Goal: Task Accomplishment & Management: Manage account settings

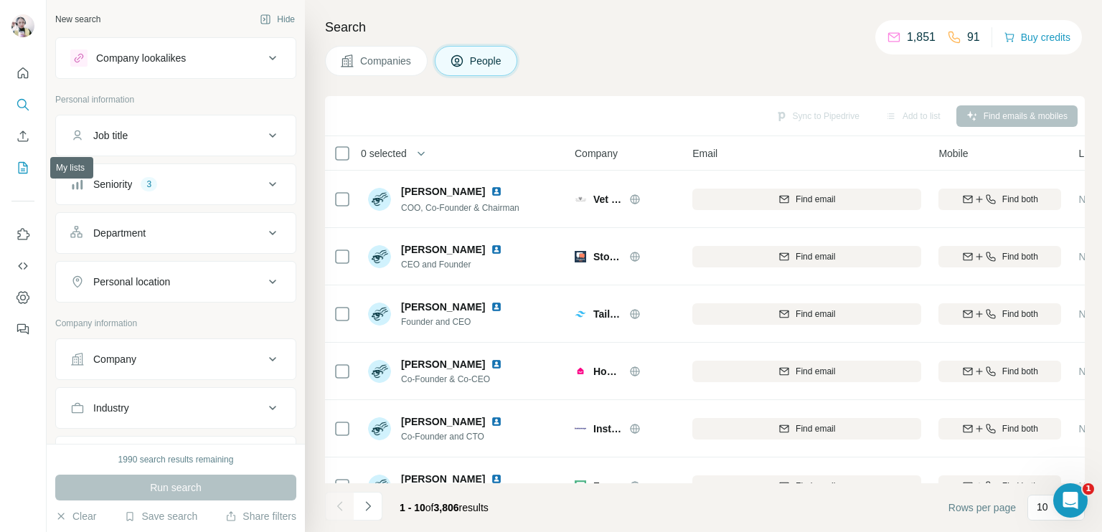
click at [23, 167] on icon "My lists" at bounding box center [23, 168] width 14 height 14
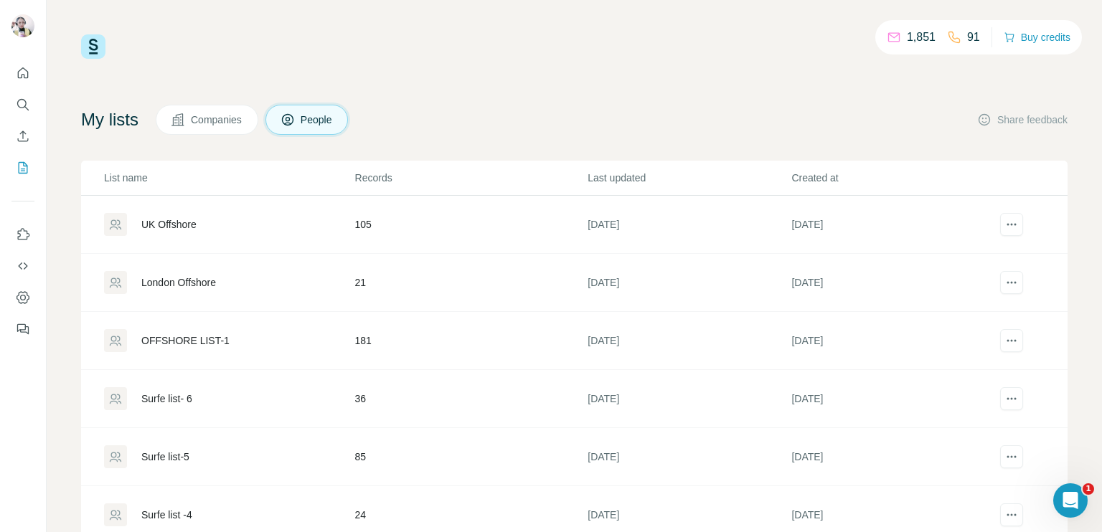
click at [281, 402] on div "Surfe list- 6" at bounding box center [229, 398] width 250 height 23
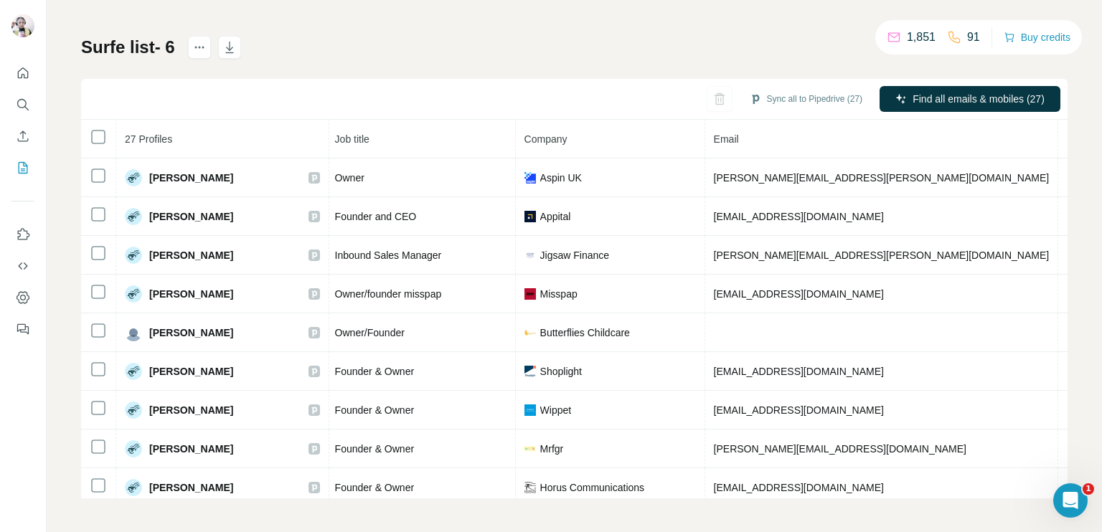
scroll to position [0, 175]
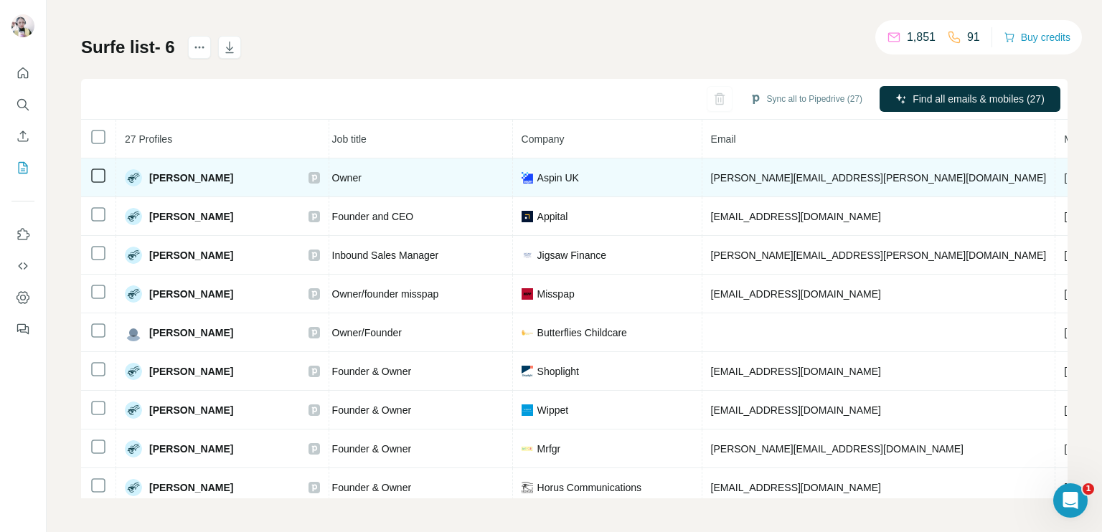
click at [1064, 173] on span "[PHONE_NUMBER]" at bounding box center [1109, 177] width 90 height 11
copy span "447831572191"
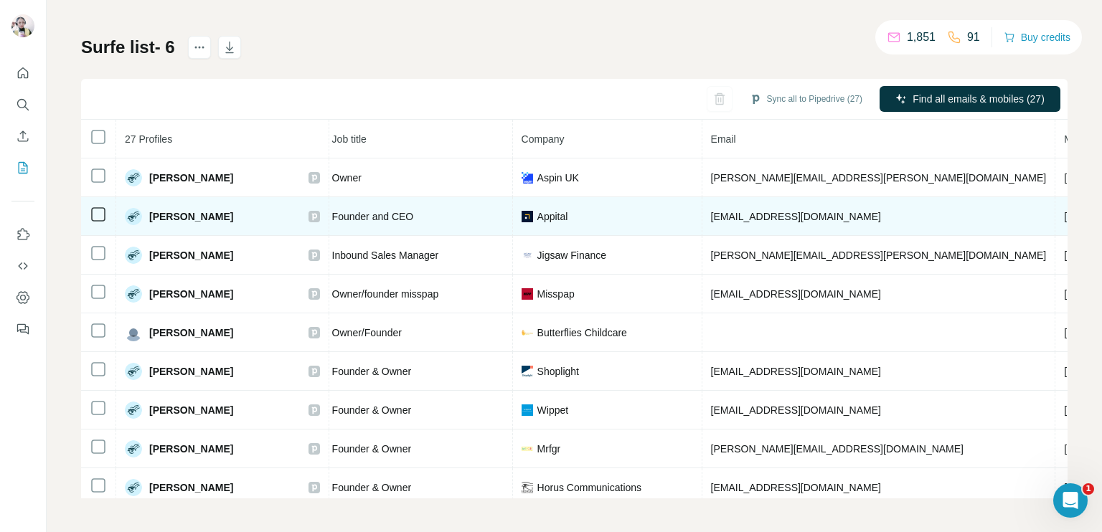
click at [1055, 222] on td "[PHONE_NUMBER]" at bounding box center [1109, 216] width 108 height 39
click at [1064, 214] on span "[PHONE_NUMBER]" at bounding box center [1109, 216] width 90 height 11
copy span "447876028805"
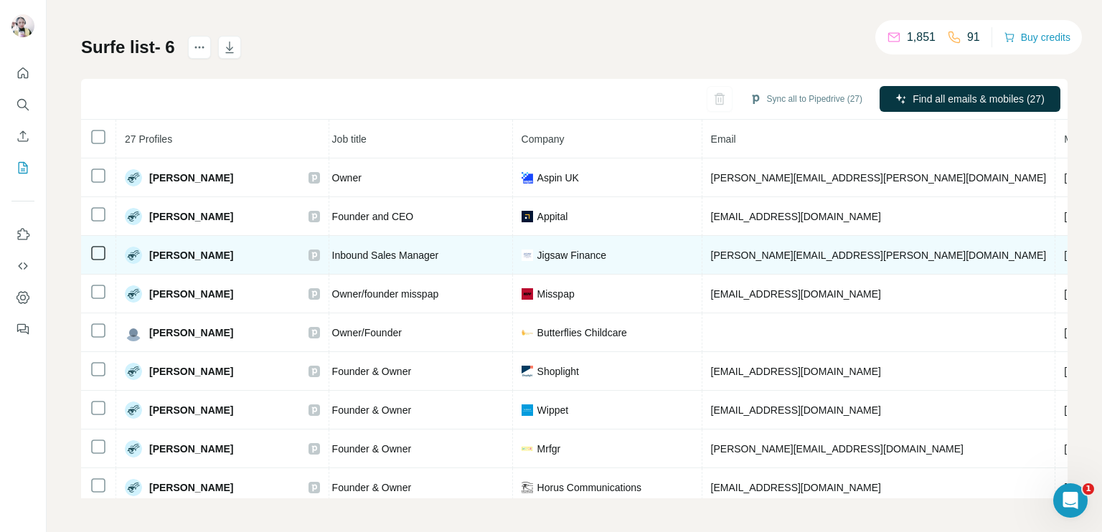
click at [1064, 258] on span "[PHONE_NUMBER]" at bounding box center [1109, 255] width 90 height 11
copy span "447368390560"
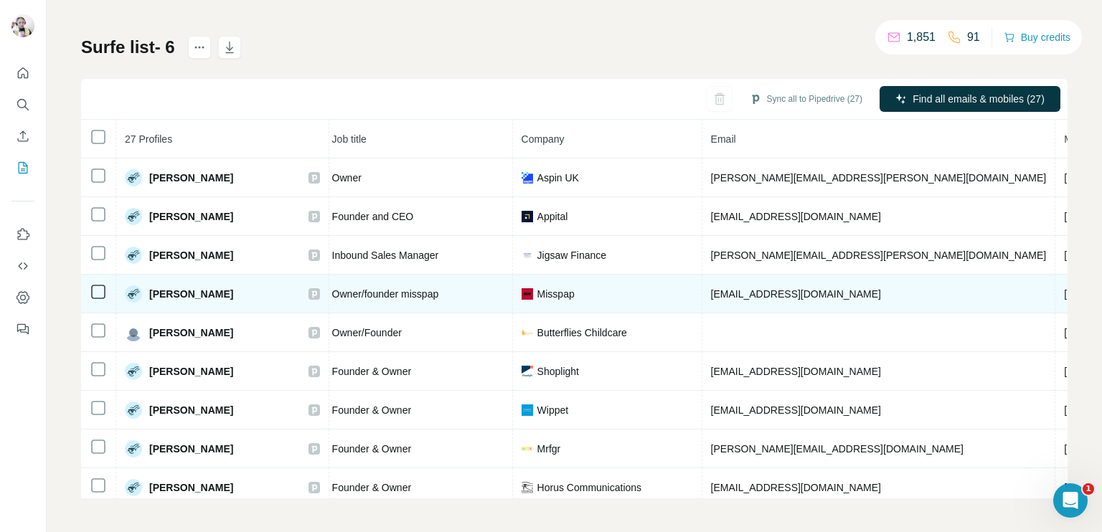
click at [1064, 292] on span "[PHONE_NUMBER]" at bounding box center [1109, 293] width 90 height 11
copy span "[PHONE_NUMBER]"
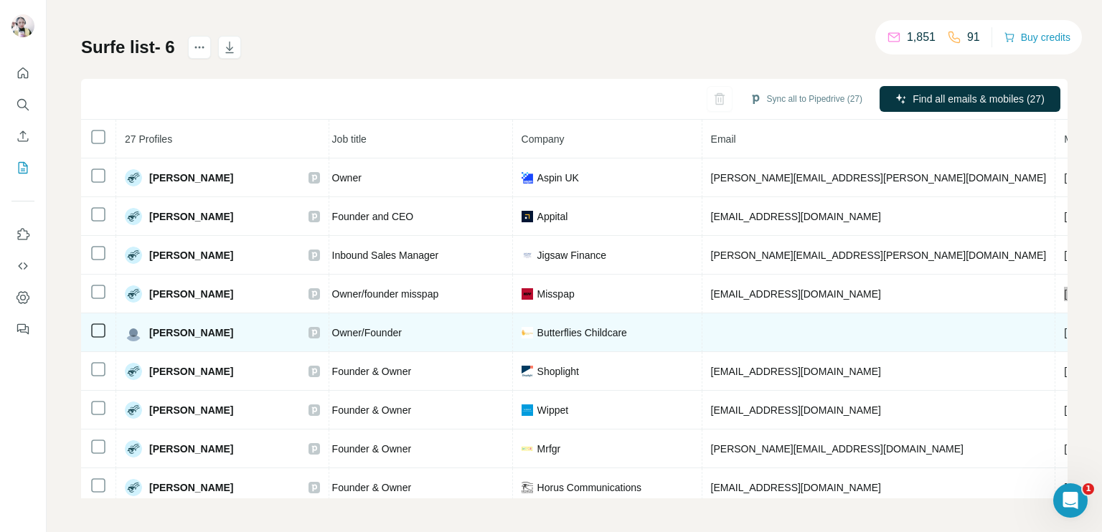
scroll to position [72, 175]
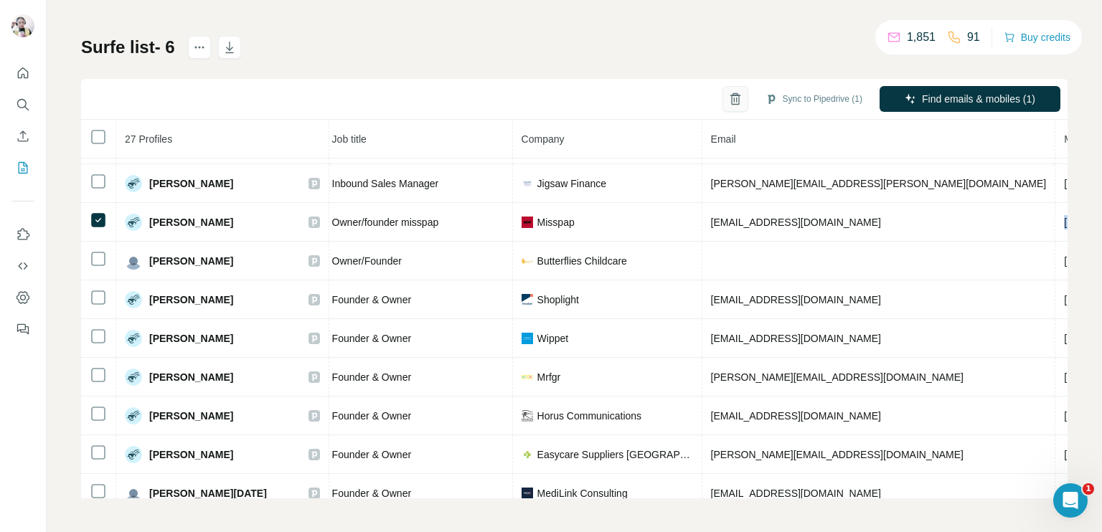
click at [728, 99] on icon "button" at bounding box center [735, 99] width 14 height 14
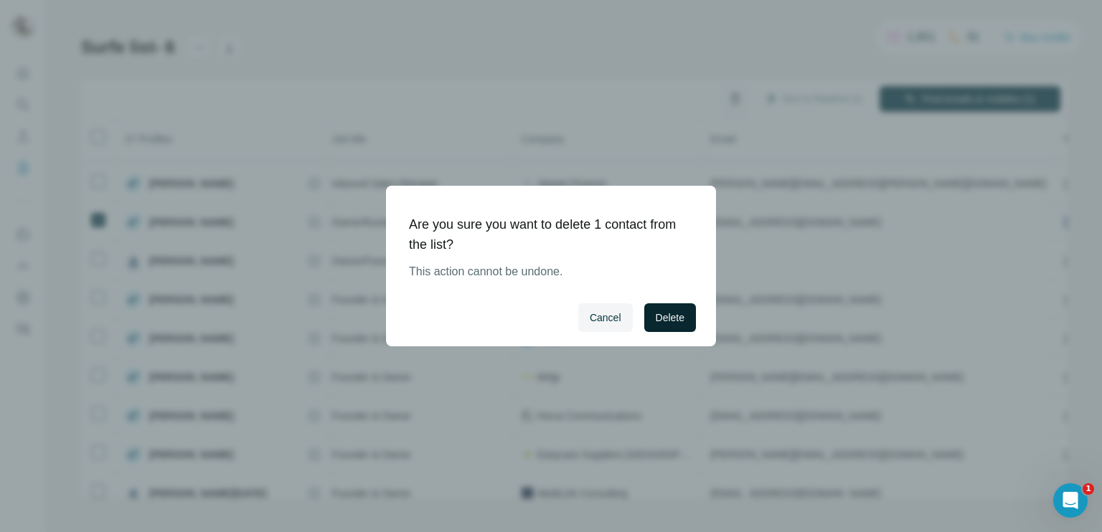
click at [648, 315] on button "Delete" at bounding box center [670, 317] width 52 height 29
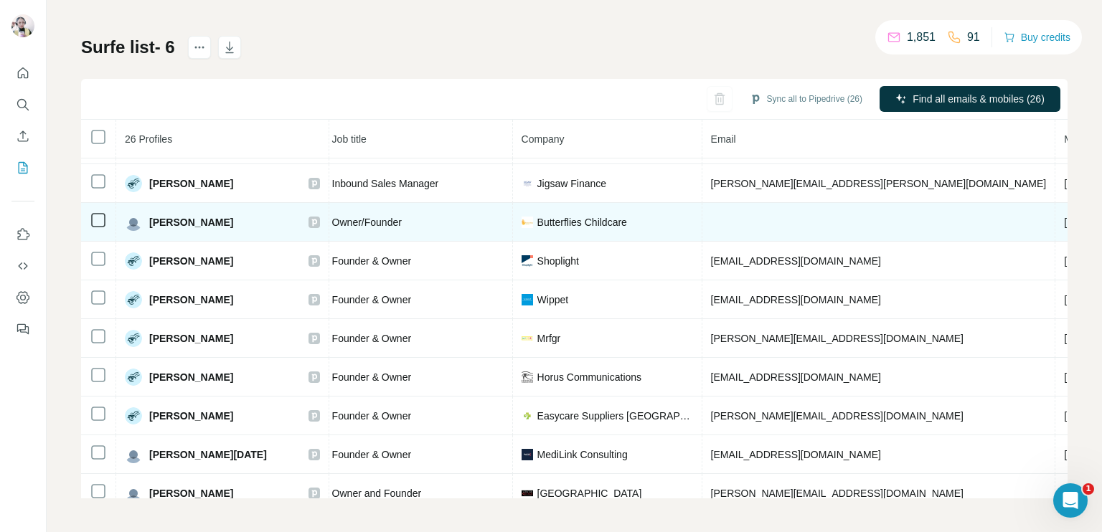
click at [1064, 223] on span "[PHONE_NUMBER]" at bounding box center [1109, 222] width 90 height 11
copy span "[PHONE_NUMBER]"
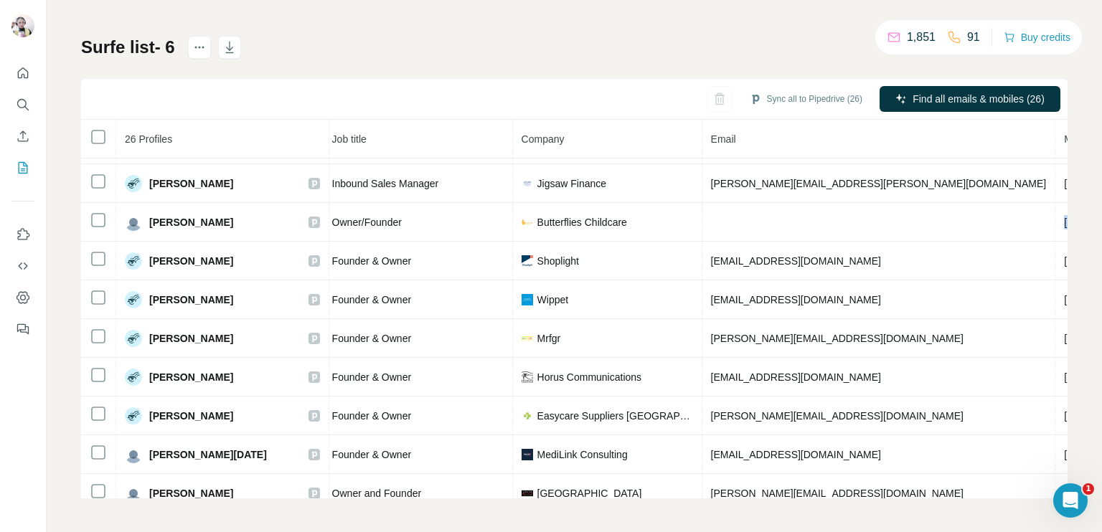
drag, startPoint x: 575, startPoint y: 532, endPoint x: 588, endPoint y: 532, distance: 12.2
click at [588, 532] on div "My lists / Surfe list- 6 1,851 91 Buy credits Surfe list- 6 Sync all to Pipedri…" at bounding box center [574, 266] width 1055 height 532
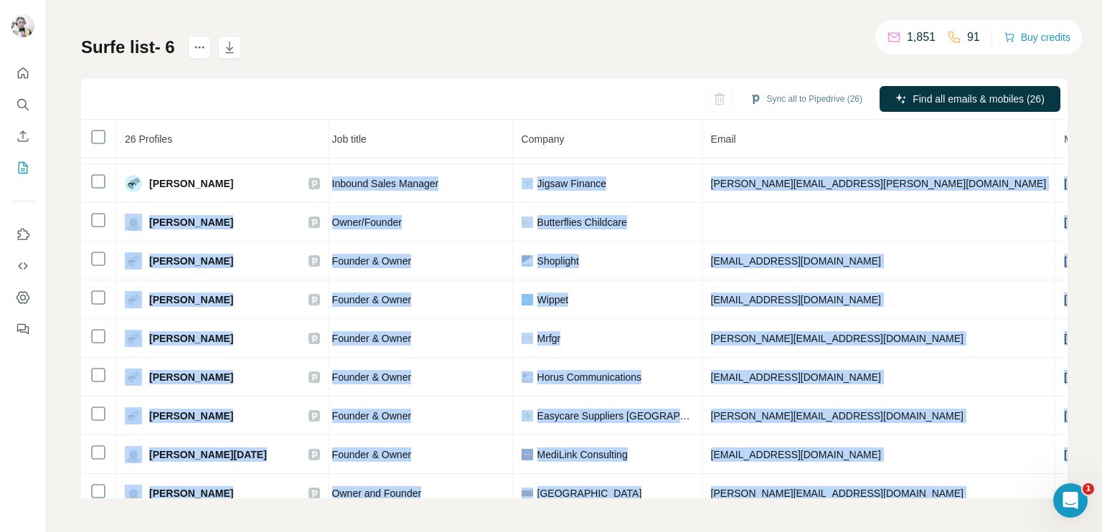
scroll to position [333, 175]
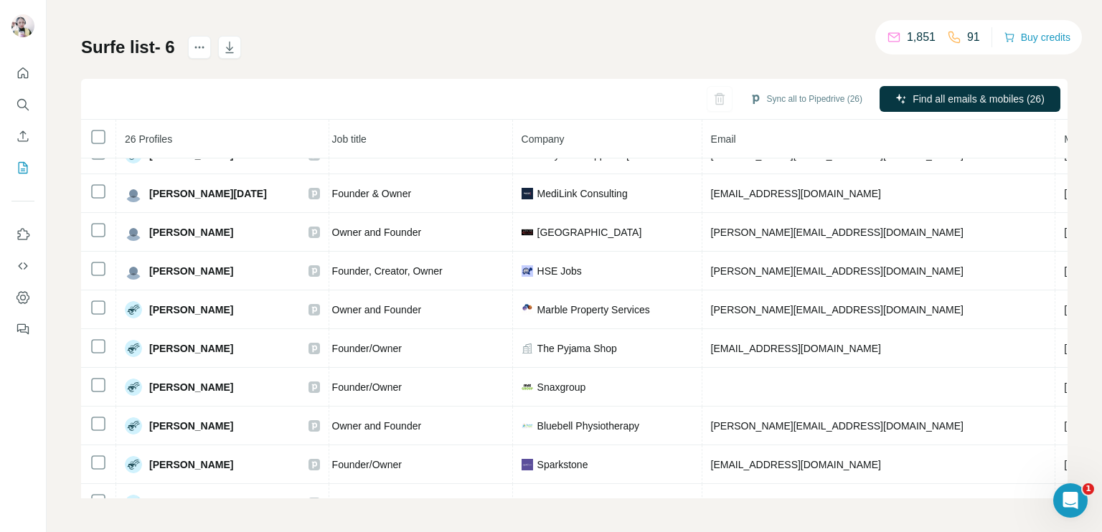
click at [600, 22] on div "My lists / Surfe list- 6 1,851 91 Buy credits Surfe list- 6 Sync all to Pipedri…" at bounding box center [574, 232] width 986 height 533
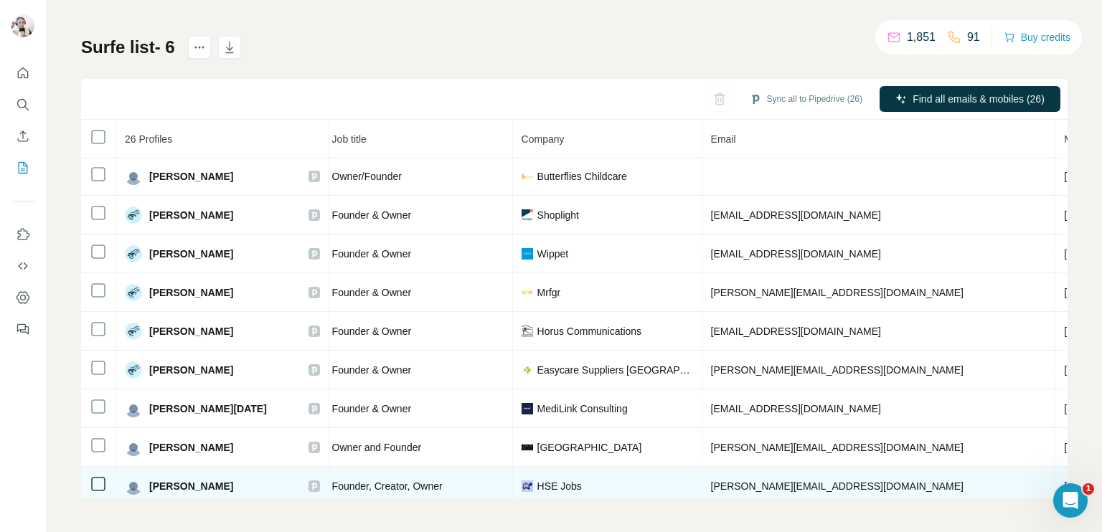
scroll to position [0, 175]
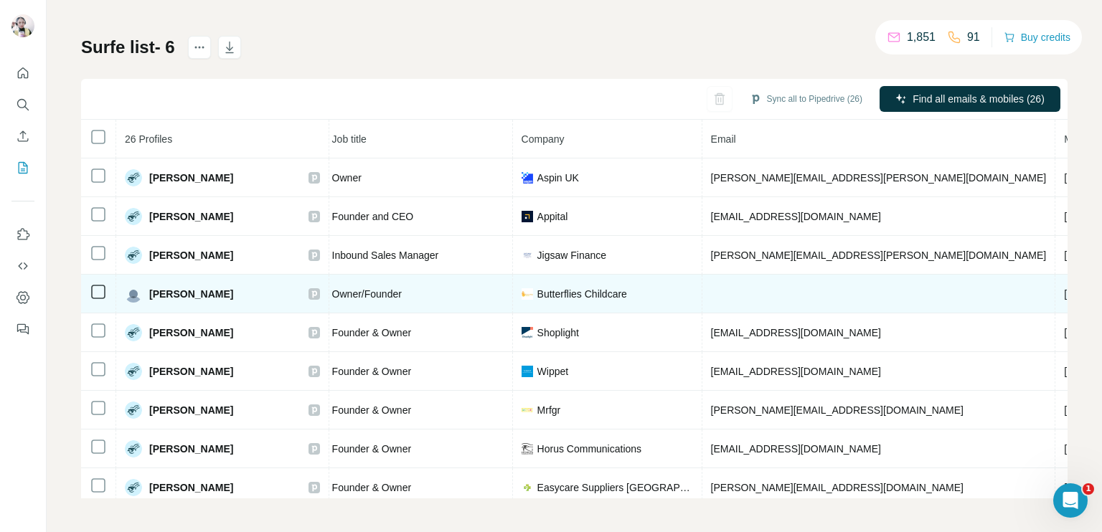
click at [1064, 290] on span "[PHONE_NUMBER]" at bounding box center [1109, 293] width 90 height 11
copy span "[PHONE_NUMBER]"
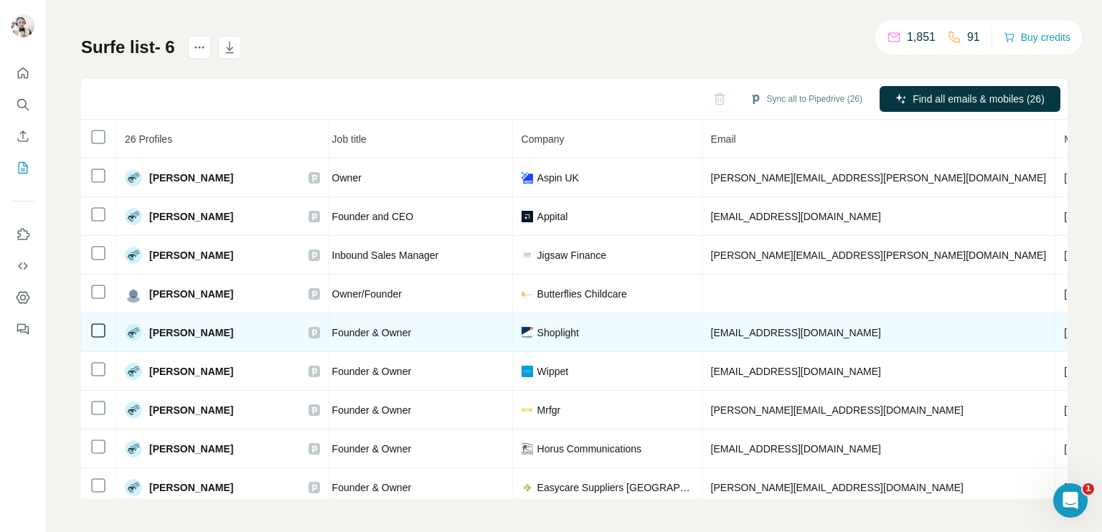
click at [1064, 327] on span "[PHONE_NUMBER]" at bounding box center [1109, 332] width 90 height 11
copy span "[PHONE_NUMBER]"
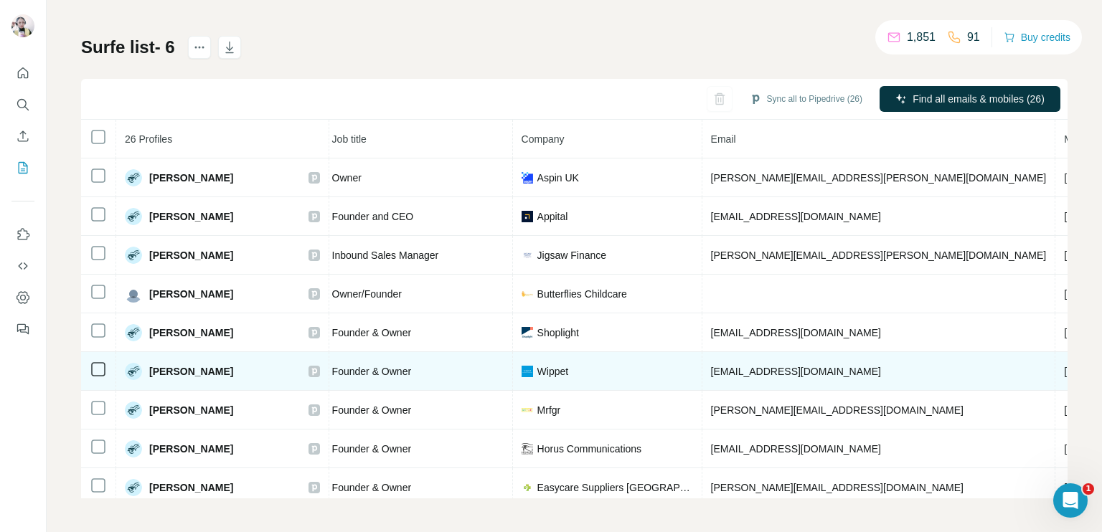
click at [1055, 360] on td "[PHONE_NUMBER]" at bounding box center [1109, 371] width 108 height 39
copy span "[PHONE_NUMBER]"
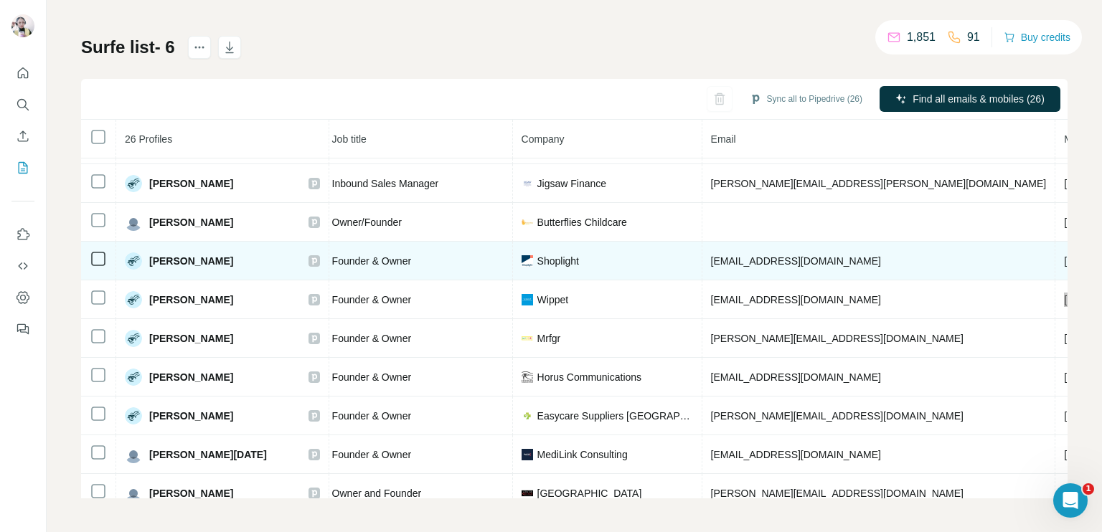
scroll to position [143, 175]
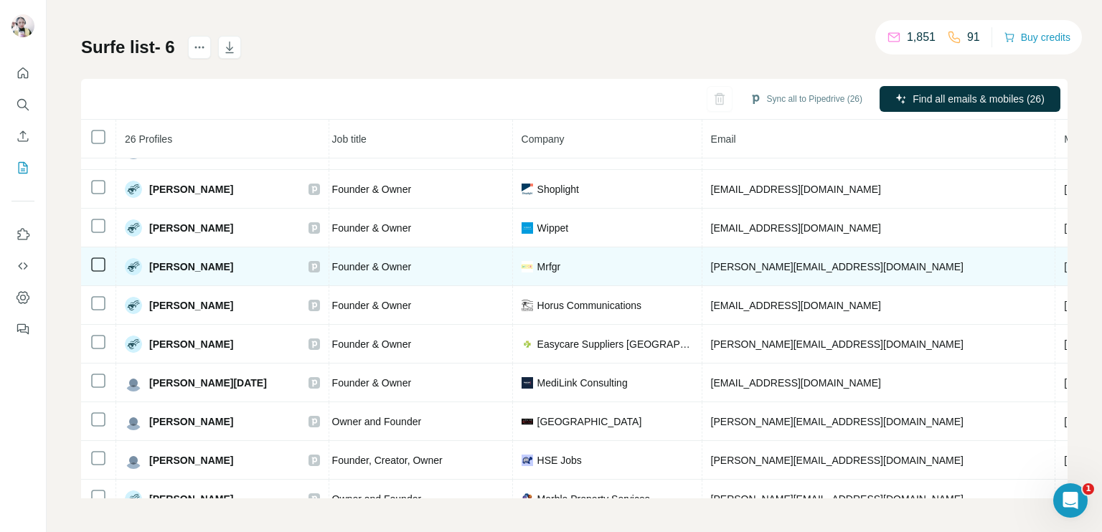
click at [1055, 255] on td "[PHONE_NUMBER]" at bounding box center [1109, 266] width 108 height 39
copy span "[PHONE_NUMBER]"
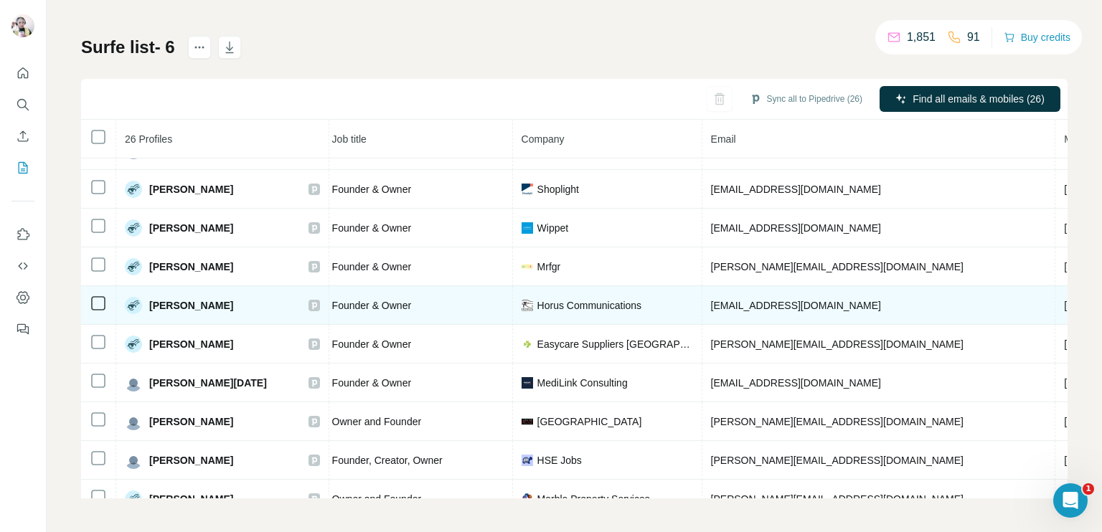
click at [1064, 305] on span "[PHONE_NUMBER]" at bounding box center [1109, 305] width 90 height 11
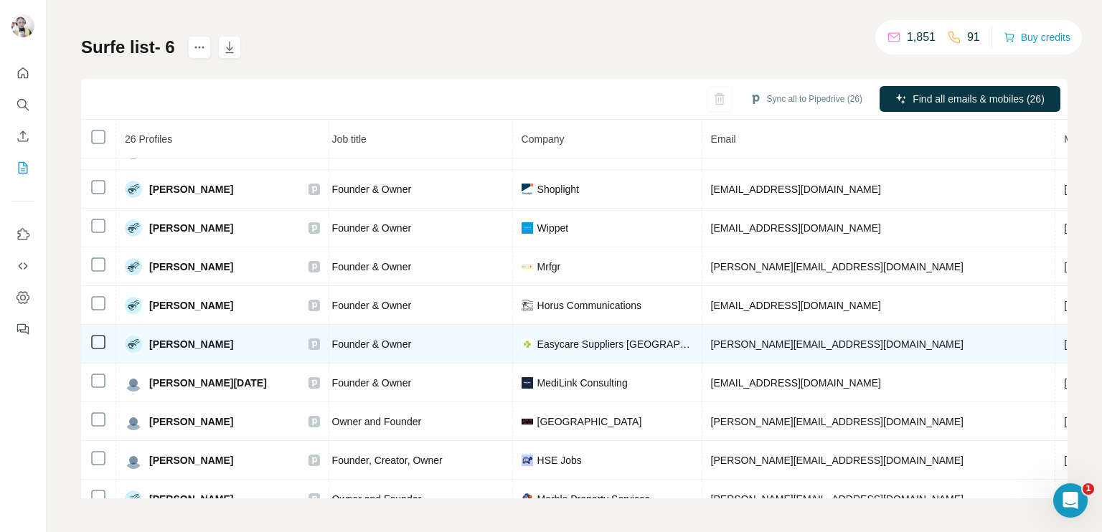
click at [1064, 341] on span "[PHONE_NUMBER]" at bounding box center [1109, 344] width 90 height 11
copy span "[PHONE_NUMBER]"
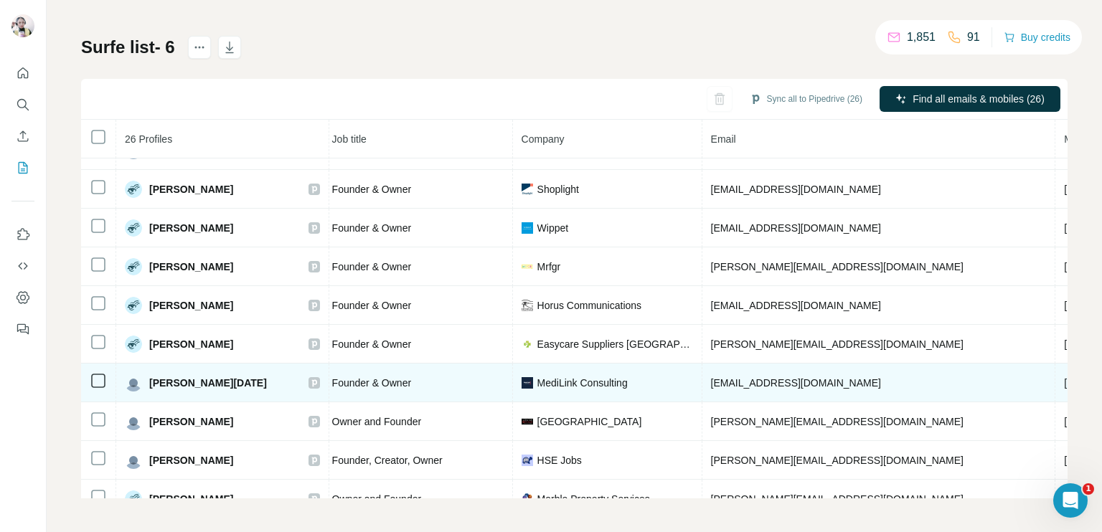
click at [1064, 379] on span "[PHONE_NUMBER]" at bounding box center [1109, 382] width 90 height 11
click at [793, 380] on span "[EMAIL_ADDRESS][DOMAIN_NAME]" at bounding box center [796, 382] width 170 height 11
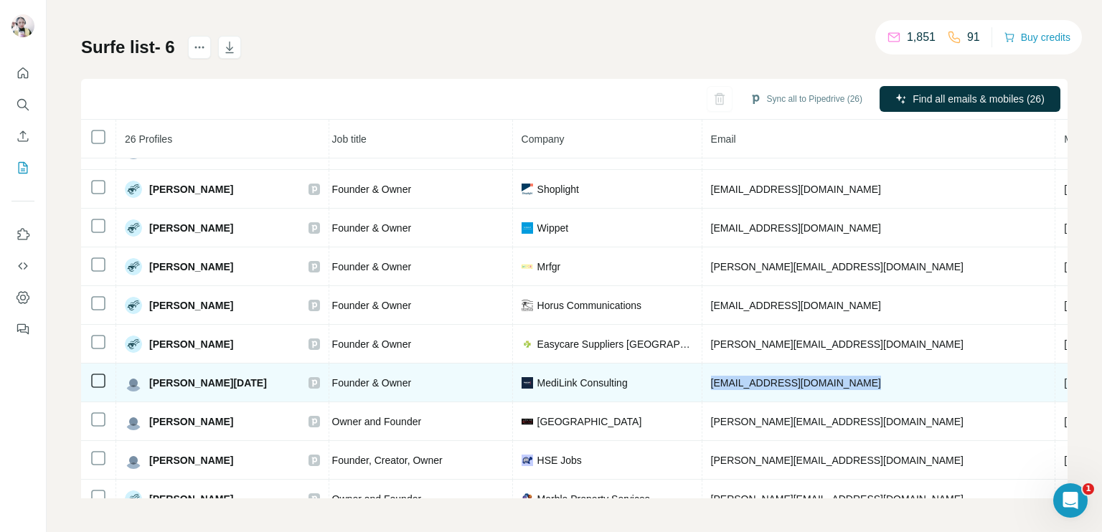
click at [793, 380] on span "[EMAIL_ADDRESS][DOMAIN_NAME]" at bounding box center [796, 382] width 170 height 11
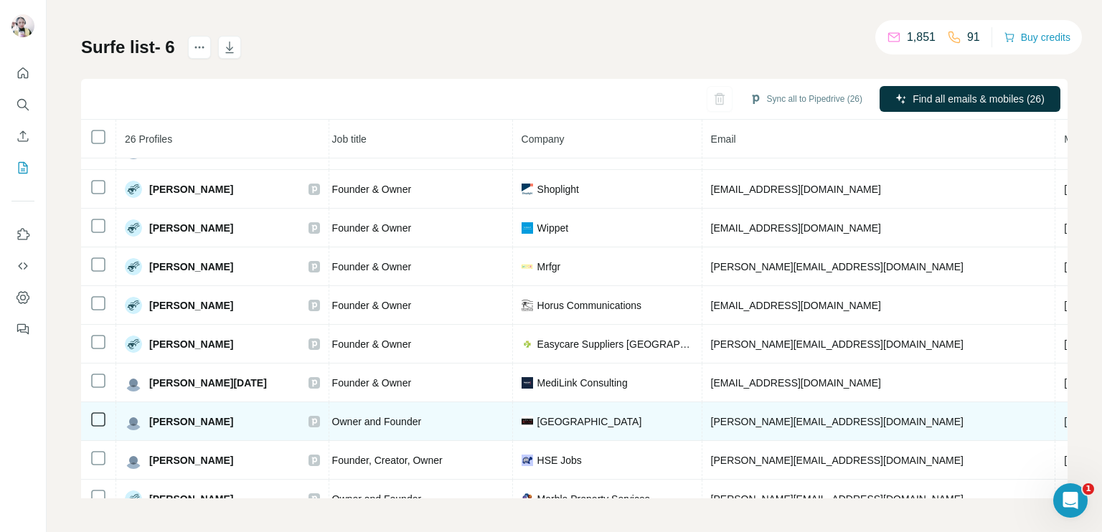
click at [1055, 410] on td "[PHONE_NUMBER]" at bounding box center [1109, 421] width 108 height 39
click at [803, 421] on span "[PERSON_NAME][EMAIL_ADDRESS][DOMAIN_NAME]" at bounding box center [837, 421] width 253 height 11
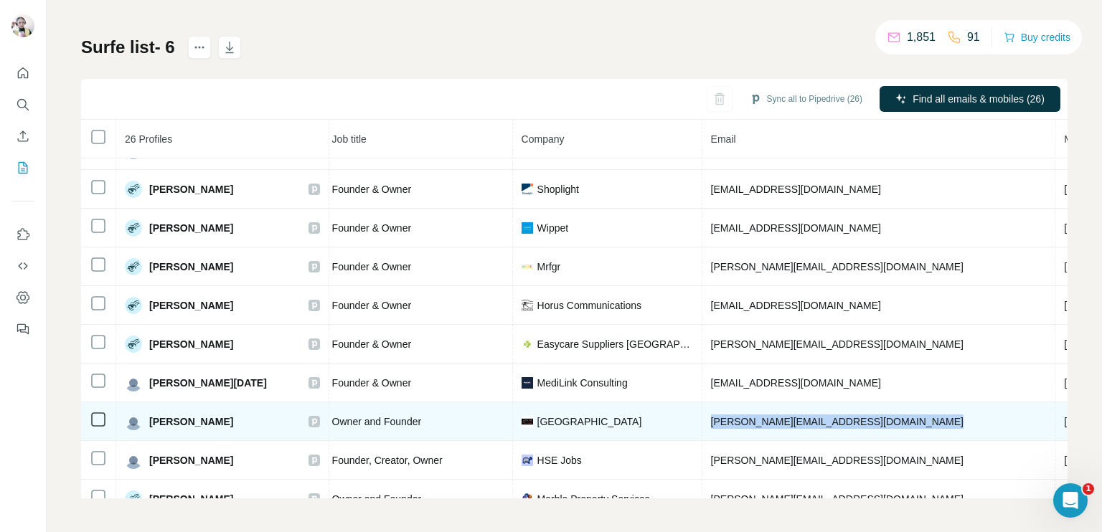
click at [803, 421] on span "[PERSON_NAME][EMAIL_ADDRESS][DOMAIN_NAME]" at bounding box center [837, 421] width 253 height 11
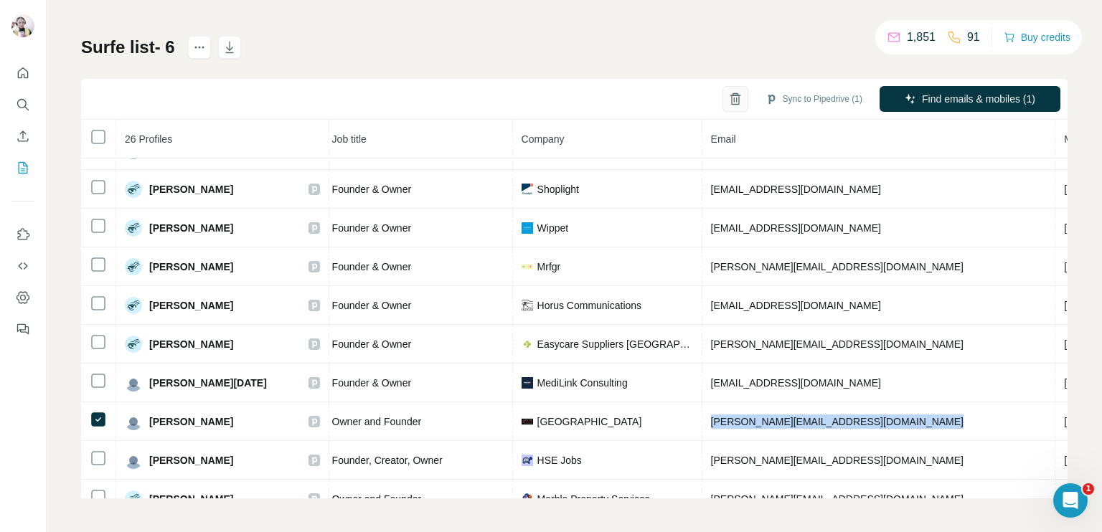
click at [728, 96] on icon "button" at bounding box center [735, 99] width 14 height 14
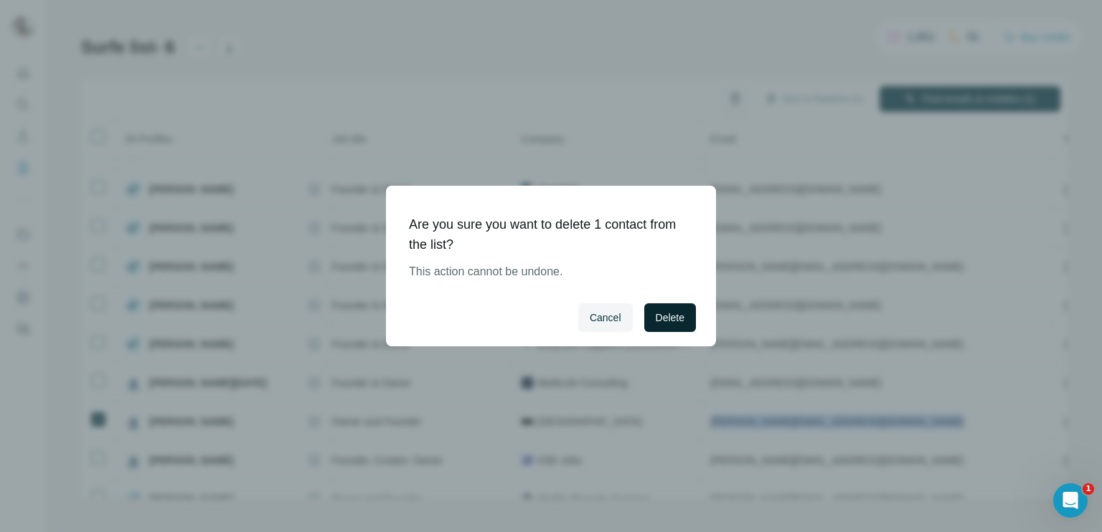
click at [660, 322] on span "Delete" at bounding box center [670, 318] width 29 height 14
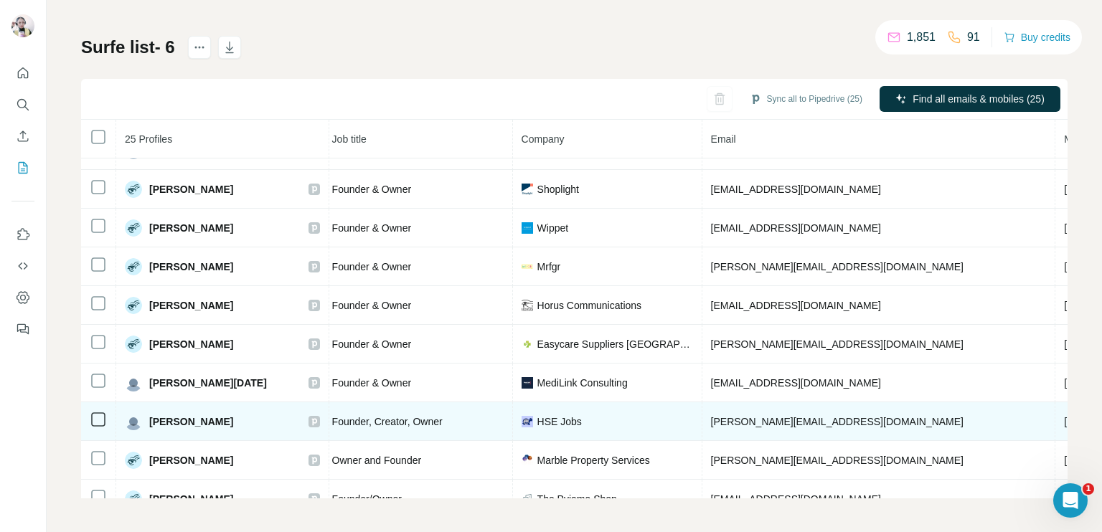
click at [1064, 416] on span "[PHONE_NUMBER]" at bounding box center [1109, 421] width 90 height 11
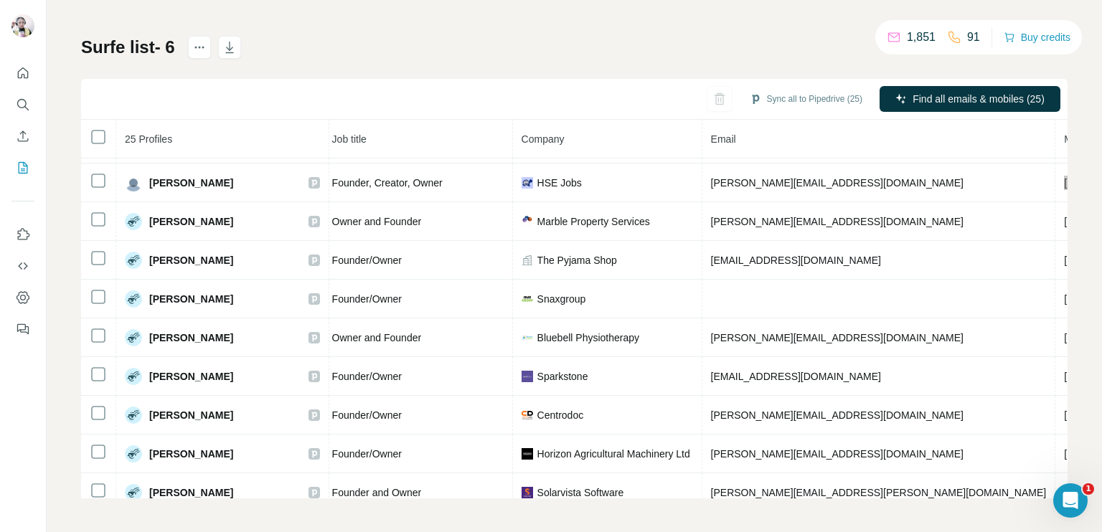
scroll to position [359, 175]
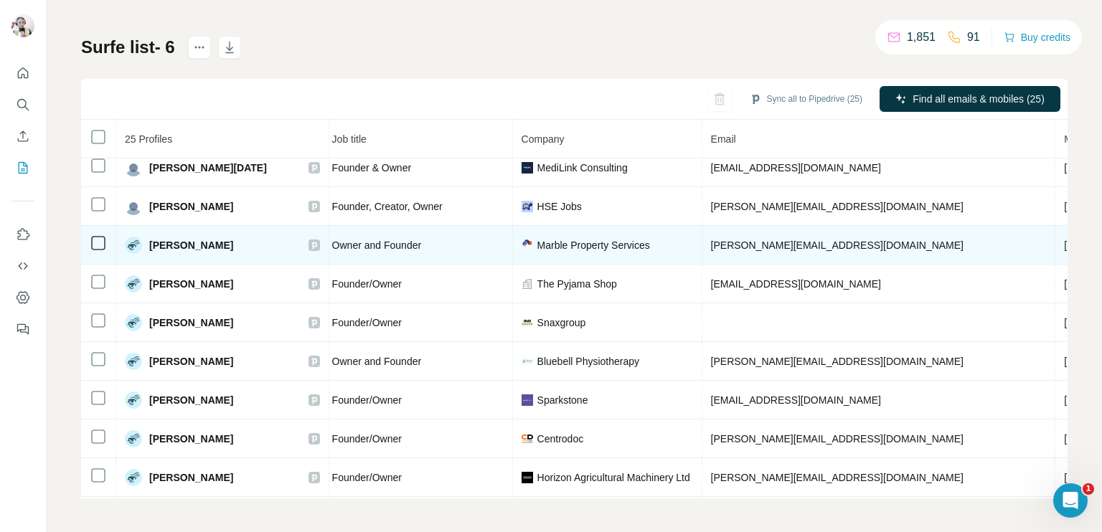
click at [1064, 240] on span "[PHONE_NUMBER]" at bounding box center [1109, 245] width 90 height 11
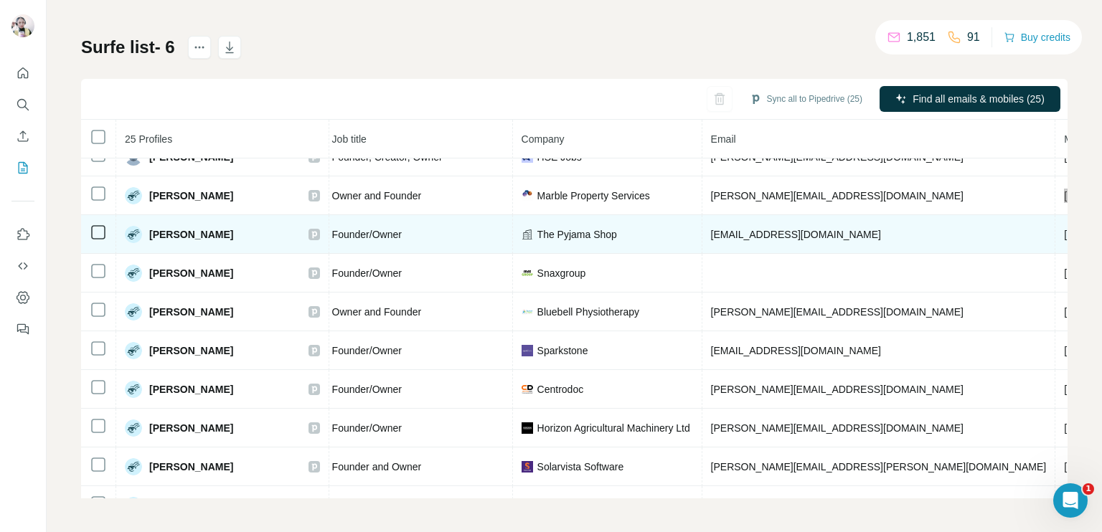
scroll to position [430, 175]
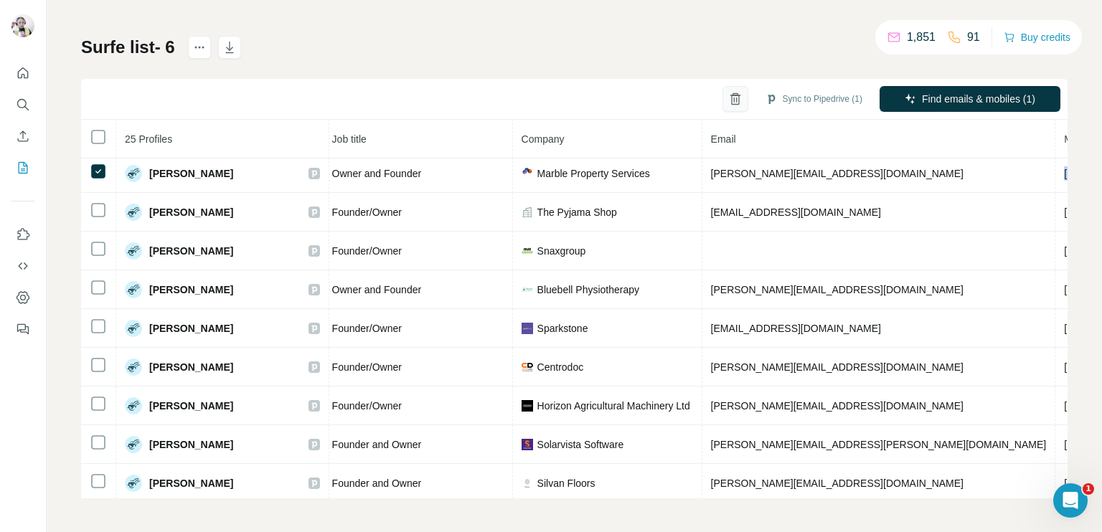
click at [733, 98] on icon "button" at bounding box center [735, 100] width 4 height 5
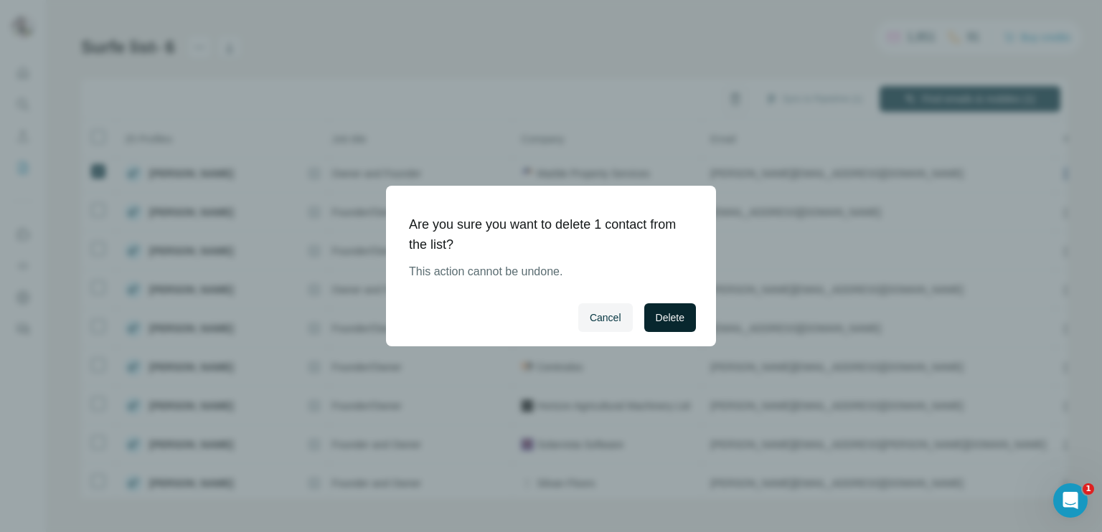
click at [659, 318] on span "Delete" at bounding box center [670, 318] width 29 height 14
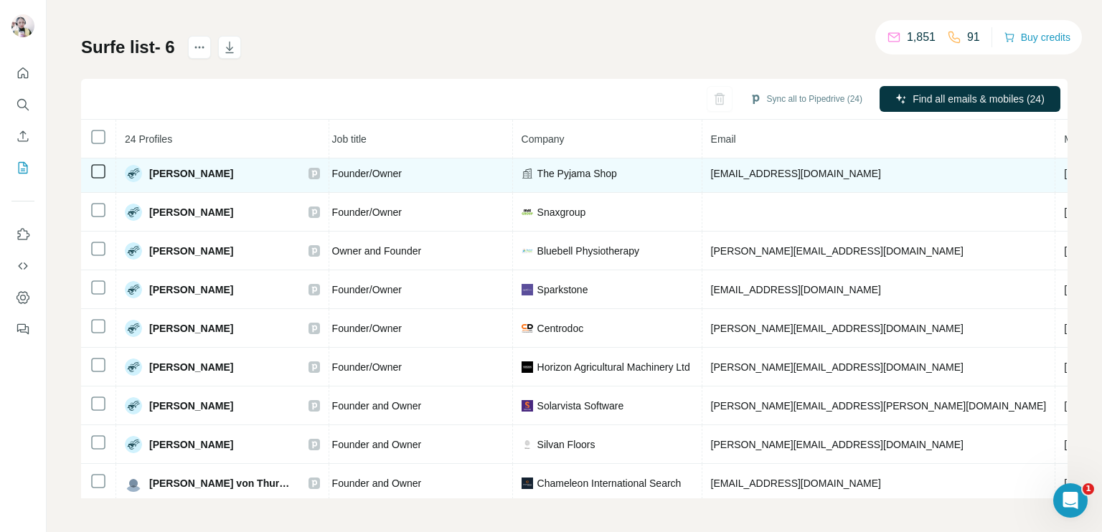
click at [1064, 168] on span "[PHONE_NUMBER]" at bounding box center [1109, 173] width 90 height 11
click at [90, 163] on icon at bounding box center [98, 171] width 17 height 17
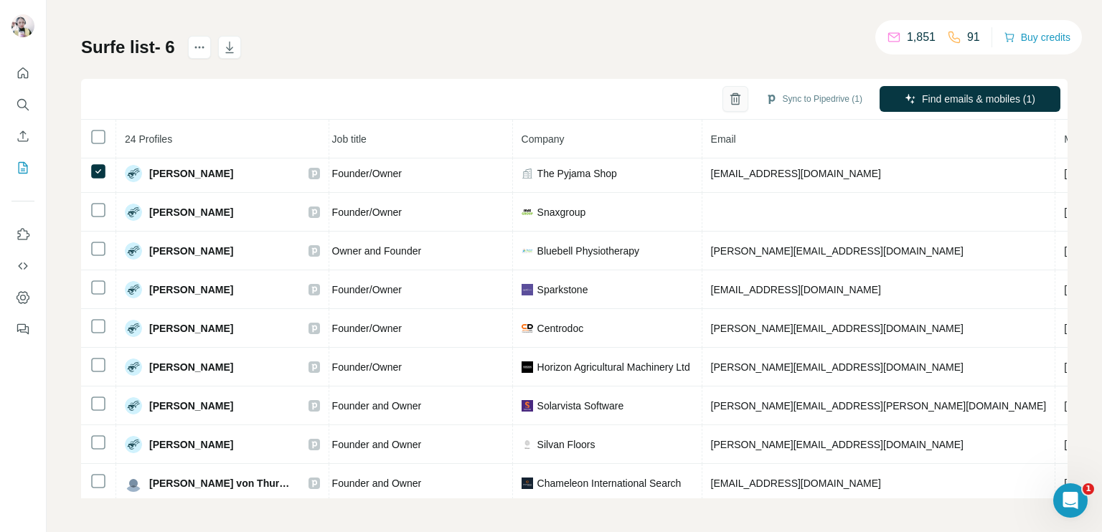
click at [722, 103] on button "button" at bounding box center [735, 99] width 26 height 26
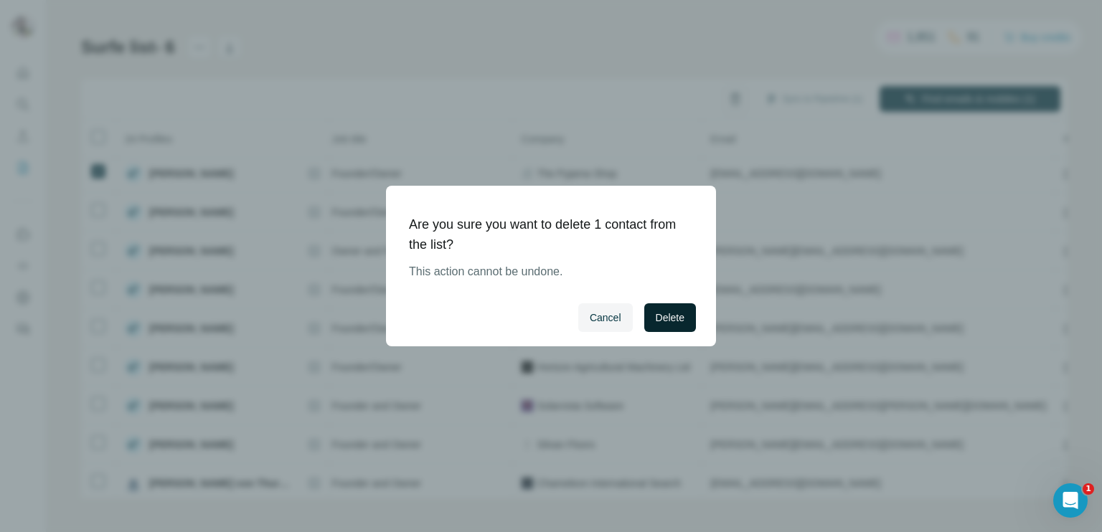
click at [661, 319] on span "Delete" at bounding box center [670, 318] width 29 height 14
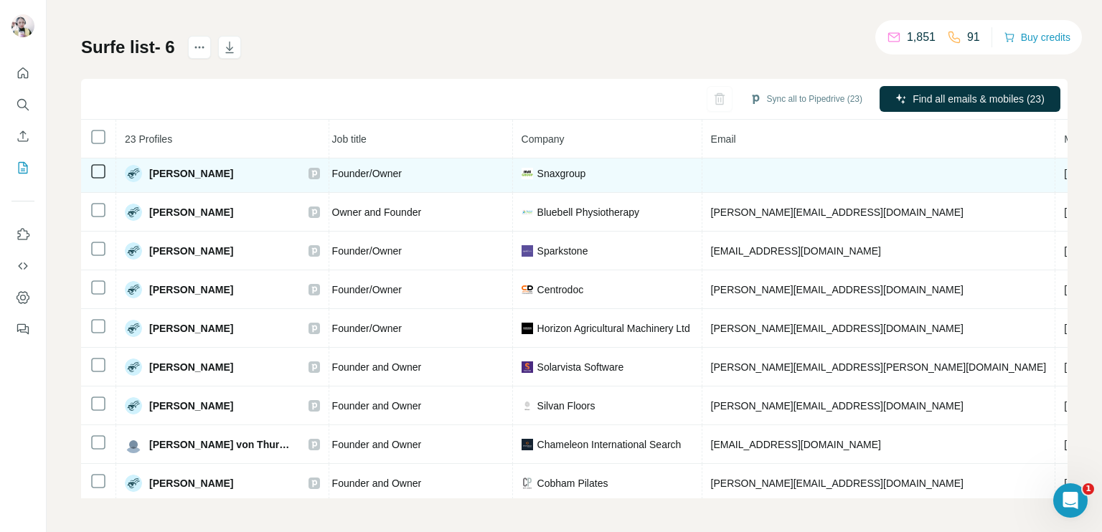
click at [1064, 168] on span "[PHONE_NUMBER]" at bounding box center [1109, 173] width 90 height 11
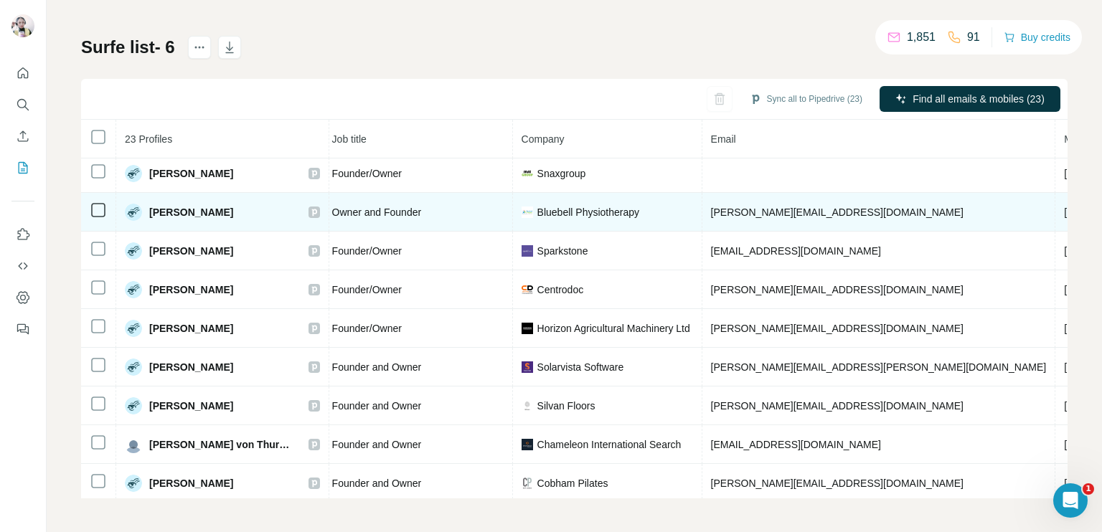
click at [1064, 207] on span "[PHONE_NUMBER]" at bounding box center [1109, 212] width 90 height 11
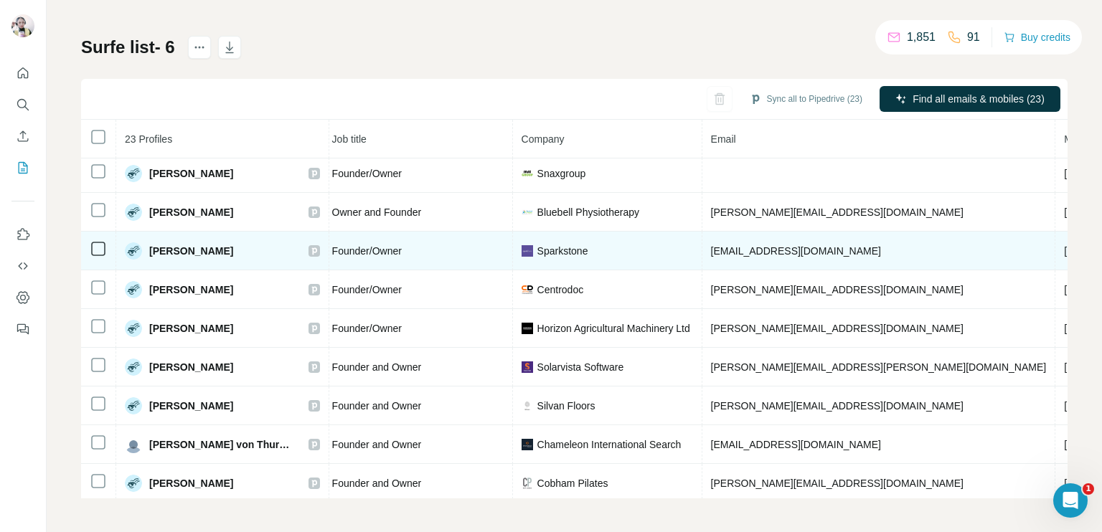
click at [1064, 245] on span "[PHONE_NUMBER]" at bounding box center [1109, 250] width 90 height 11
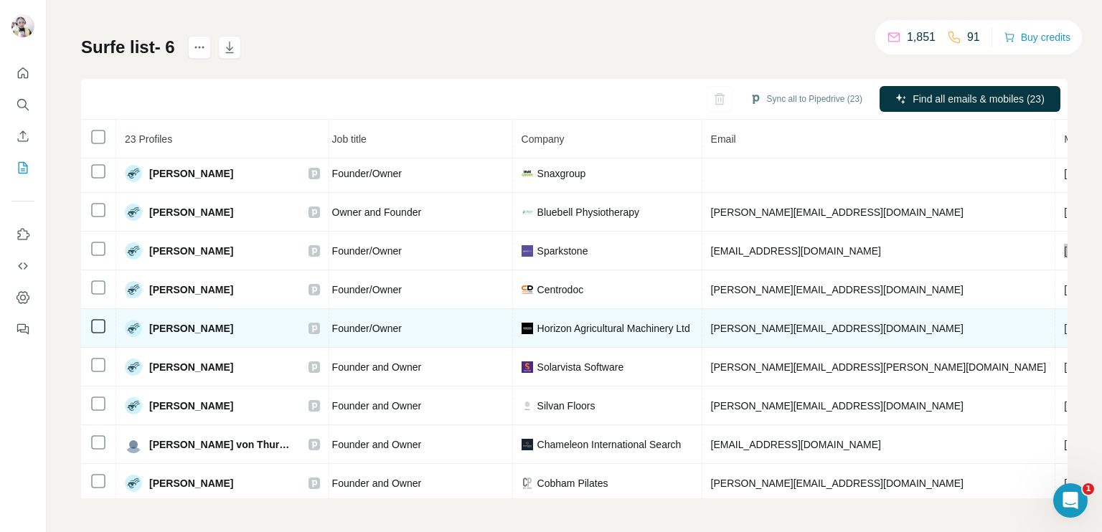
scroll to position [502, 175]
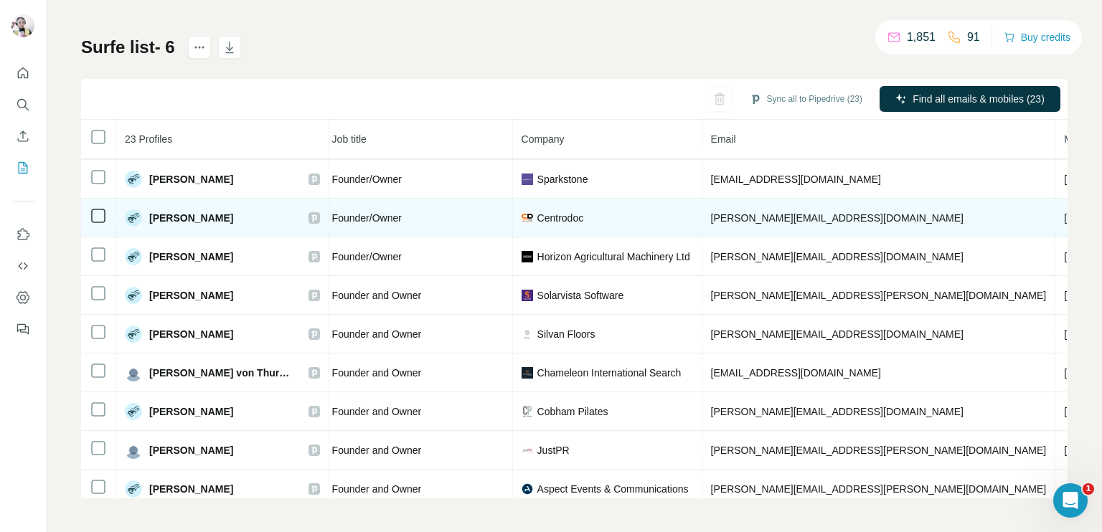
click at [1064, 212] on span "[PHONE_NUMBER]" at bounding box center [1109, 217] width 90 height 11
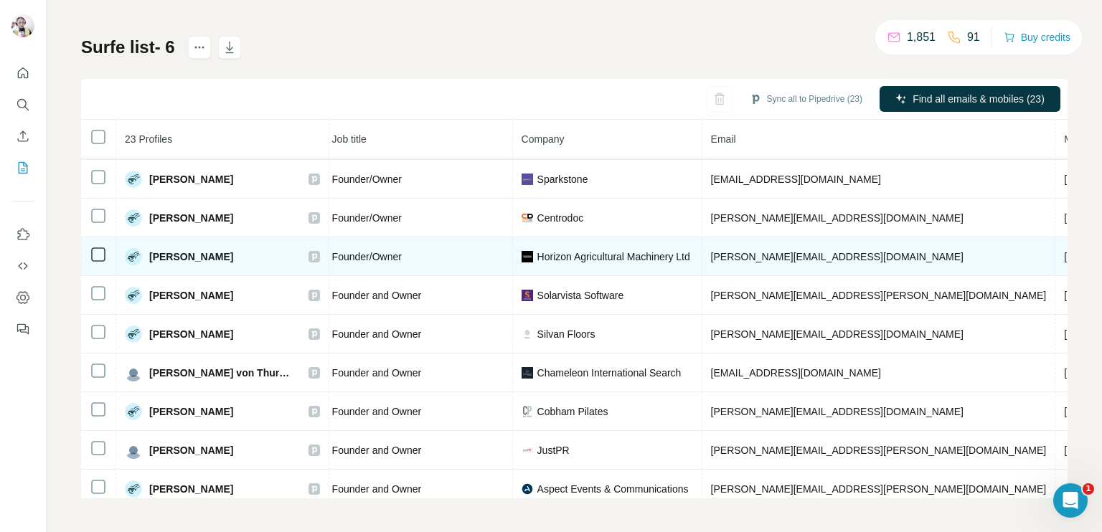
click at [1064, 251] on span "[PHONE_NUMBER]" at bounding box center [1109, 256] width 90 height 11
click at [1064, 255] on span "[PHONE_NUMBER]" at bounding box center [1109, 256] width 90 height 11
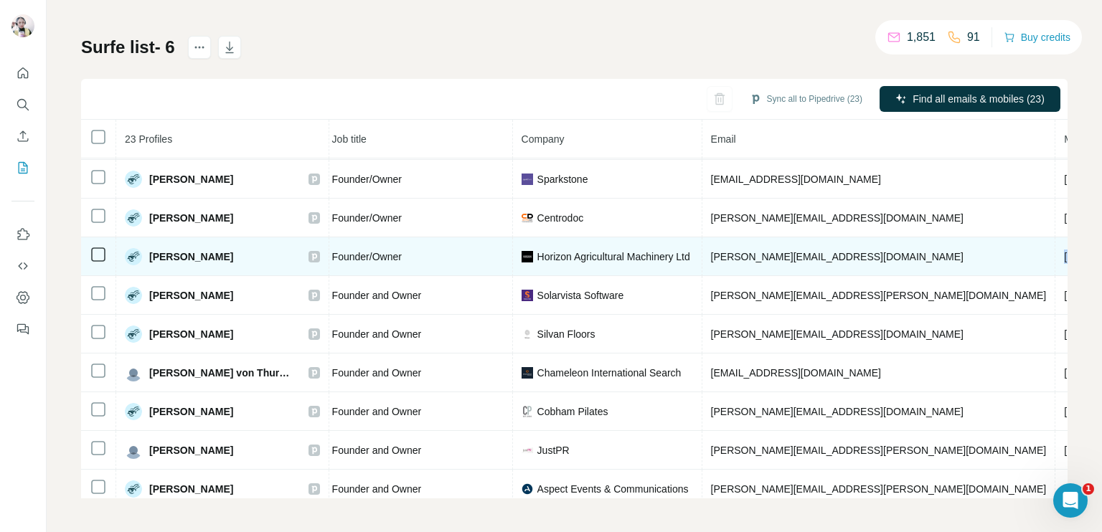
click at [1064, 255] on span "[PHONE_NUMBER]" at bounding box center [1109, 256] width 90 height 11
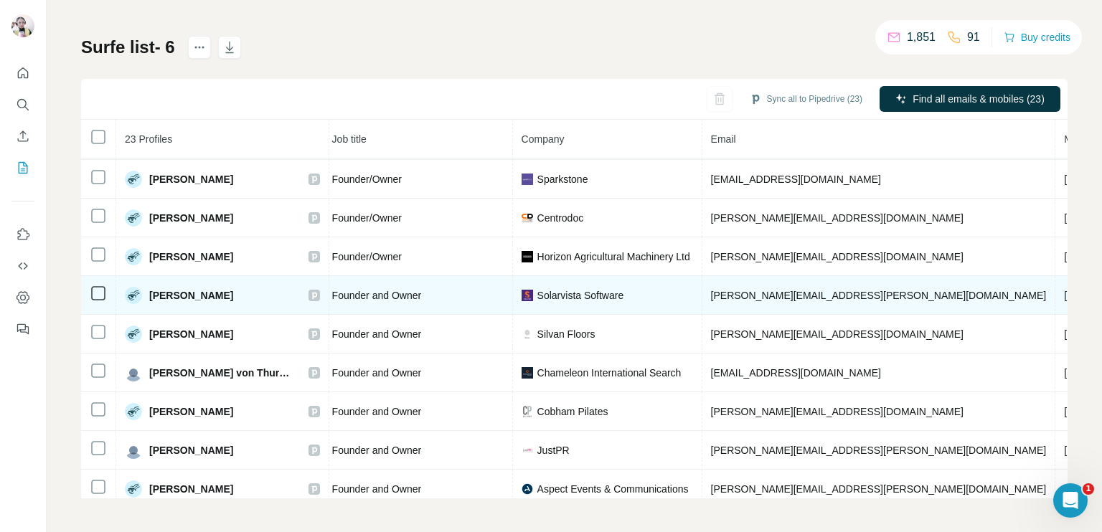
click at [1064, 290] on span "[PHONE_NUMBER]" at bounding box center [1109, 295] width 90 height 11
click at [771, 298] on td "[PERSON_NAME][EMAIL_ADDRESS][PERSON_NAME][DOMAIN_NAME]" at bounding box center [879, 295] width 354 height 39
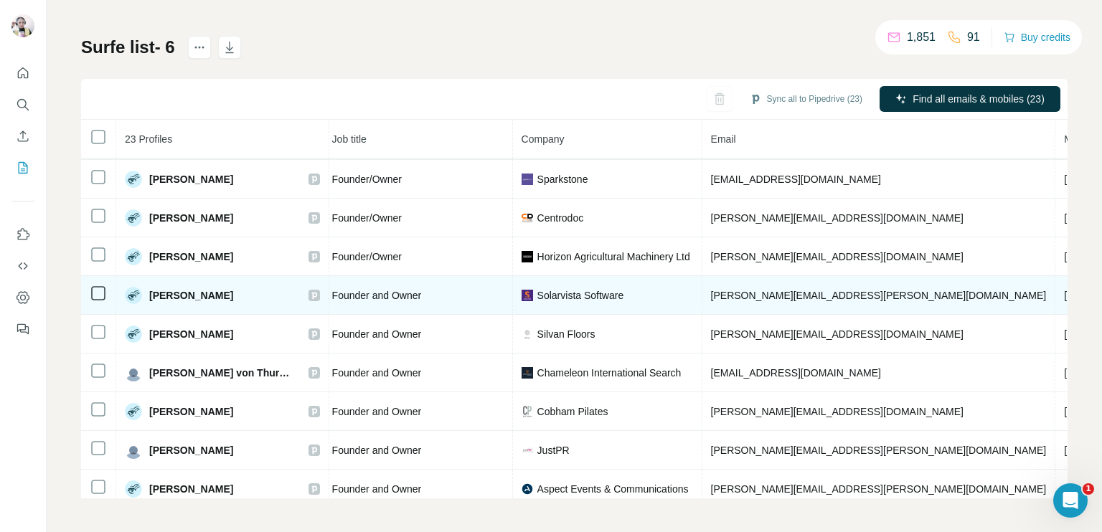
click at [789, 290] on span "[PERSON_NAME][EMAIL_ADDRESS][PERSON_NAME][DOMAIN_NAME]" at bounding box center [879, 295] width 336 height 11
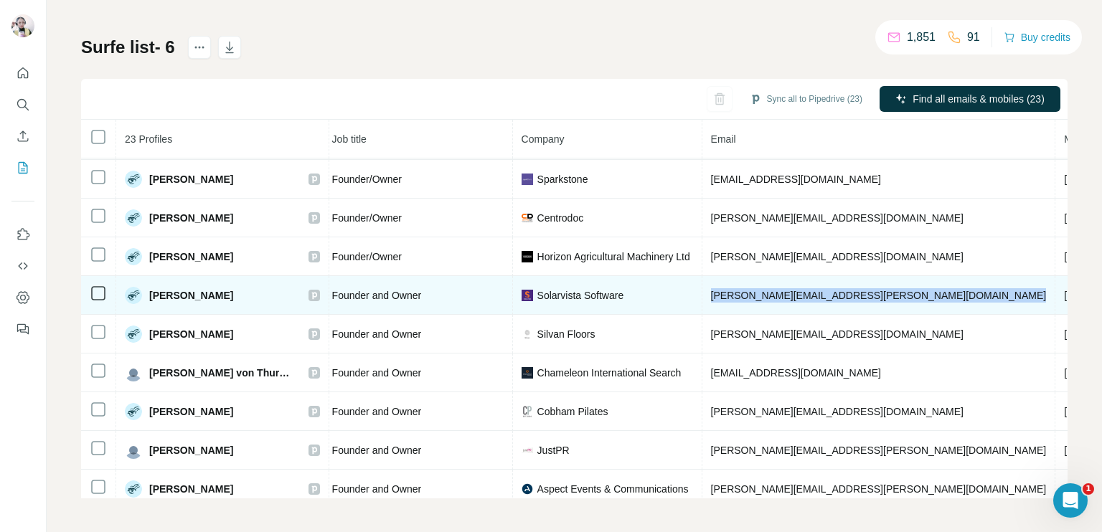
click at [789, 290] on span "[PERSON_NAME][EMAIL_ADDRESS][PERSON_NAME][DOMAIN_NAME]" at bounding box center [879, 295] width 336 height 11
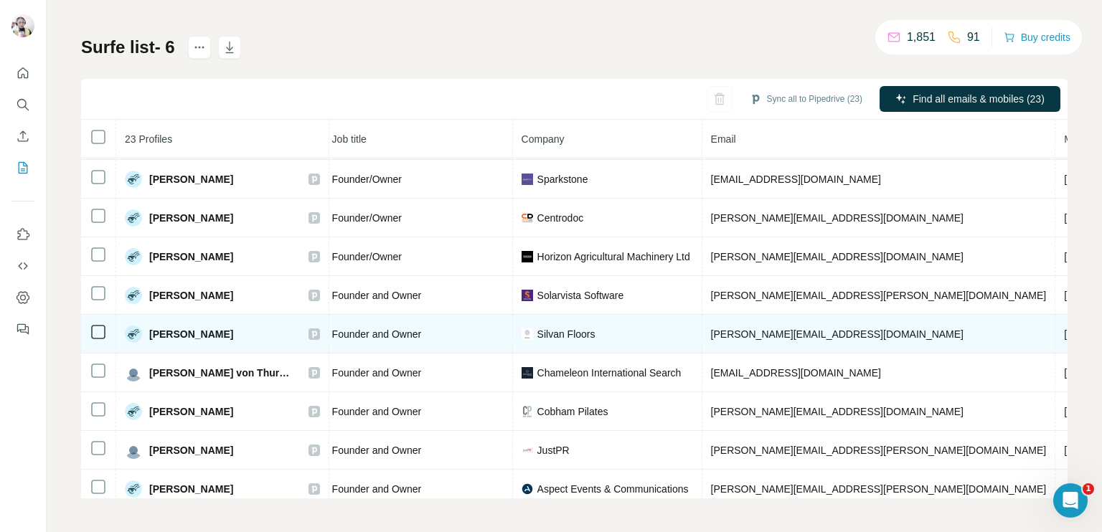
click at [1064, 329] on span "[PHONE_NUMBER]" at bounding box center [1109, 334] width 90 height 11
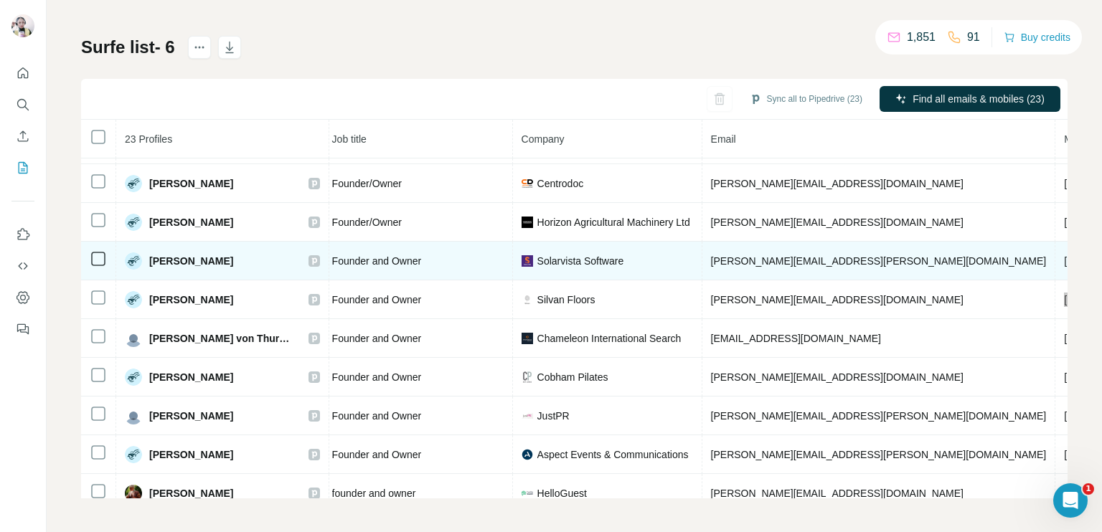
scroll to position [551, 175]
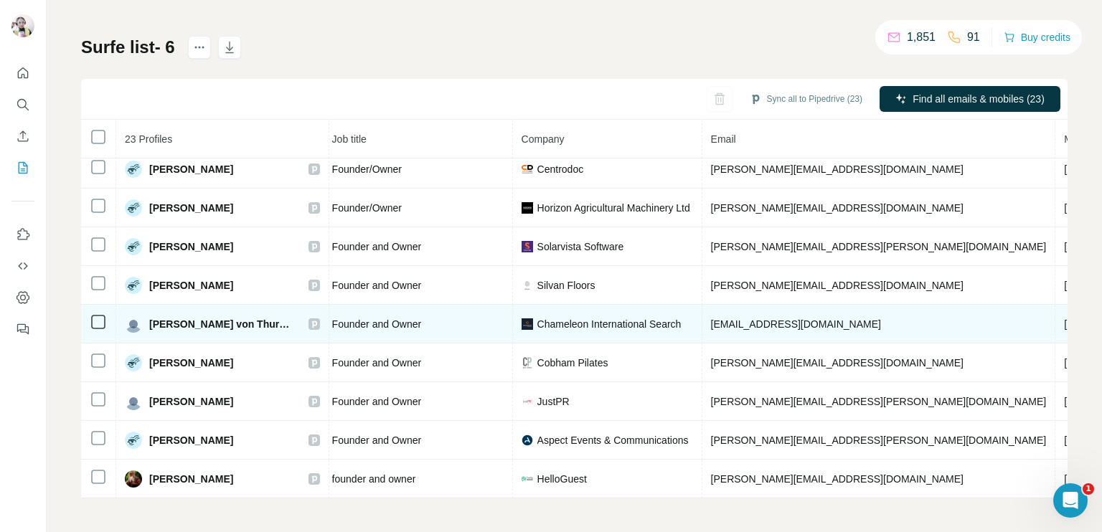
click at [1055, 308] on td "[PHONE_NUMBER]" at bounding box center [1109, 324] width 108 height 39
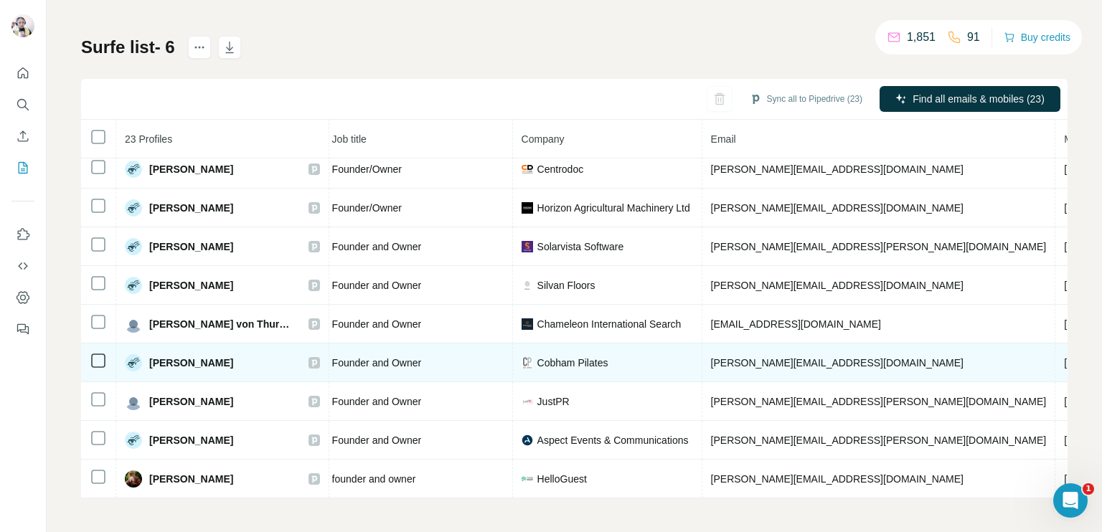
click at [1064, 357] on span "[PHONE_NUMBER]" at bounding box center [1109, 362] width 90 height 11
click at [575, 361] on span "Cobham Pilates" at bounding box center [572, 363] width 71 height 14
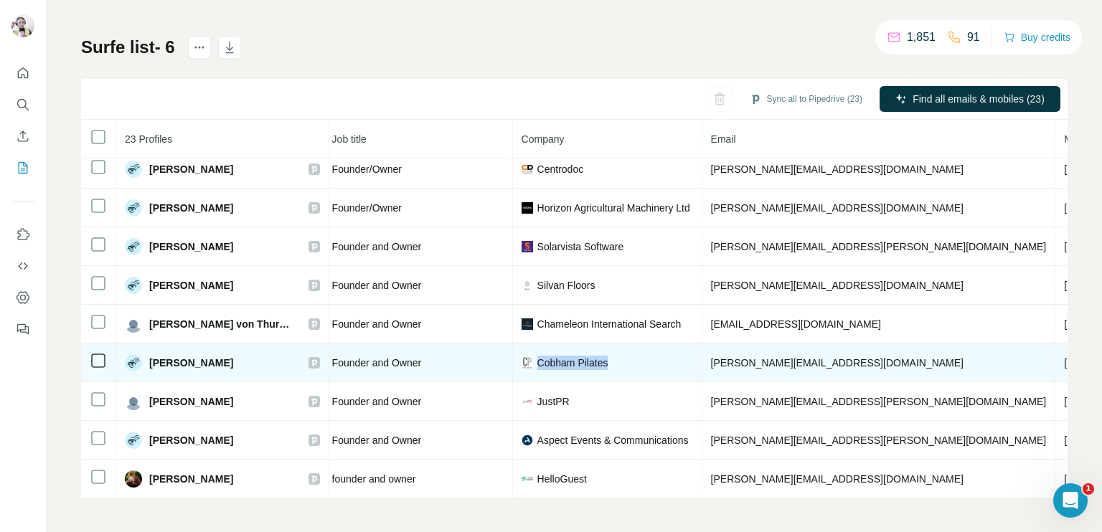
click at [575, 361] on span "Cobham Pilates" at bounding box center [572, 363] width 71 height 14
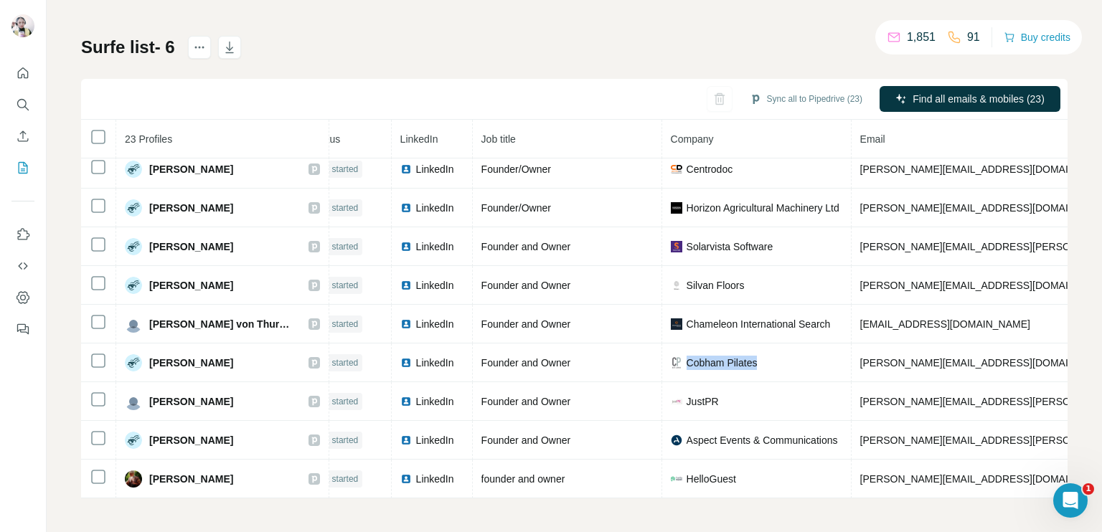
scroll to position [551, 0]
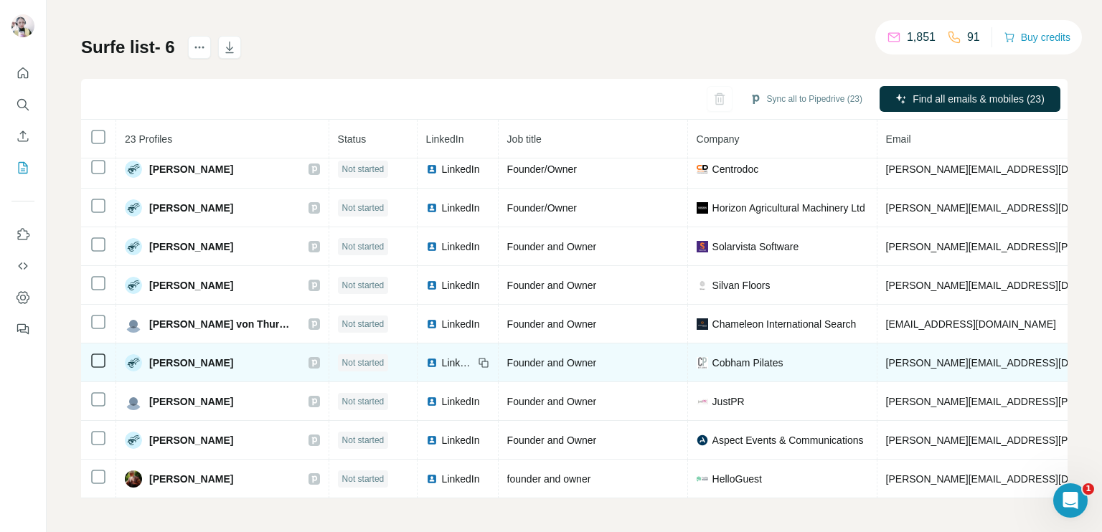
click at [457, 356] on span "LinkedIn" at bounding box center [458, 363] width 32 height 14
click at [942, 357] on span "[PERSON_NAME][EMAIL_ADDRESS][DOMAIN_NAME]" at bounding box center [1012, 362] width 253 height 11
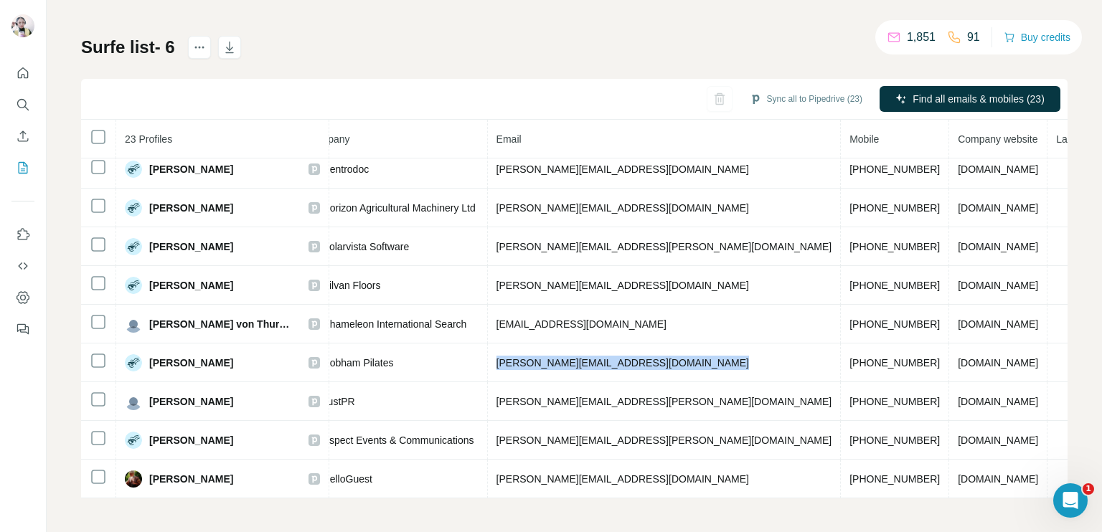
scroll to position [551, 400]
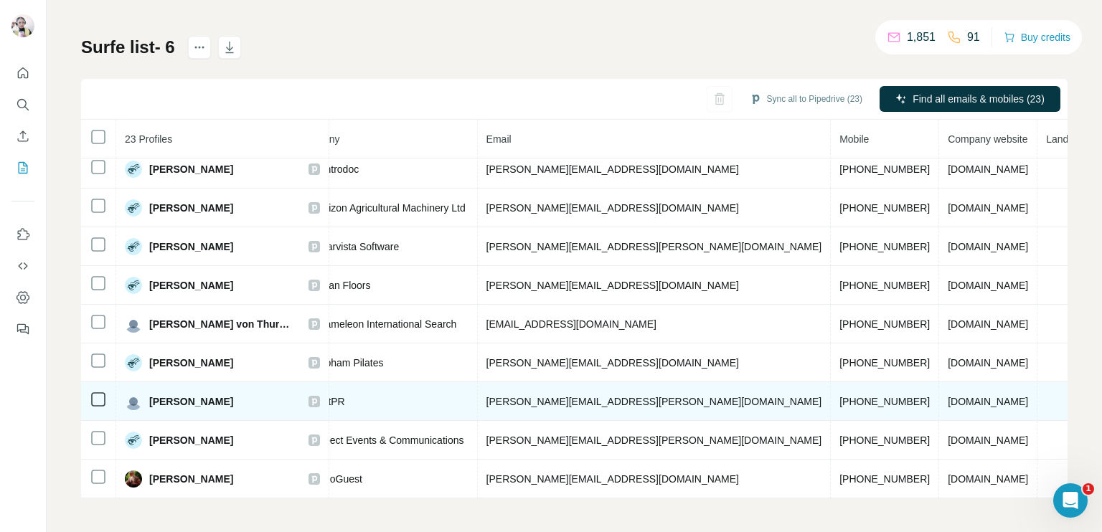
click at [839, 396] on span "[PHONE_NUMBER]" at bounding box center [884, 401] width 90 height 11
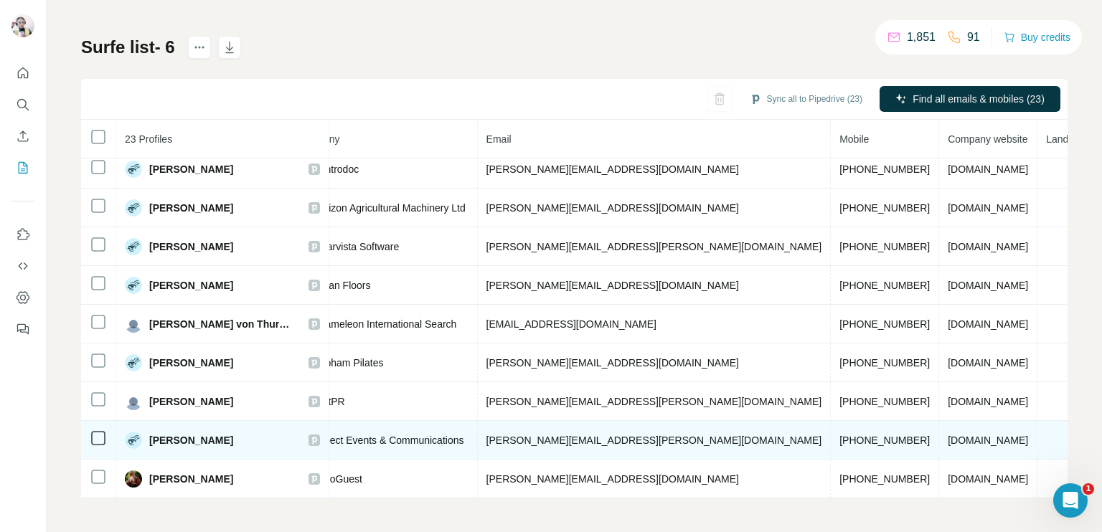
click at [839, 435] on span "[PHONE_NUMBER]" at bounding box center [884, 440] width 90 height 11
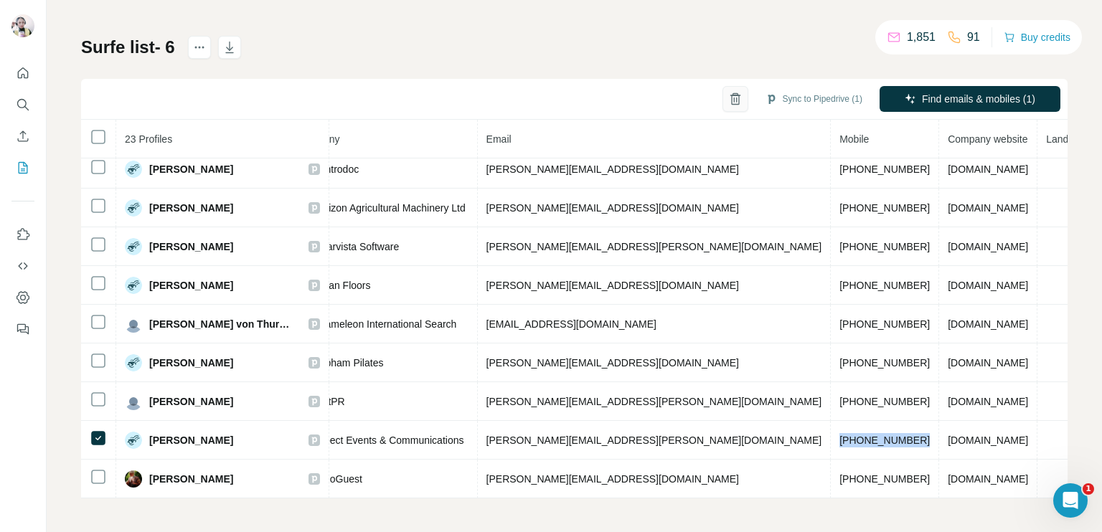
click at [723, 105] on button "button" at bounding box center [735, 99] width 26 height 26
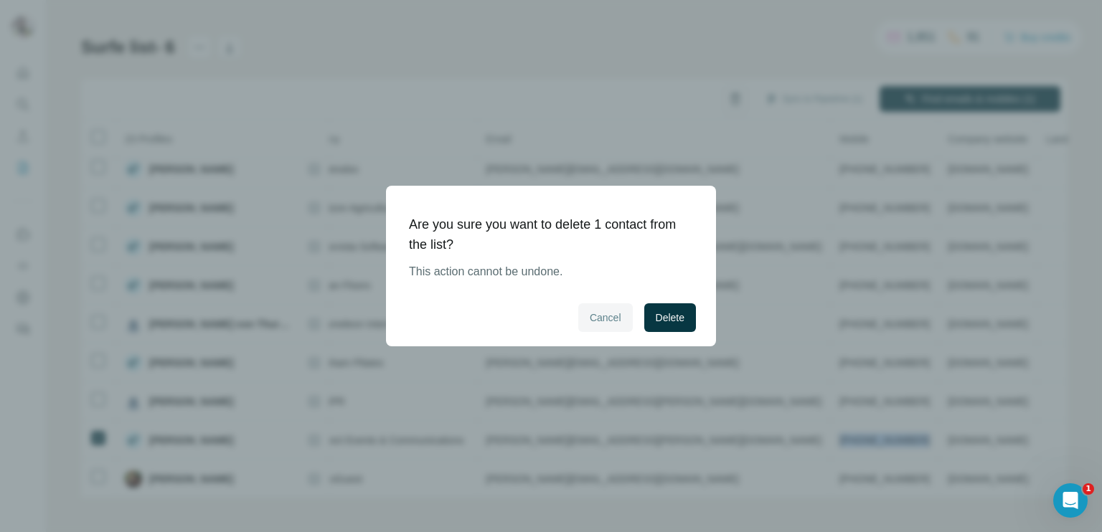
click at [604, 318] on span "Cancel" at bounding box center [606, 318] width 32 height 14
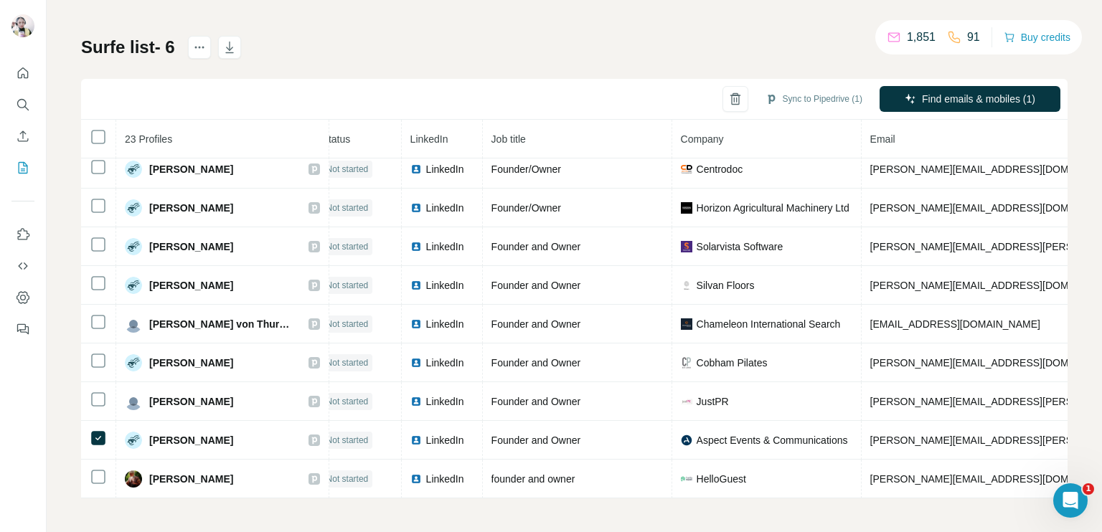
scroll to position [551, 0]
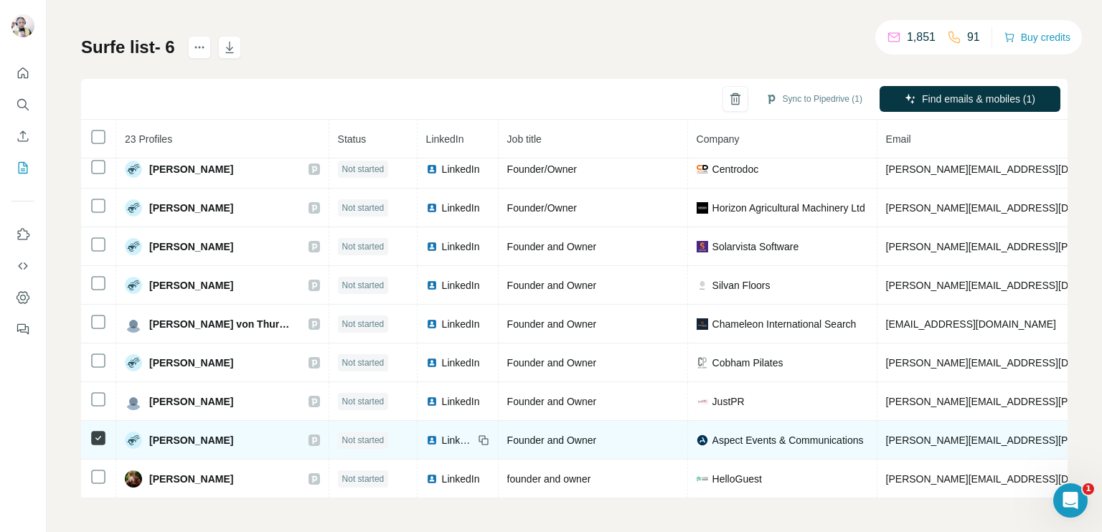
click at [458, 433] on span "LinkedIn" at bounding box center [458, 440] width 32 height 14
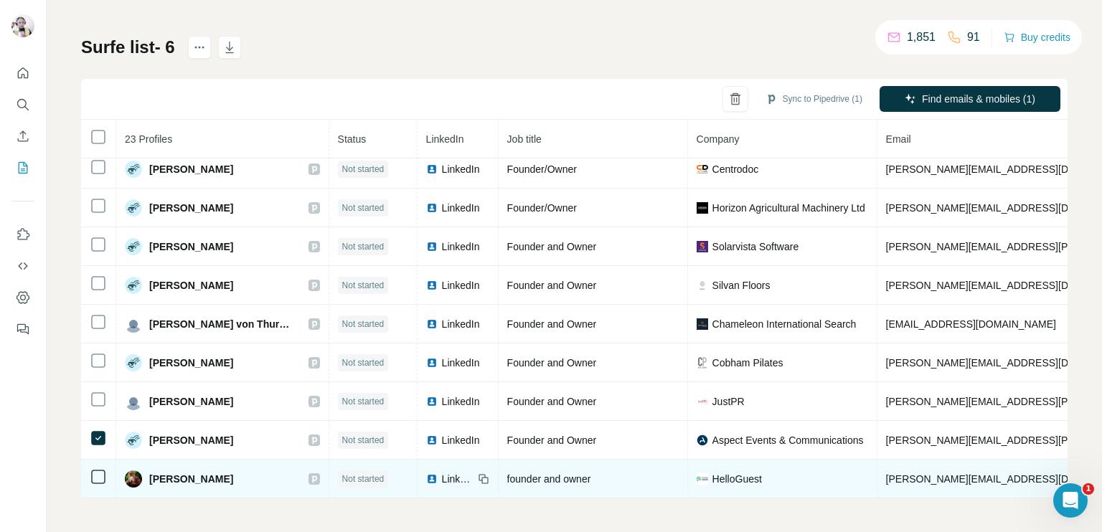
click at [453, 472] on span "LinkedIn" at bounding box center [458, 479] width 32 height 14
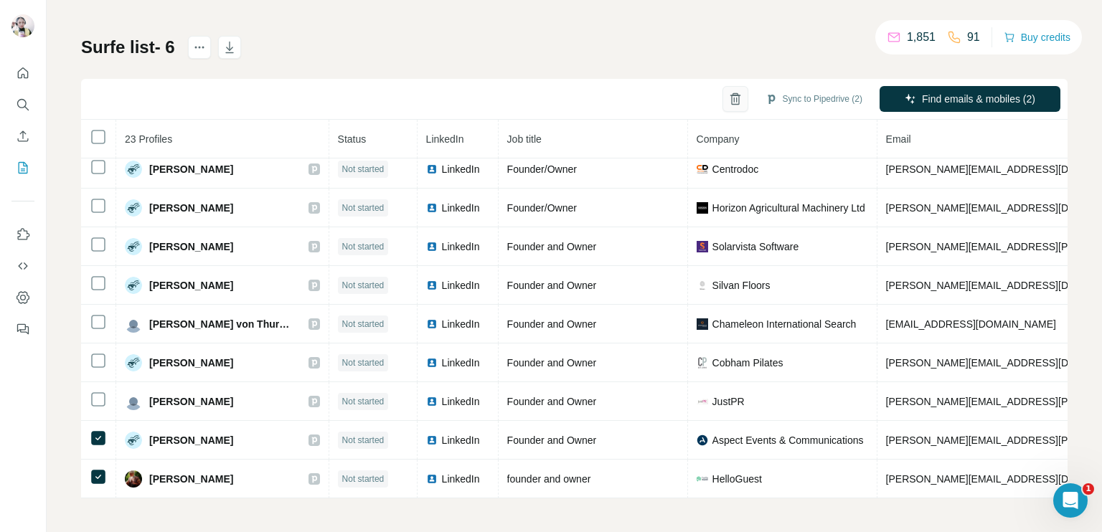
click at [722, 103] on button "button" at bounding box center [735, 99] width 26 height 26
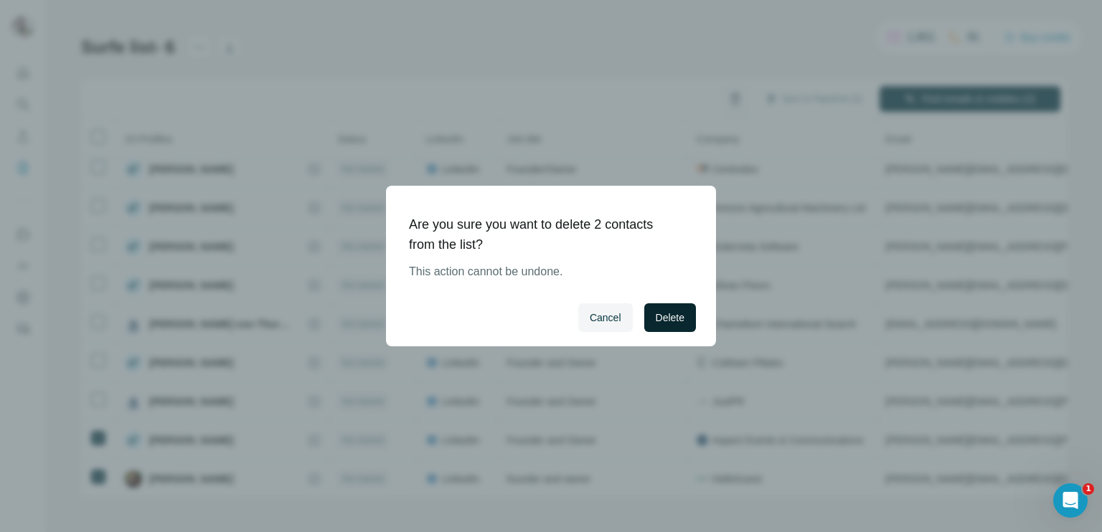
click at [668, 326] on button "Delete" at bounding box center [670, 317] width 52 height 29
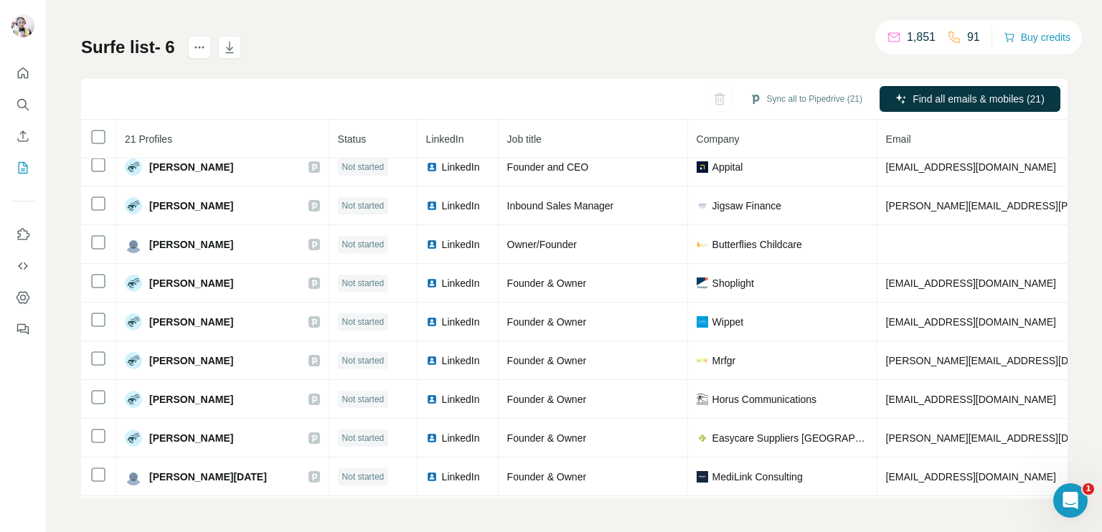
scroll to position [474, 0]
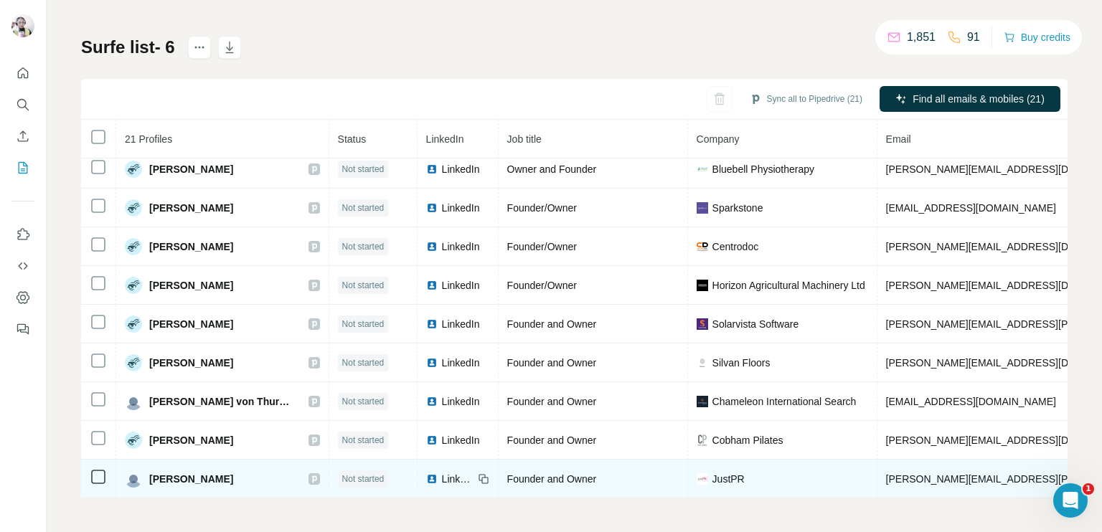
click at [454, 473] on span "LinkedIn" at bounding box center [458, 479] width 32 height 14
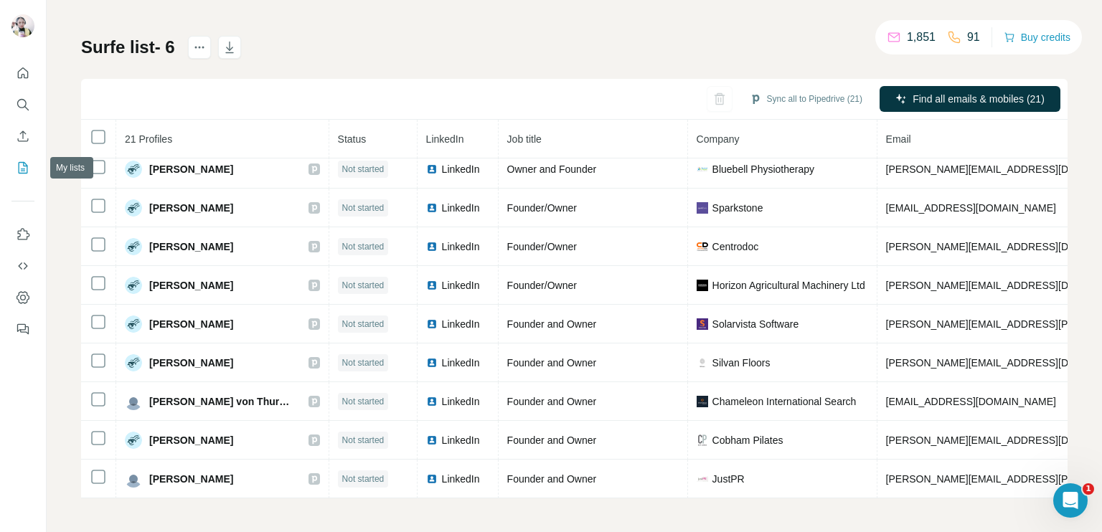
click at [27, 165] on icon "My lists" at bounding box center [23, 168] width 14 height 14
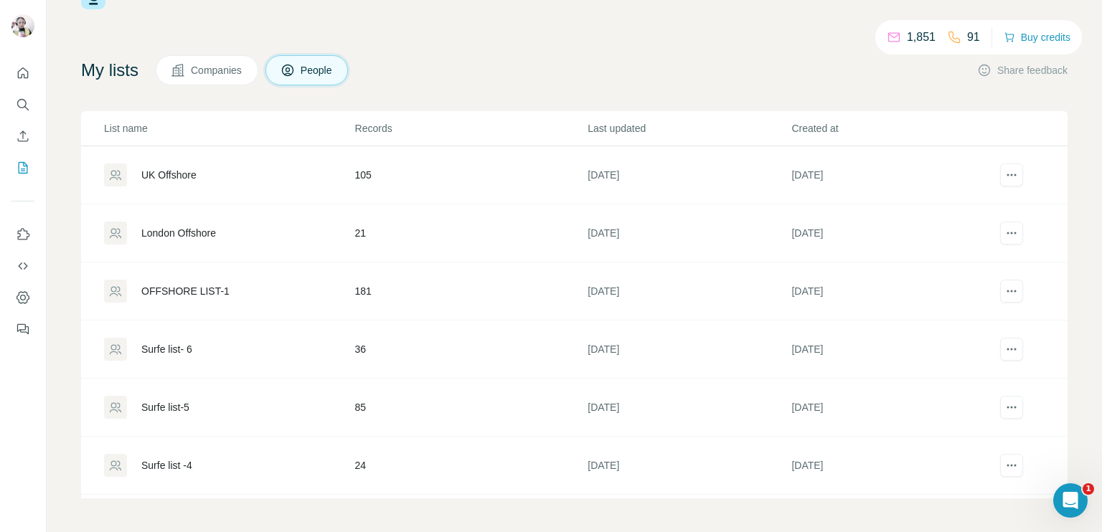
scroll to position [53, 0]
click at [367, 358] on td "85" at bounding box center [470, 355] width 233 height 58
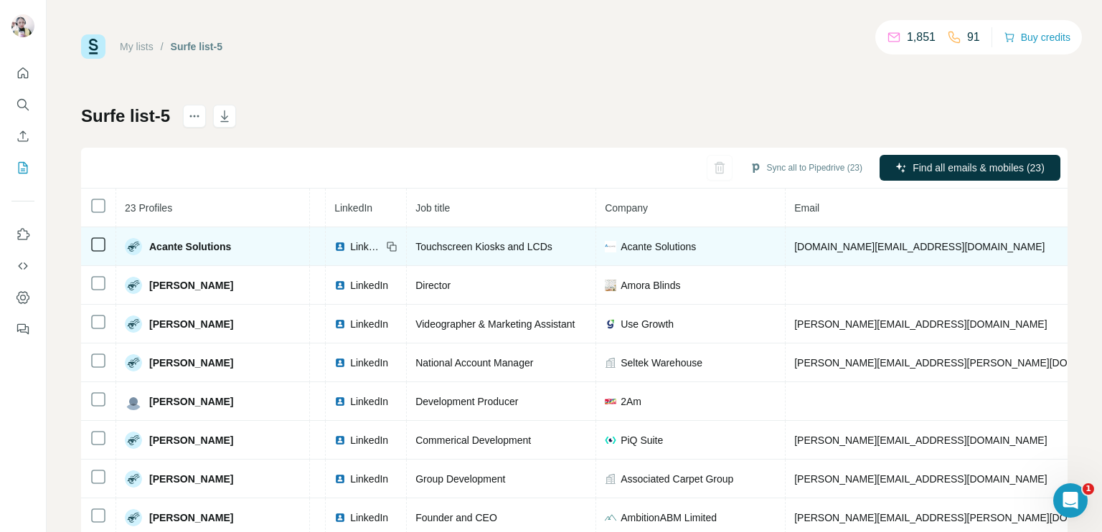
click at [334, 242] on div "LinkedIn" at bounding box center [357, 247] width 47 height 14
click at [794, 247] on span "[DOMAIN_NAME][EMAIL_ADDRESS][DOMAIN_NAME]" at bounding box center [919, 246] width 250 height 11
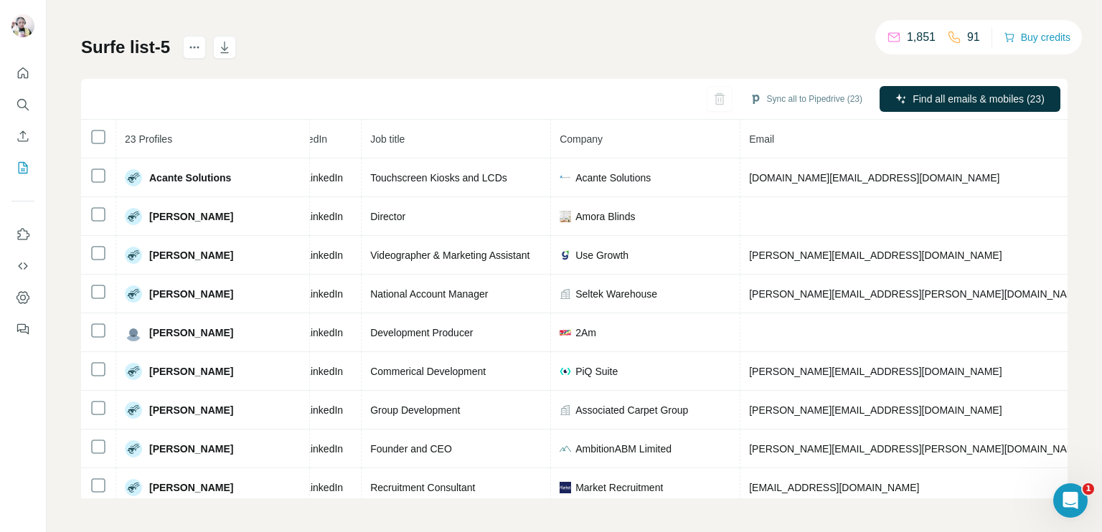
scroll to position [0, 119]
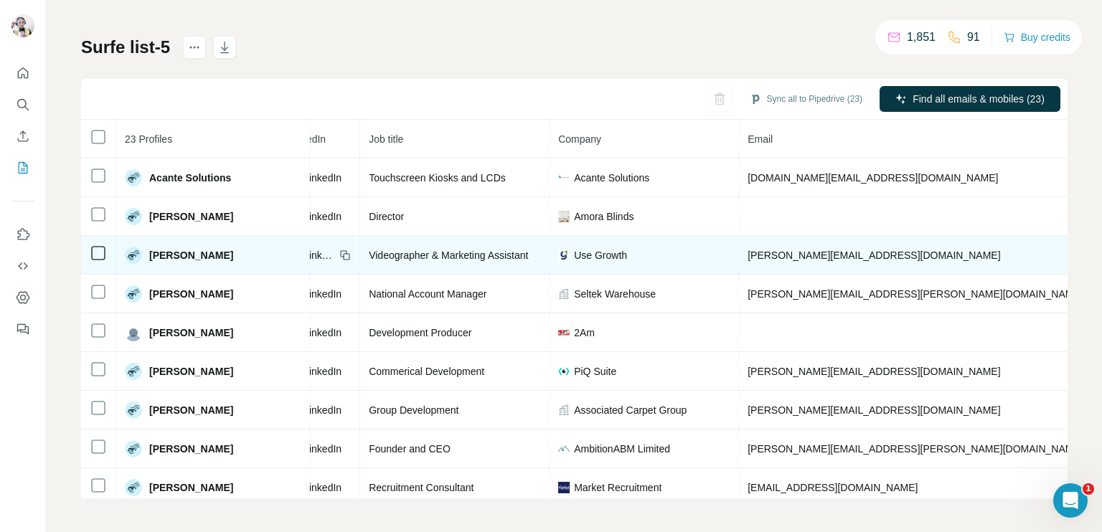
click at [288, 252] on div "LinkedIn" at bounding box center [319, 255] width 63 height 14
click at [303, 252] on span "LinkedIn" at bounding box center [319, 255] width 32 height 14
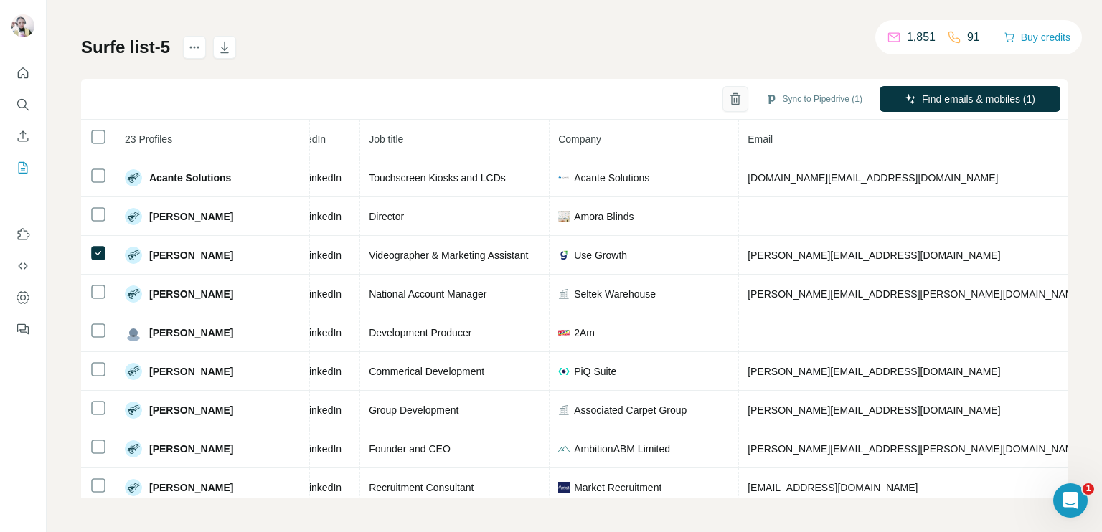
click at [728, 104] on icon "button" at bounding box center [735, 99] width 14 height 14
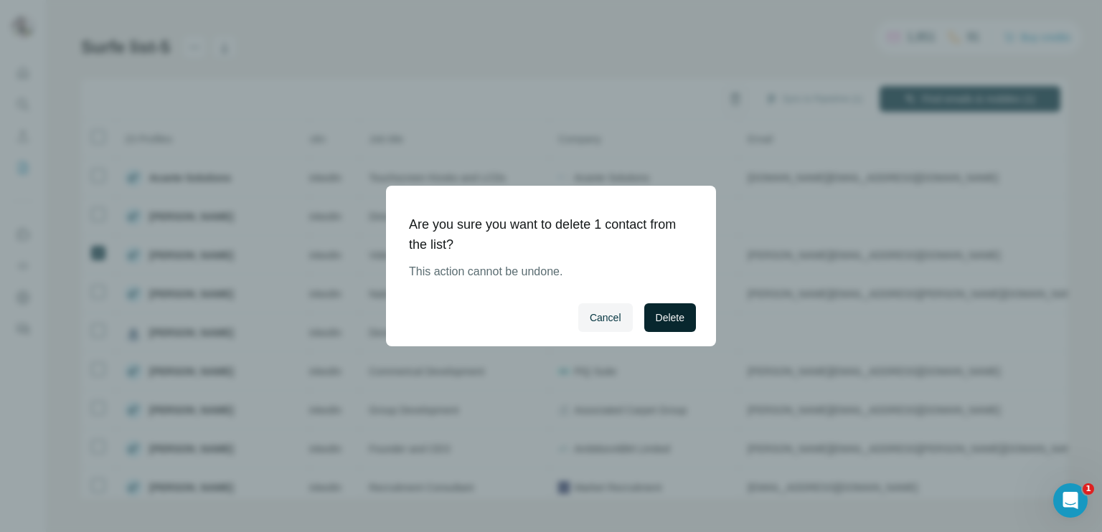
click at [654, 325] on button "Delete" at bounding box center [670, 317] width 52 height 29
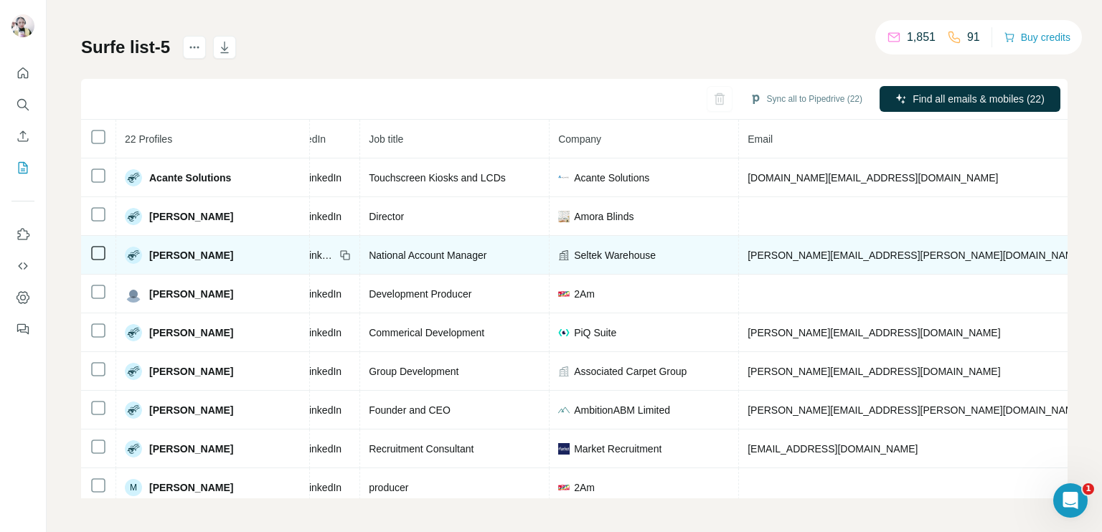
click at [303, 250] on span "LinkedIn" at bounding box center [319, 255] width 32 height 14
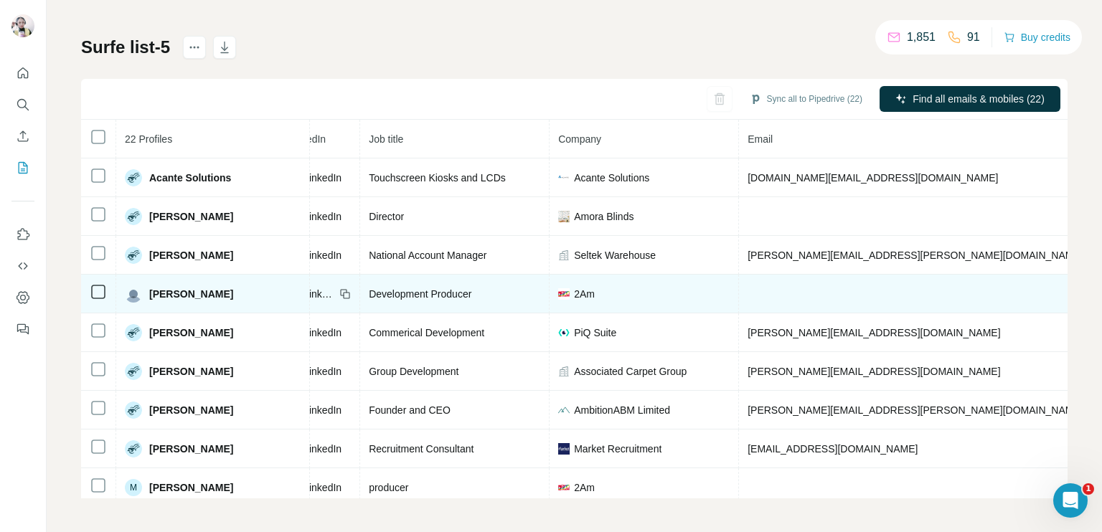
click at [303, 288] on span "LinkedIn" at bounding box center [319, 294] width 32 height 14
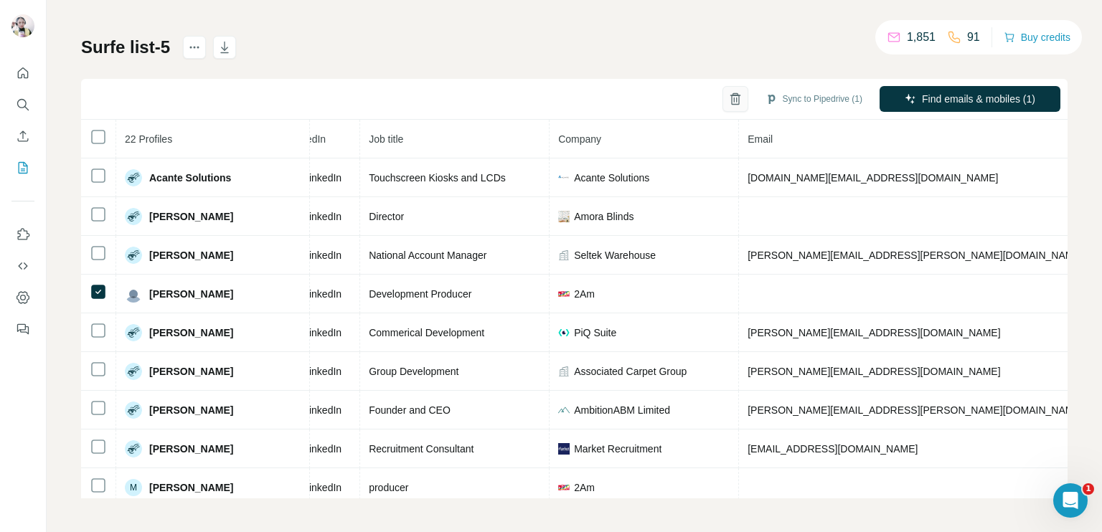
click at [728, 104] on icon "button" at bounding box center [735, 99] width 14 height 14
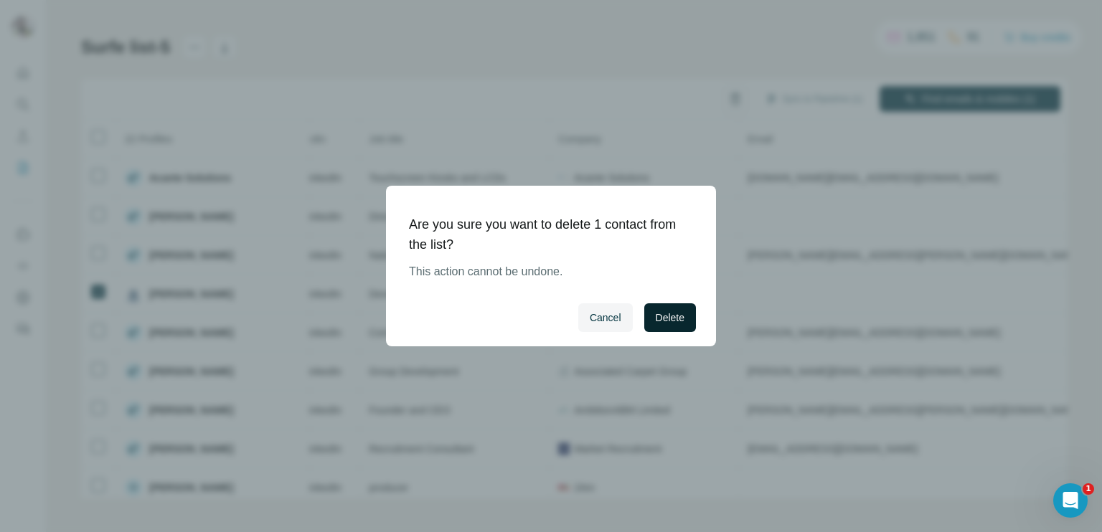
click at [664, 322] on span "Delete" at bounding box center [670, 318] width 29 height 14
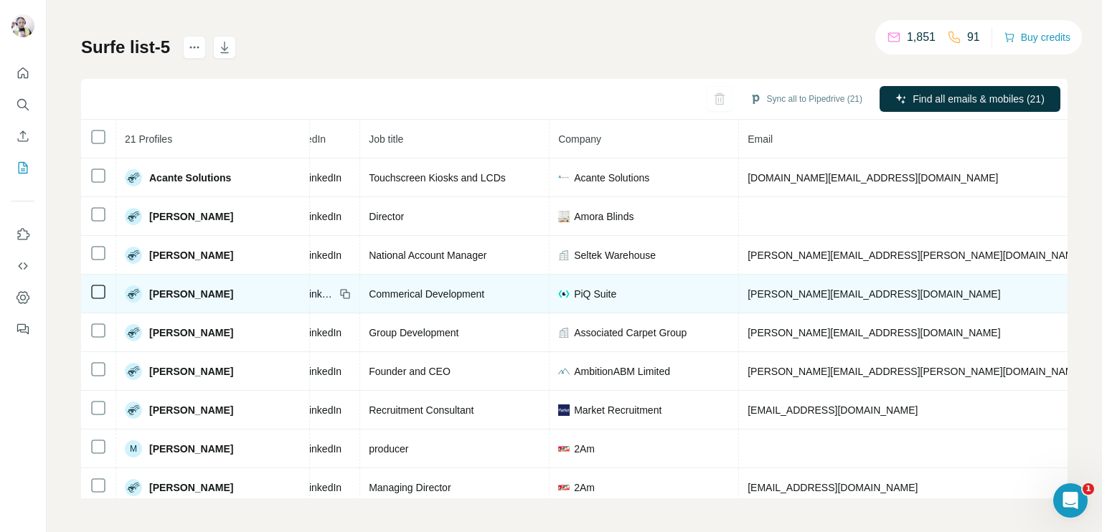
click at [303, 290] on span "LinkedIn" at bounding box center [319, 294] width 32 height 14
click at [739, 298] on td "[PERSON_NAME][EMAIL_ADDRESS][DOMAIN_NAME]" at bounding box center [916, 294] width 354 height 39
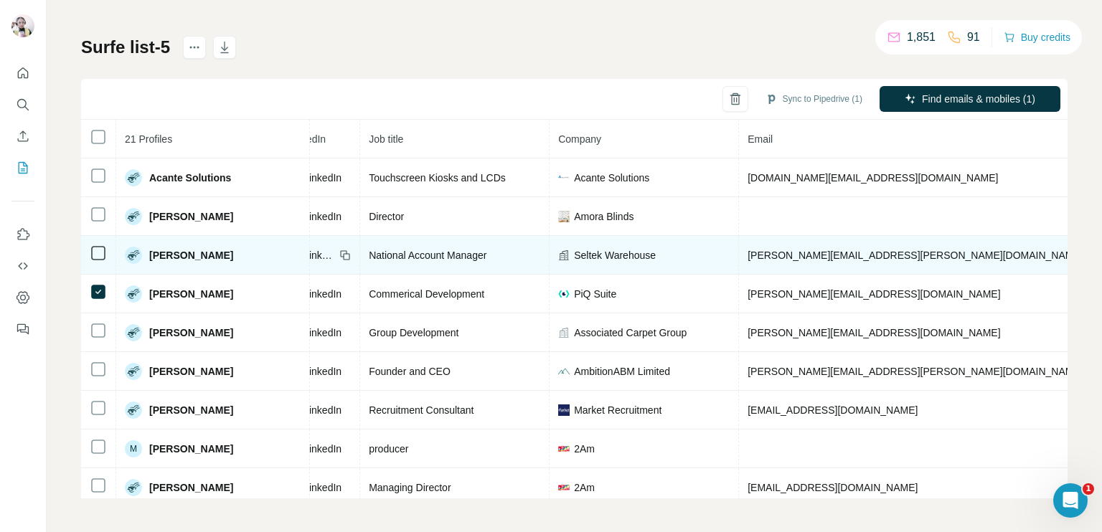
click at [95, 245] on icon at bounding box center [98, 253] width 17 height 17
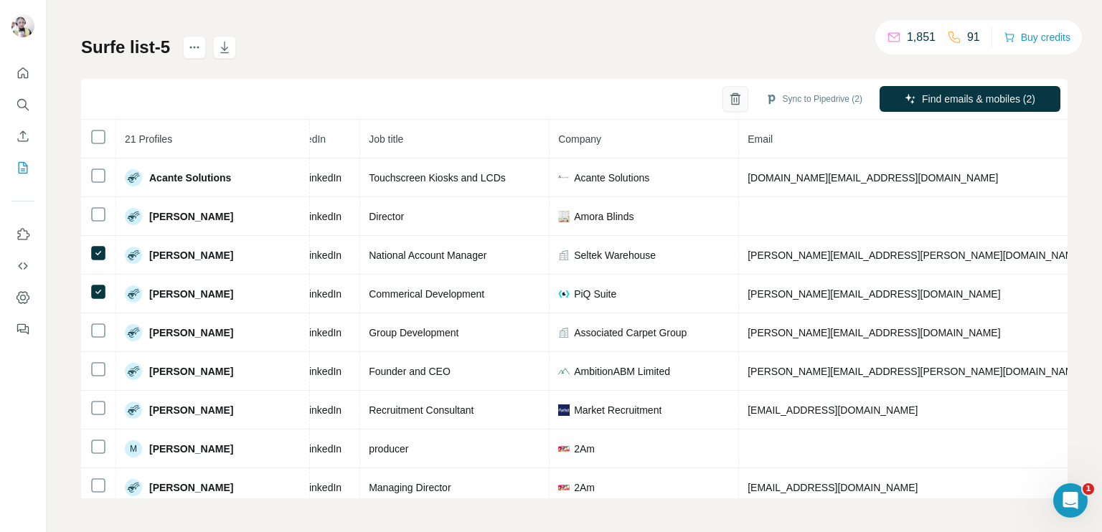
click at [728, 97] on icon "button" at bounding box center [735, 99] width 14 height 14
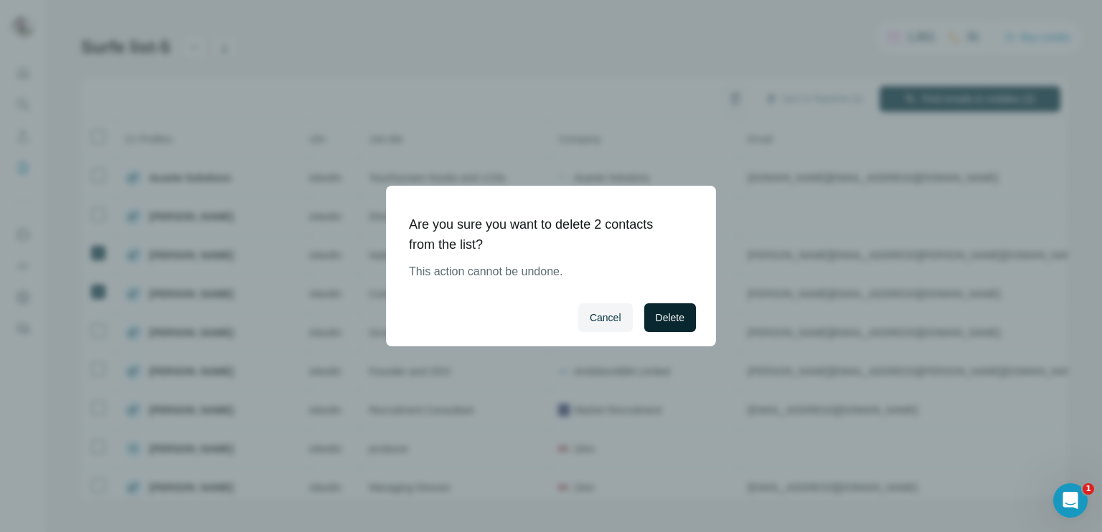
click at [679, 312] on span "Delete" at bounding box center [670, 318] width 29 height 14
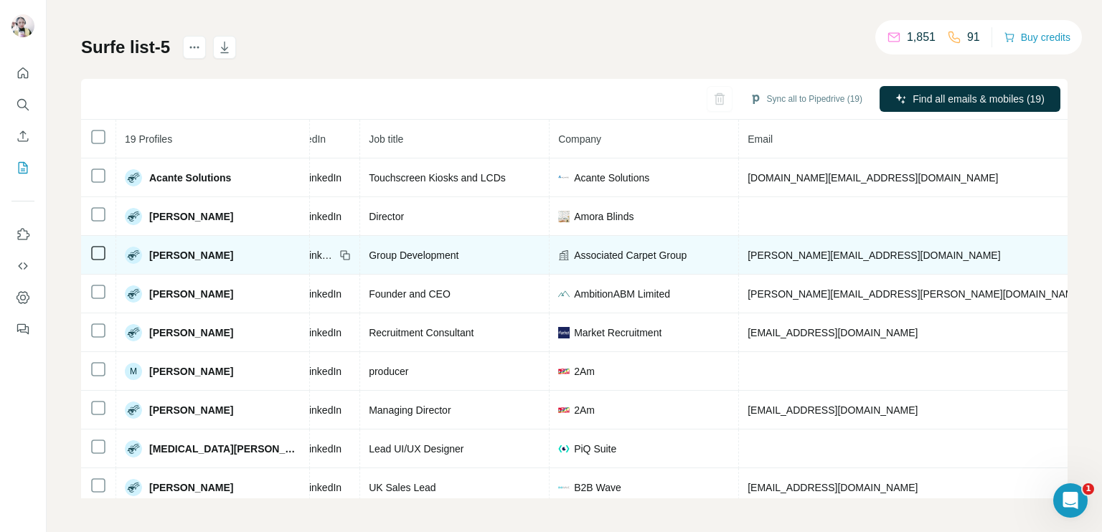
click at [303, 253] on span "LinkedIn" at bounding box center [319, 255] width 32 height 14
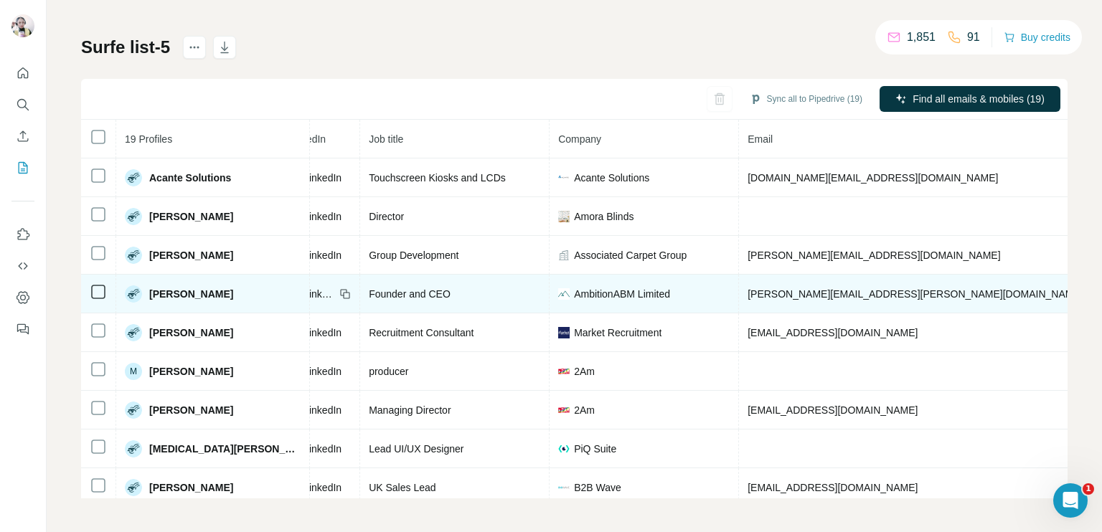
click at [303, 290] on span "LinkedIn" at bounding box center [319, 294] width 32 height 14
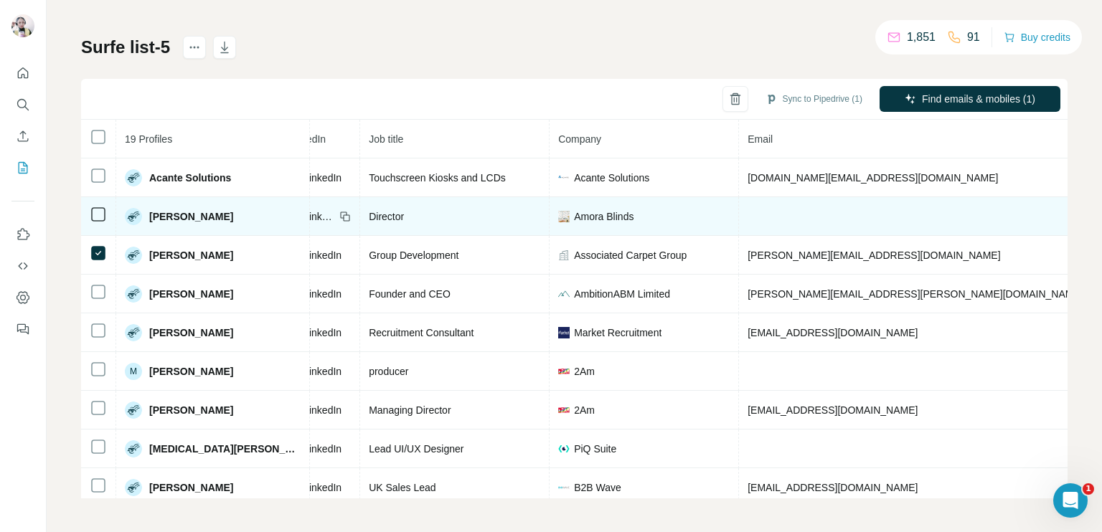
click at [97, 206] on icon at bounding box center [98, 214] width 17 height 17
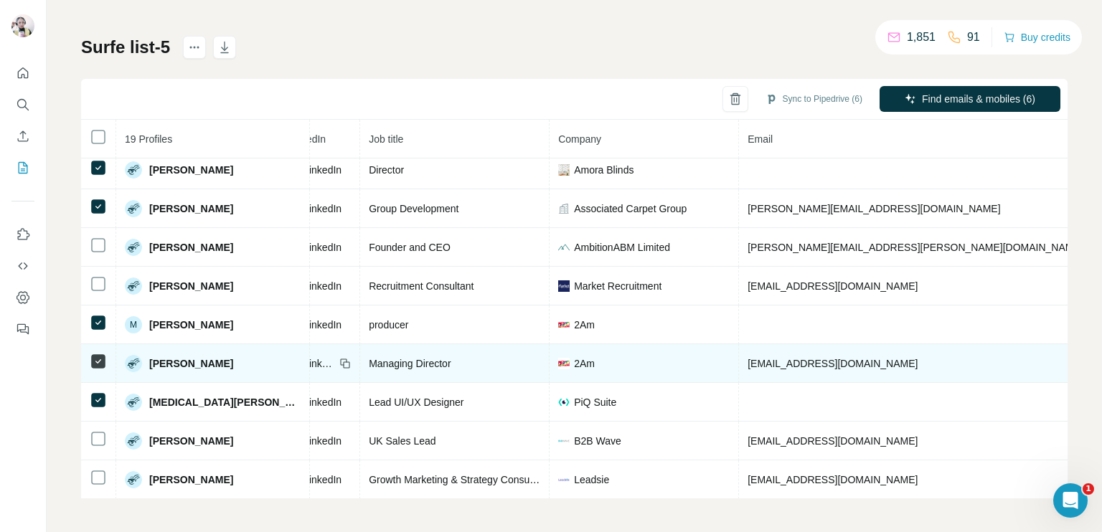
scroll to position [72, 119]
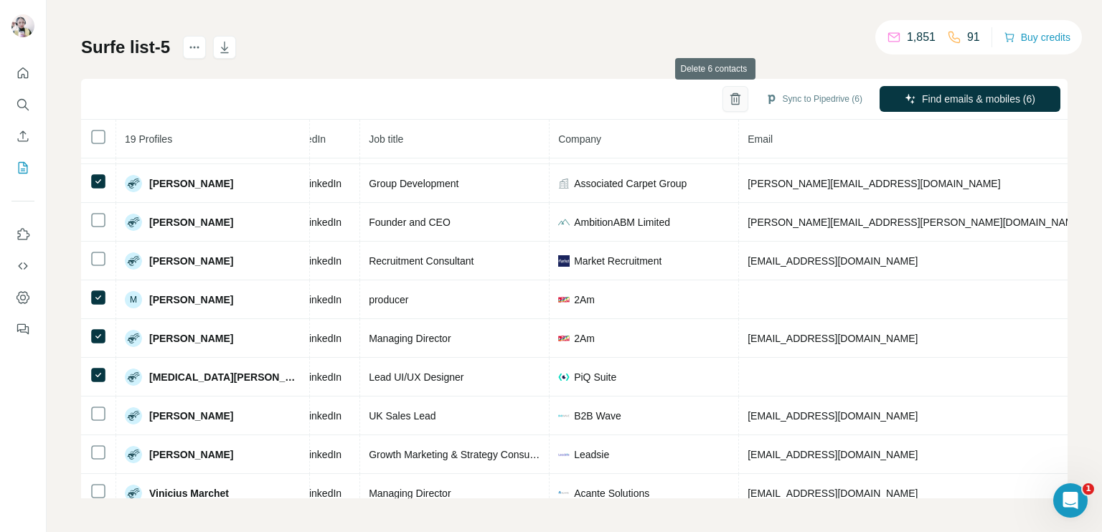
click at [728, 100] on icon "button" at bounding box center [735, 99] width 14 height 14
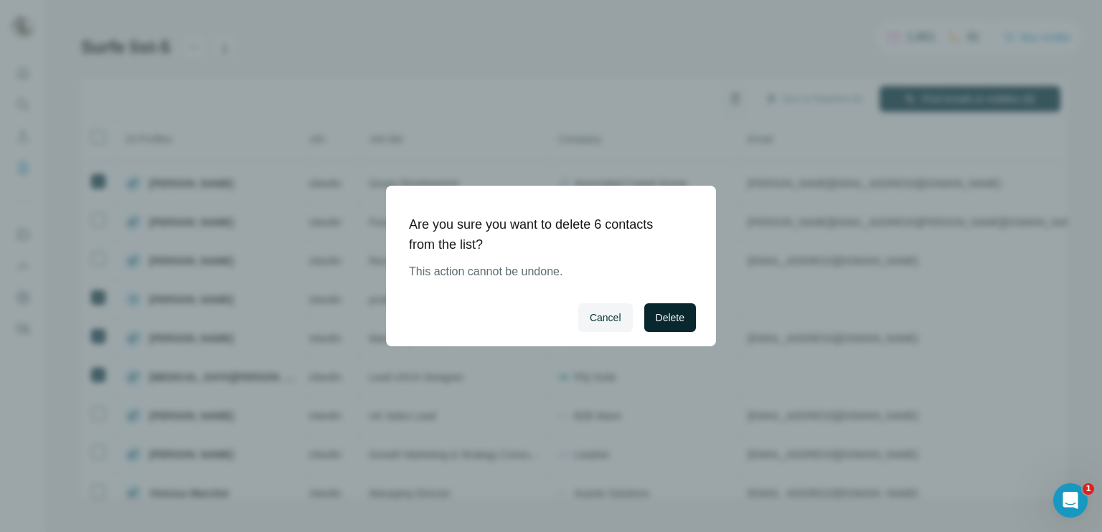
click at [667, 317] on span "Delete" at bounding box center [670, 318] width 29 height 14
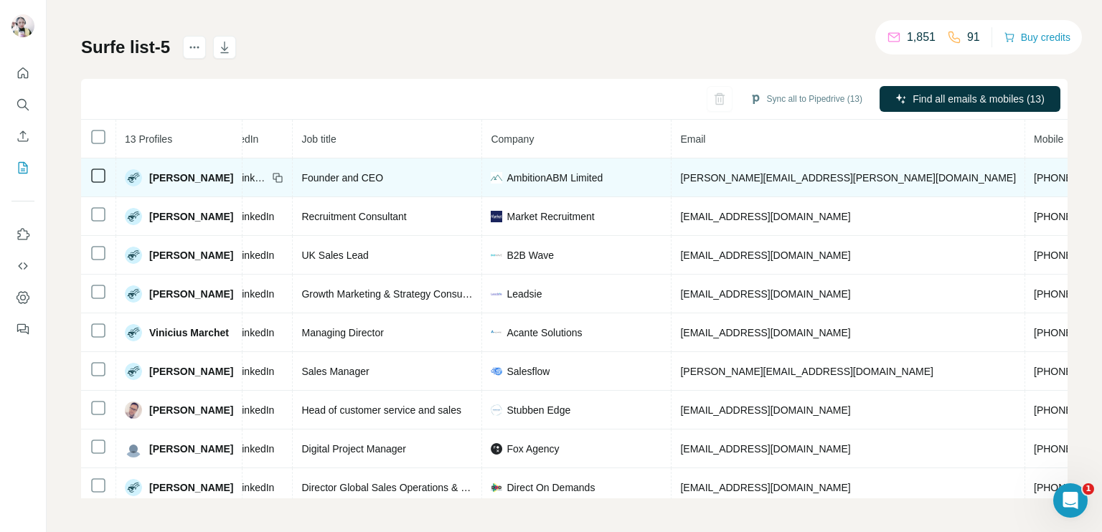
scroll to position [0, 0]
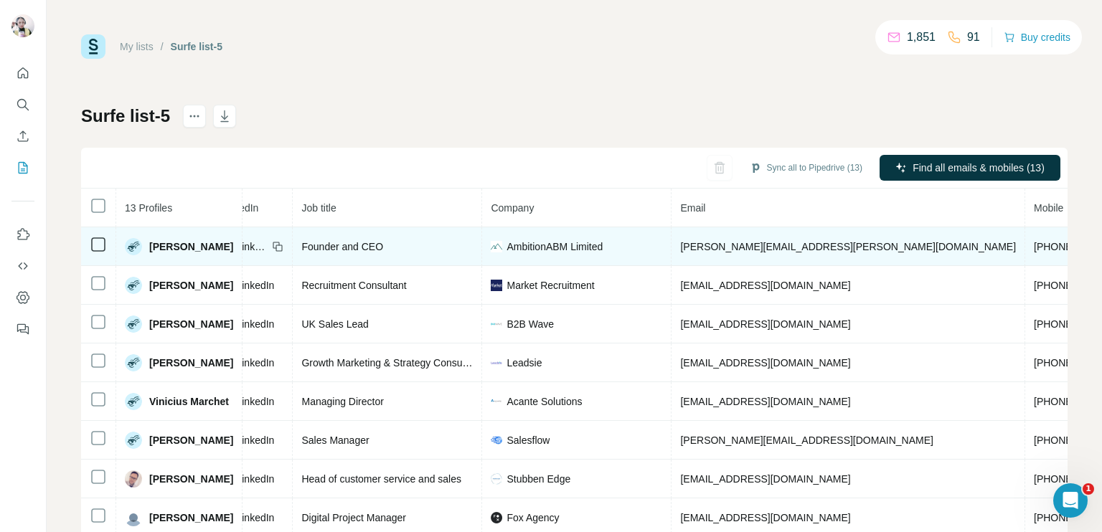
click at [1034, 242] on span "[PHONE_NUMBER]" at bounding box center [1079, 246] width 90 height 11
click at [722, 245] on span "[PERSON_NAME][EMAIL_ADDRESS][PERSON_NAME][DOMAIN_NAME]" at bounding box center [848, 246] width 336 height 11
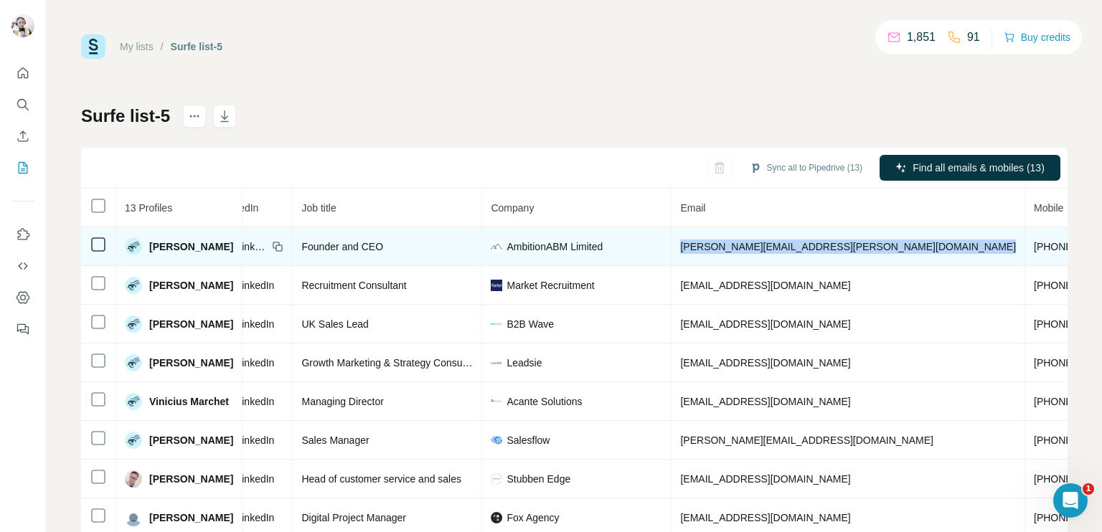
click at [722, 245] on span "[PERSON_NAME][EMAIL_ADDRESS][PERSON_NAME][DOMAIN_NAME]" at bounding box center [848, 246] width 336 height 11
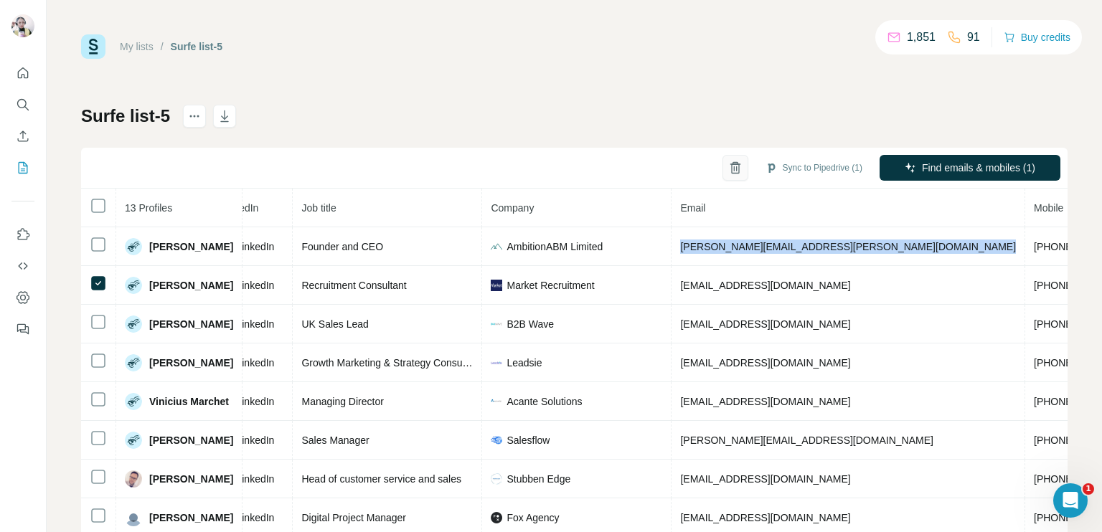
click at [732, 163] on icon "button" at bounding box center [735, 163] width 6 height 3
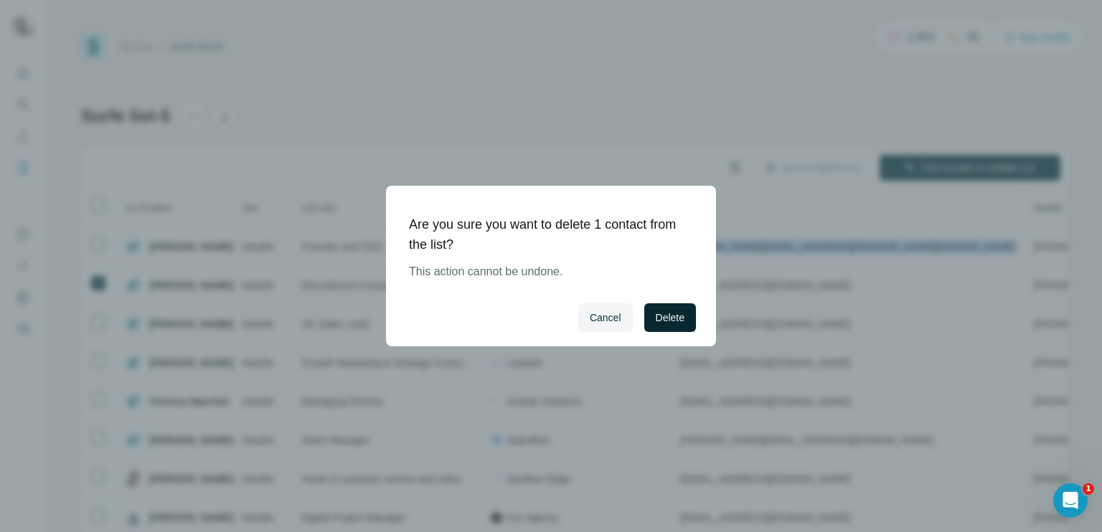
click at [661, 318] on span "Delete" at bounding box center [670, 318] width 29 height 14
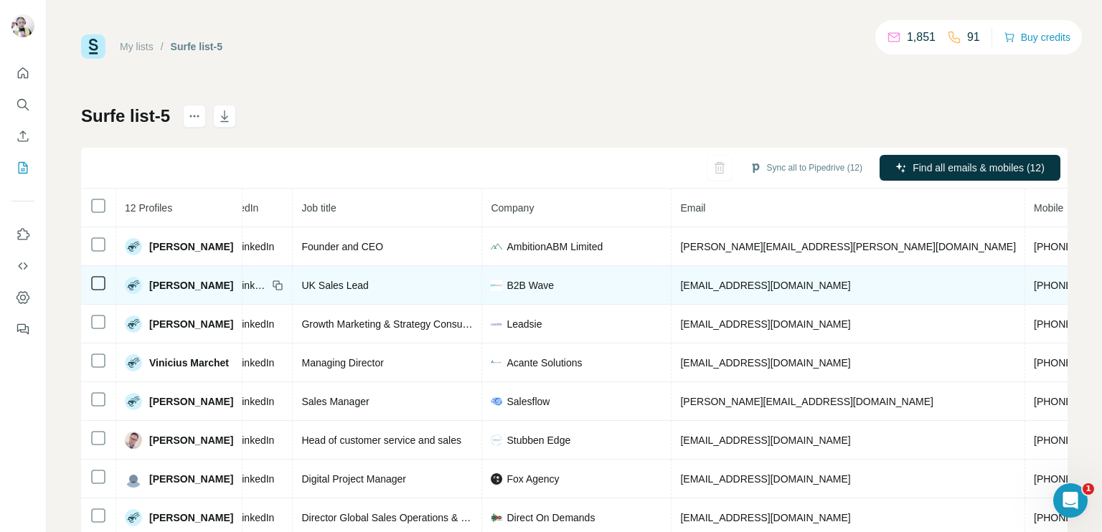
click at [236, 279] on span "LinkedIn" at bounding box center [252, 285] width 32 height 14
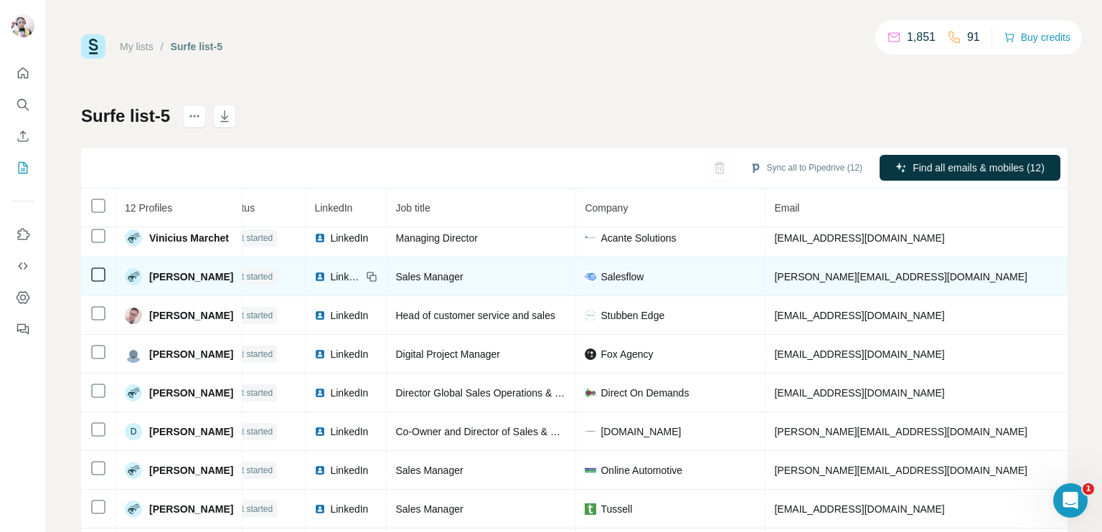
scroll to position [0, 25]
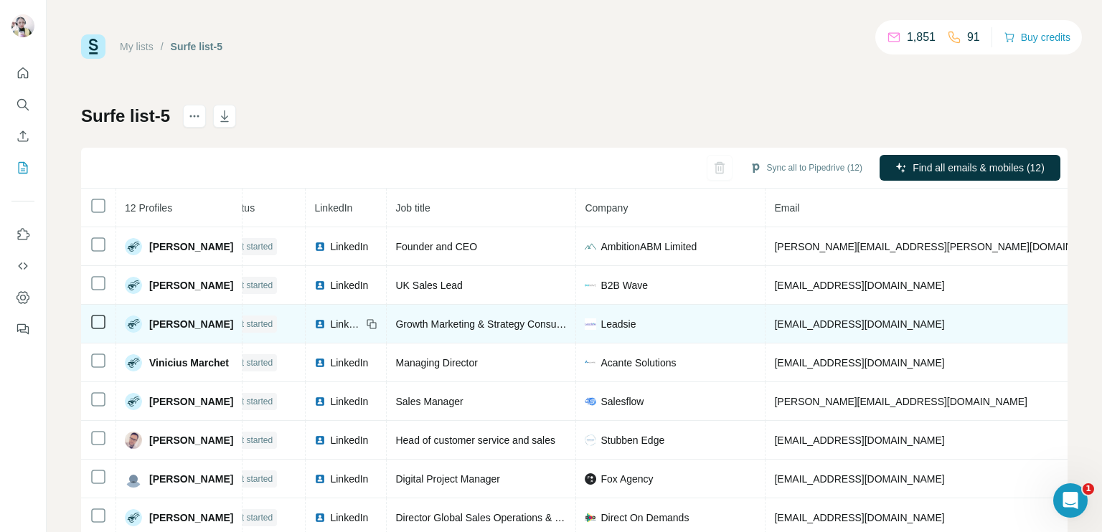
click at [330, 321] on span "LinkedIn" at bounding box center [346, 324] width 32 height 14
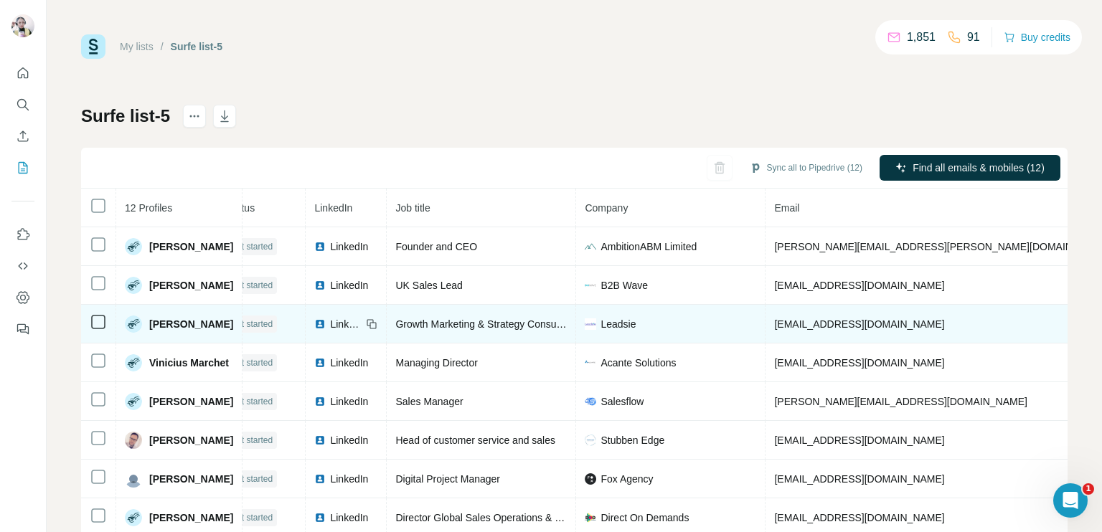
click at [788, 321] on span "[EMAIL_ADDRESS][DOMAIN_NAME]" at bounding box center [859, 324] width 170 height 11
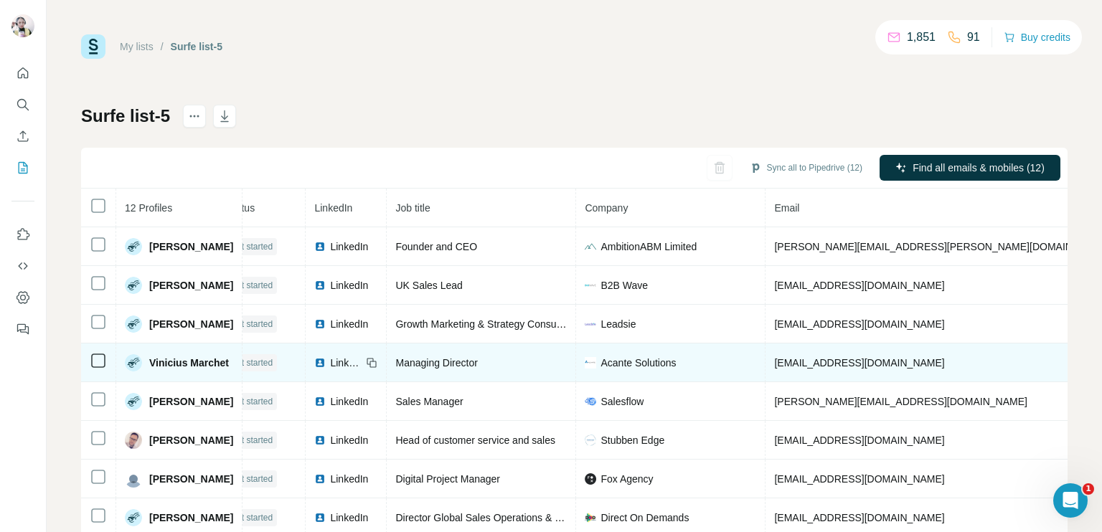
drag, startPoint x: 322, startPoint y: 363, endPoint x: 324, endPoint y: 354, distance: 9.6
click at [330, 363] on span "LinkedIn" at bounding box center [346, 363] width 32 height 14
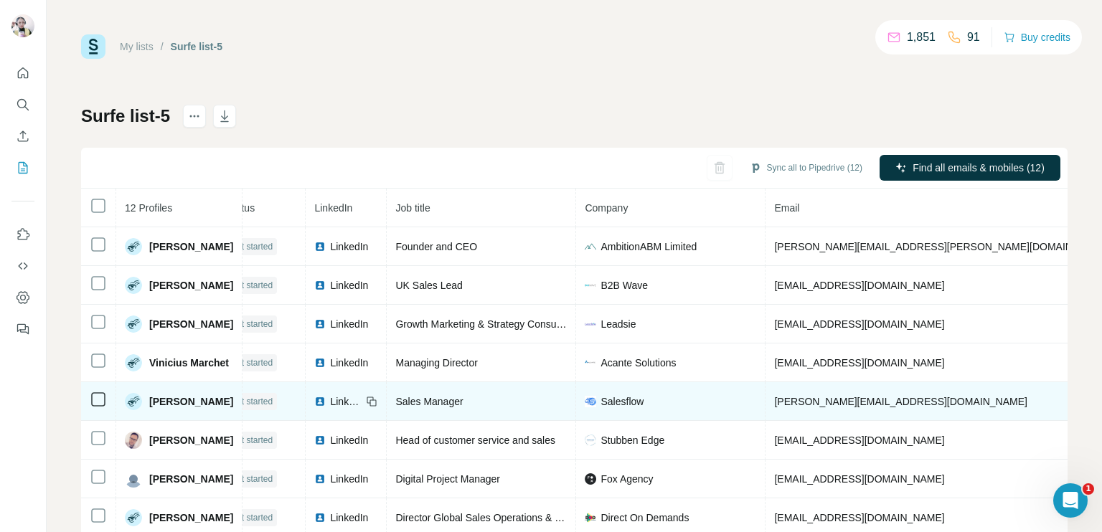
click at [330, 400] on span "LinkedIn" at bounding box center [346, 402] width 32 height 14
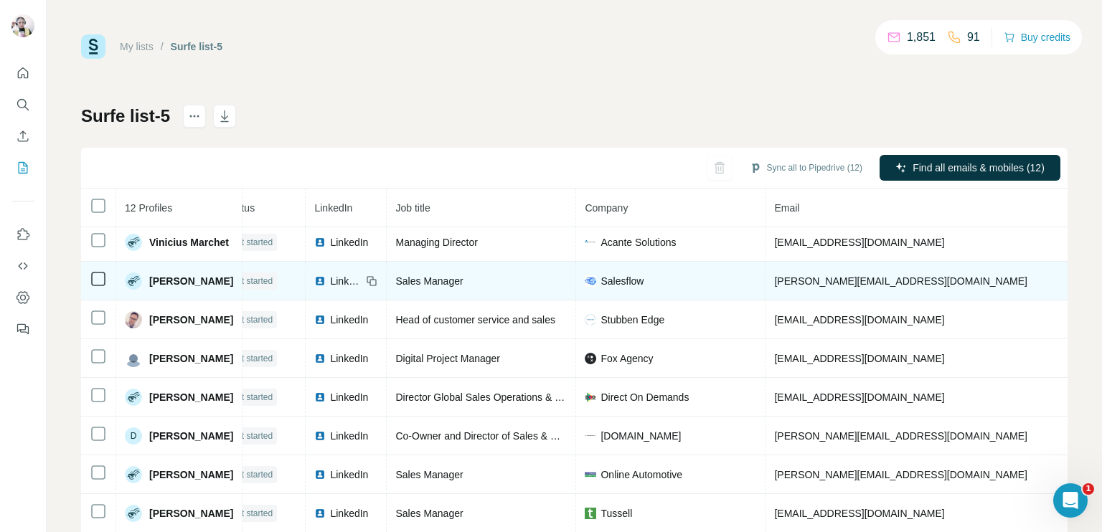
scroll to position [128, 25]
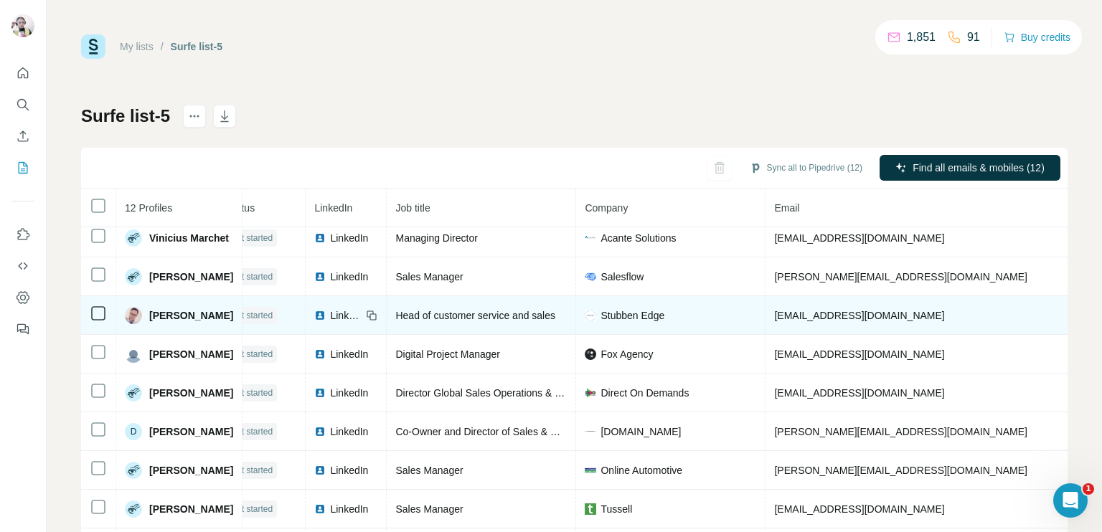
click at [332, 311] on span "LinkedIn" at bounding box center [346, 315] width 32 height 14
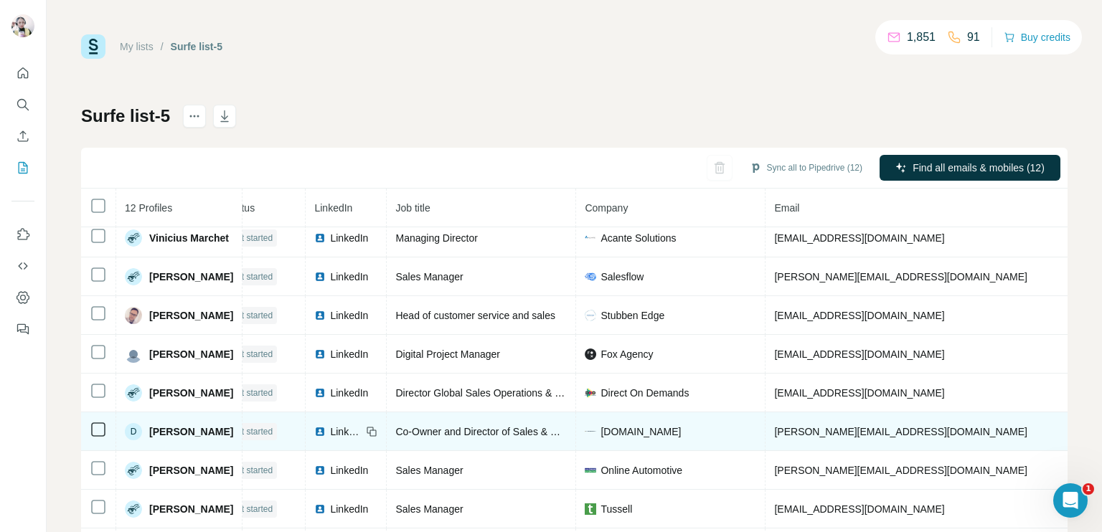
scroll to position [69, 0]
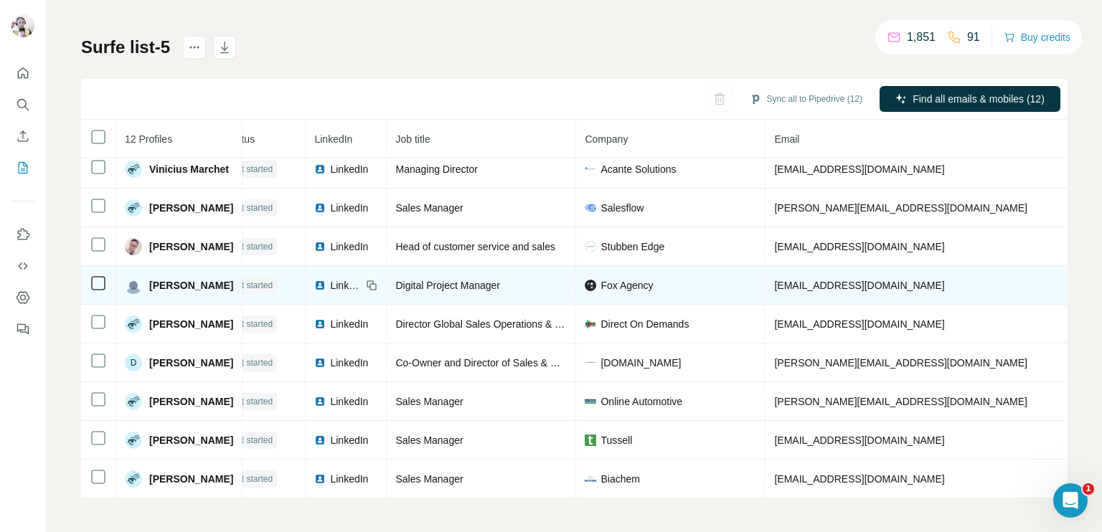
click at [330, 278] on span "LinkedIn" at bounding box center [346, 285] width 32 height 14
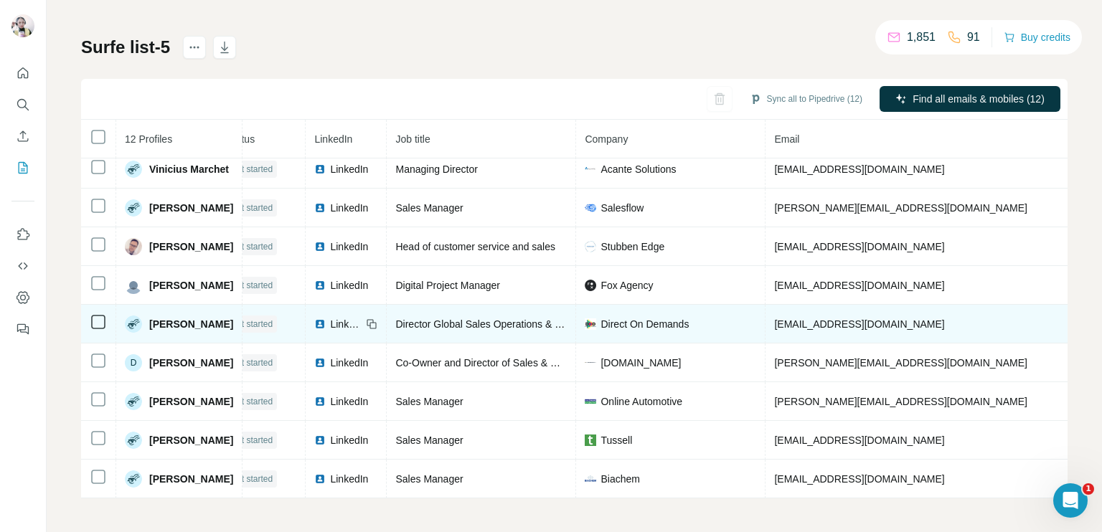
click at [330, 320] on span "LinkedIn" at bounding box center [346, 324] width 32 height 14
click at [330, 317] on span "LinkedIn" at bounding box center [346, 324] width 32 height 14
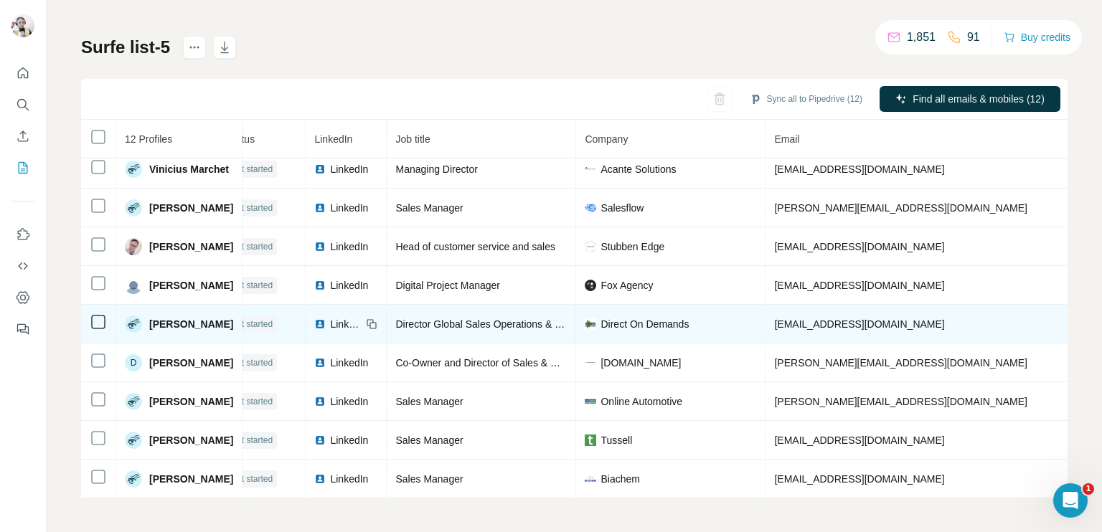
click at [816, 319] on span "[EMAIL_ADDRESS][DOMAIN_NAME]" at bounding box center [859, 324] width 170 height 11
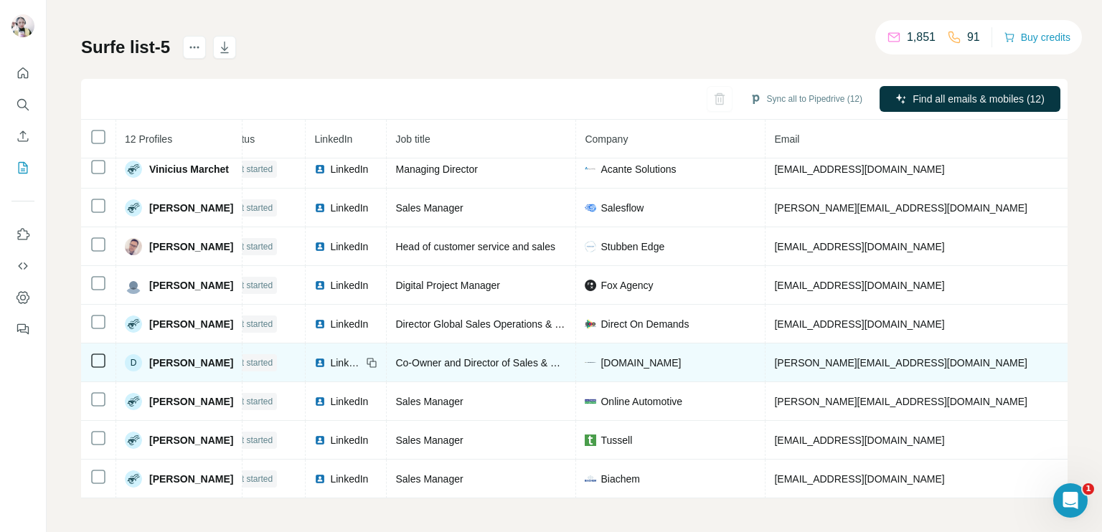
click at [330, 356] on span "LinkedIn" at bounding box center [346, 363] width 32 height 14
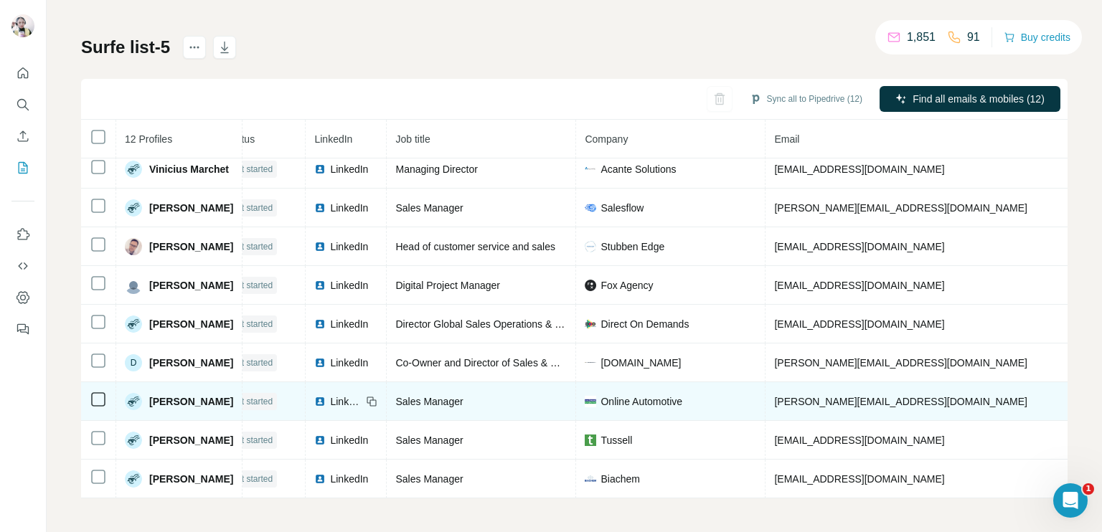
click at [330, 395] on span "LinkedIn" at bounding box center [346, 402] width 32 height 14
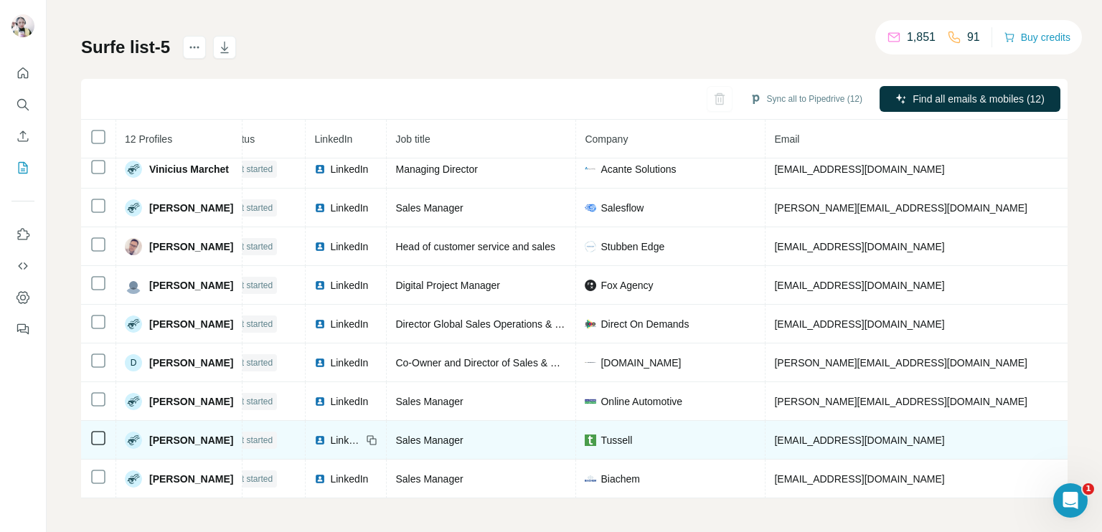
click at [330, 433] on span "LinkedIn" at bounding box center [346, 440] width 32 height 14
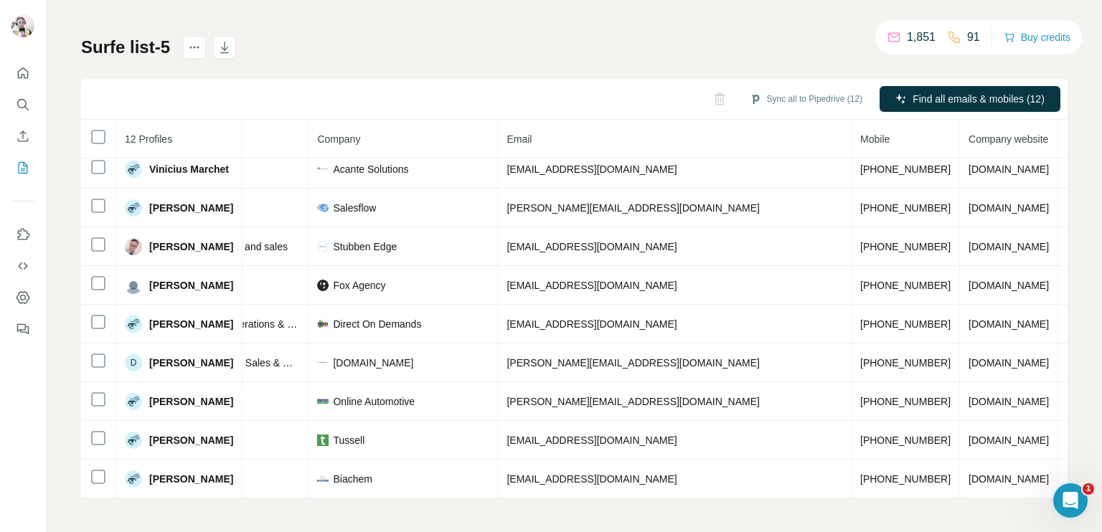
scroll to position [128, 158]
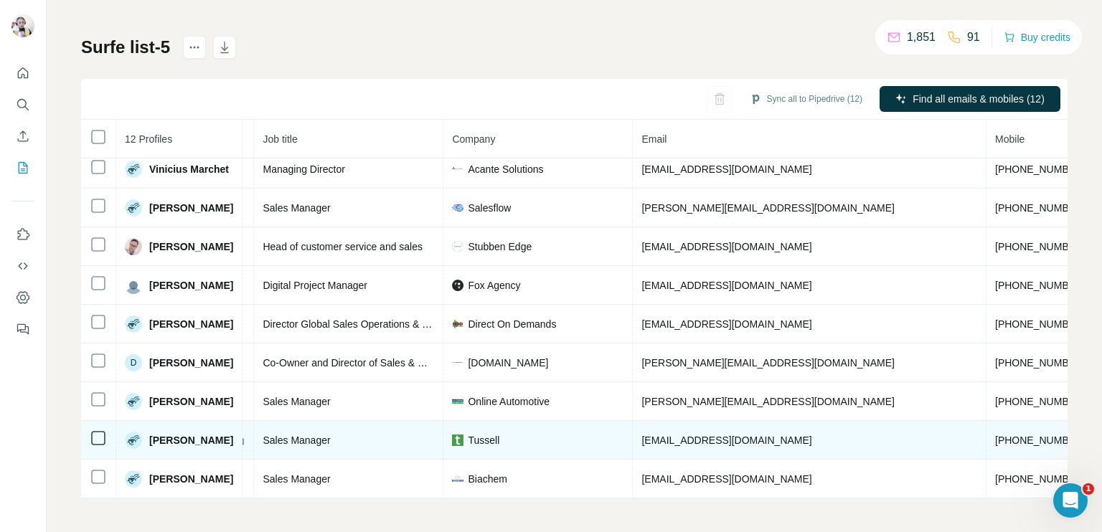
click at [468, 433] on span "Tussell" at bounding box center [484, 440] width 32 height 14
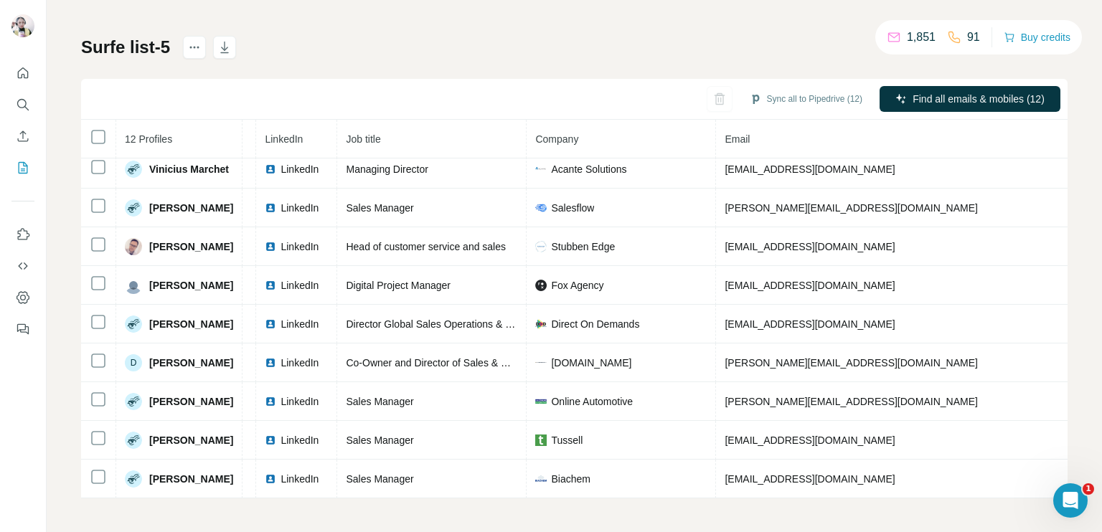
scroll to position [128, 0]
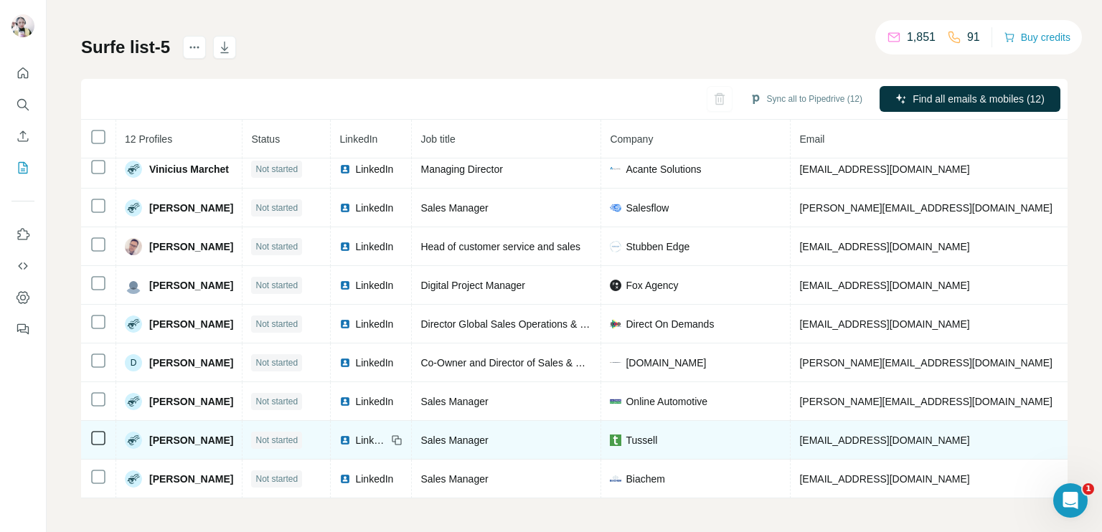
click at [346, 424] on td "LinkedIn" at bounding box center [371, 440] width 81 height 39
click at [355, 437] on span "LinkedIn" at bounding box center [371, 440] width 32 height 14
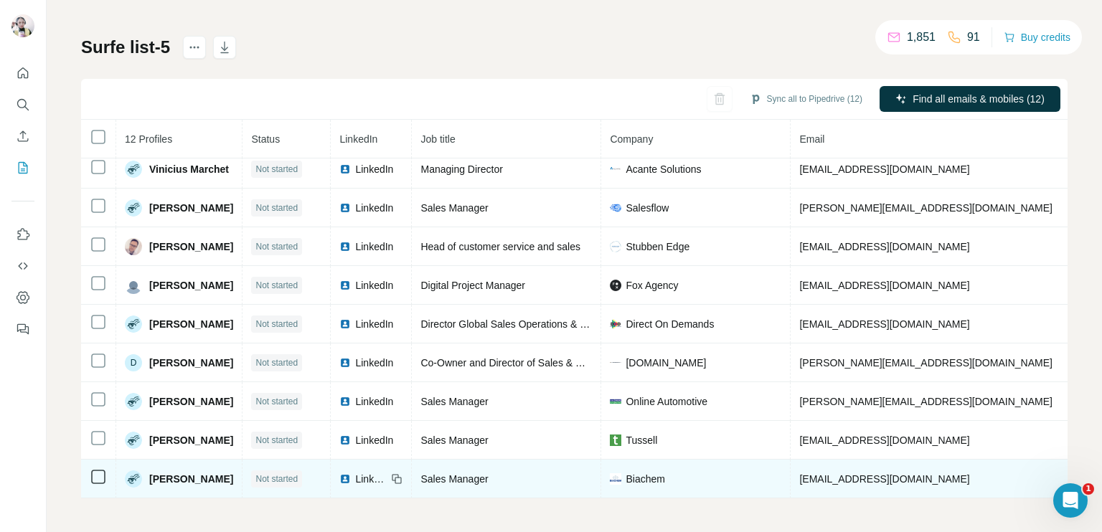
click at [355, 472] on span "LinkedIn" at bounding box center [371, 479] width 32 height 14
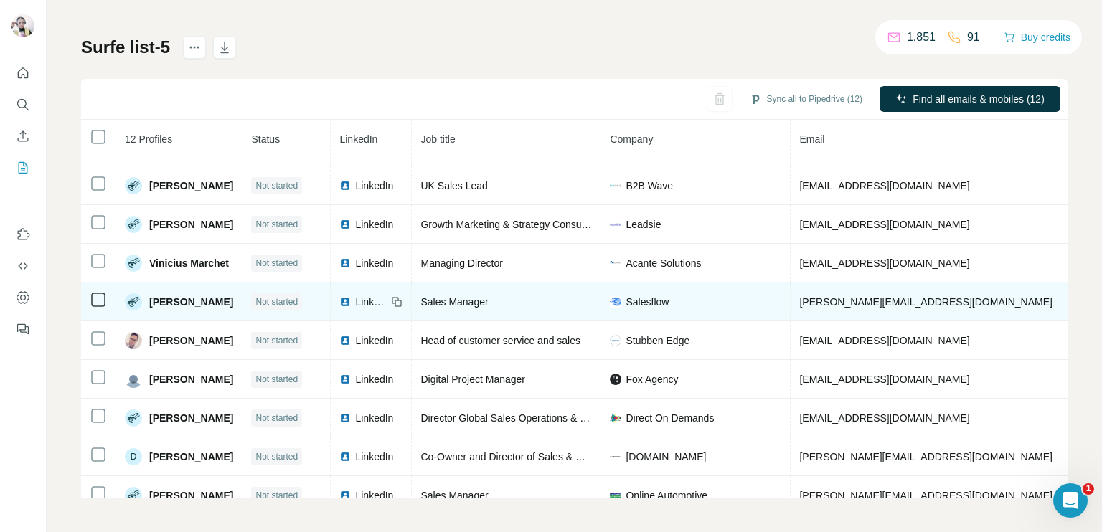
scroll to position [0, 0]
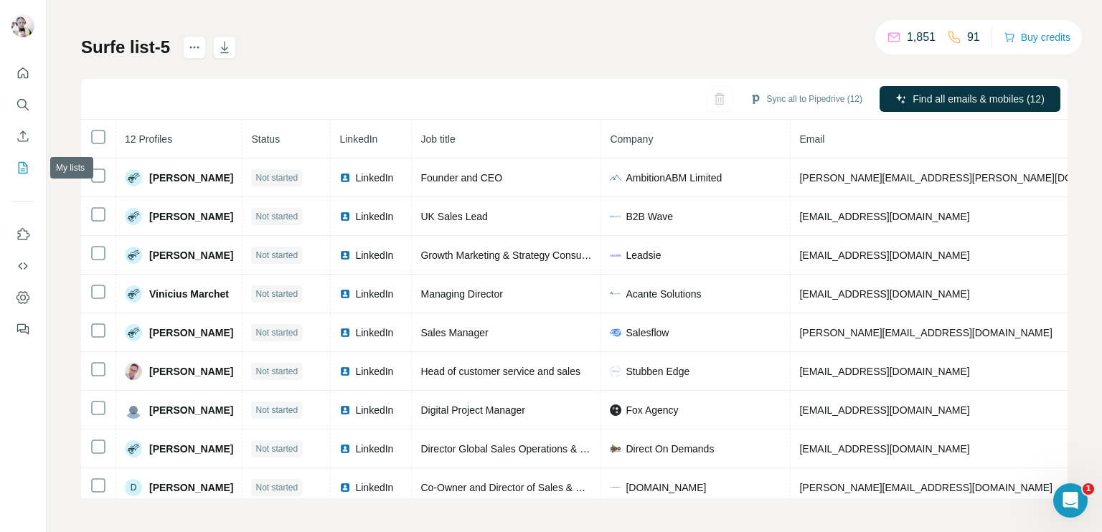
click at [24, 169] on icon "My lists" at bounding box center [23, 168] width 14 height 14
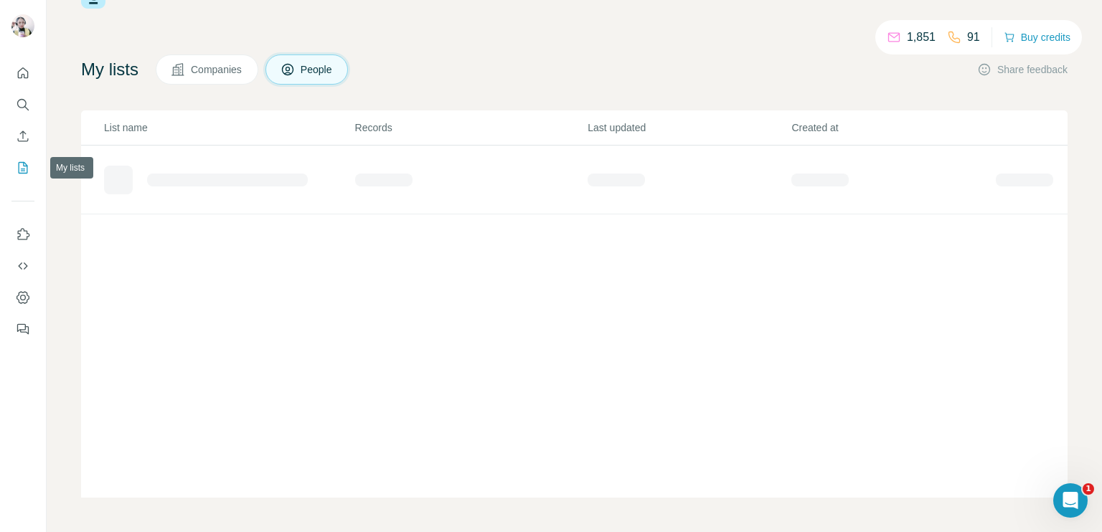
scroll to position [49, 0]
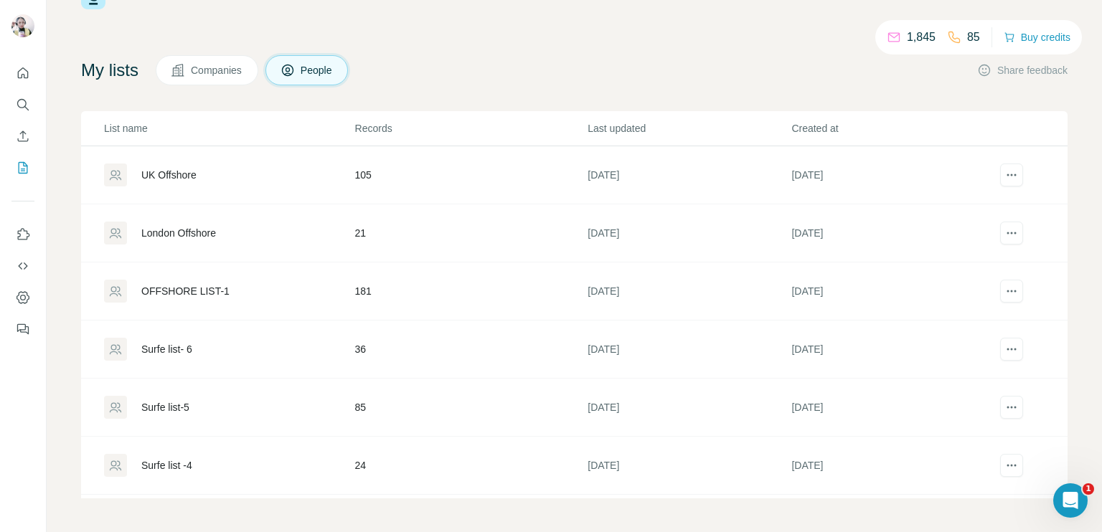
click at [430, 464] on td "24" at bounding box center [470, 466] width 233 height 58
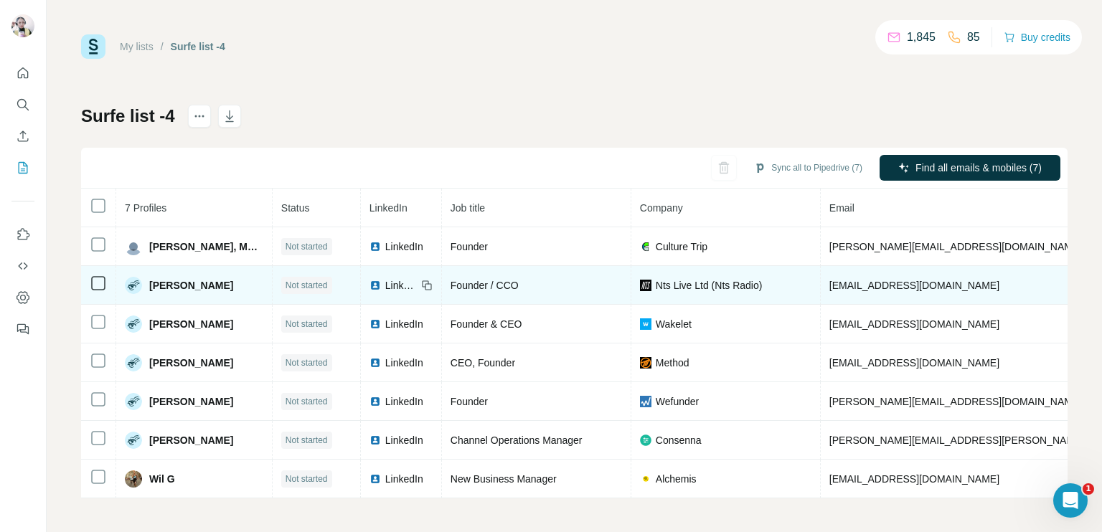
scroll to position [6, 0]
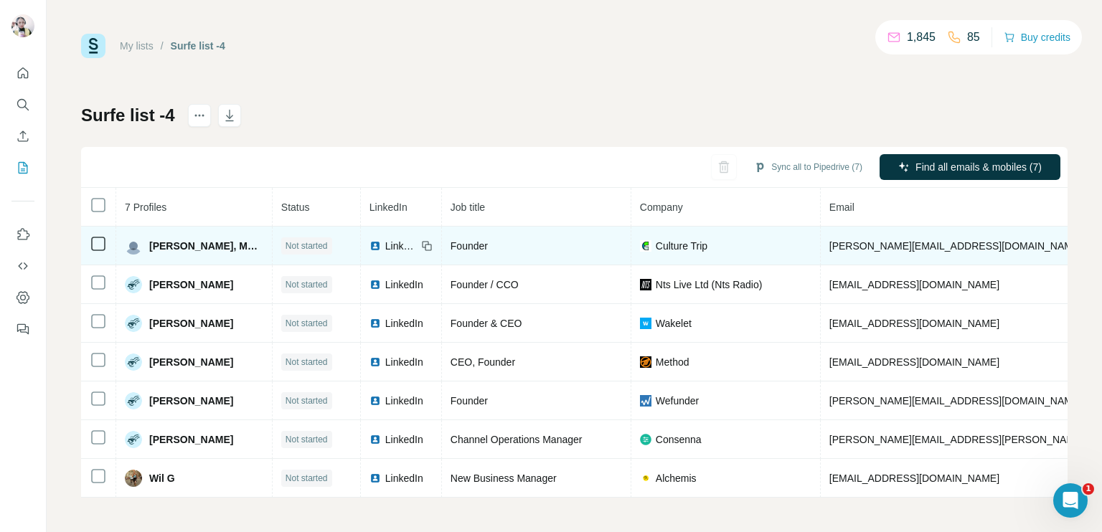
click at [385, 240] on span "LinkedIn" at bounding box center [401, 246] width 32 height 14
click at [854, 240] on span "[PERSON_NAME][EMAIL_ADDRESS][DOMAIN_NAME]" at bounding box center [955, 245] width 253 height 11
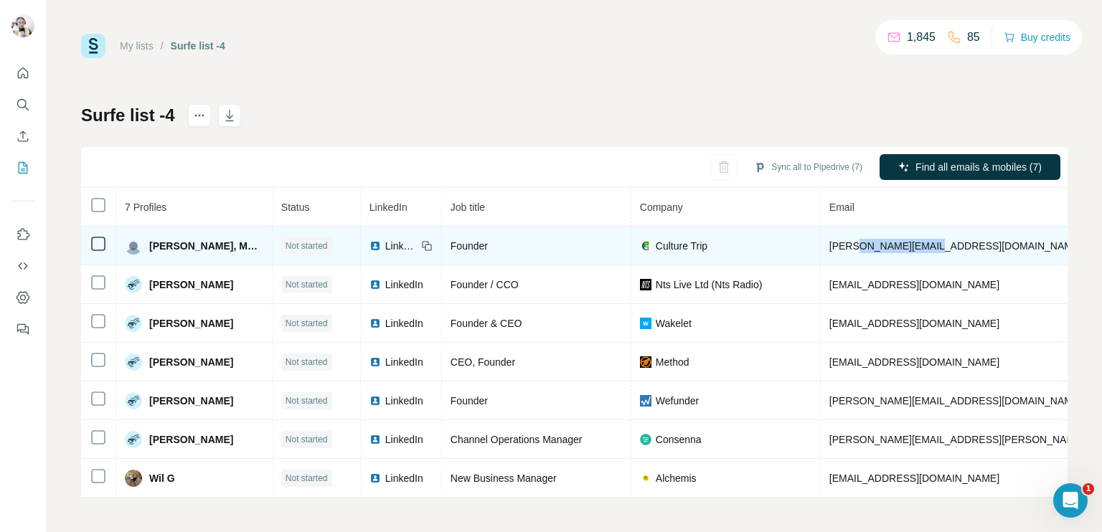
click at [854, 240] on span "[PERSON_NAME][EMAIL_ADDRESS][DOMAIN_NAME]" at bounding box center [955, 245] width 253 height 11
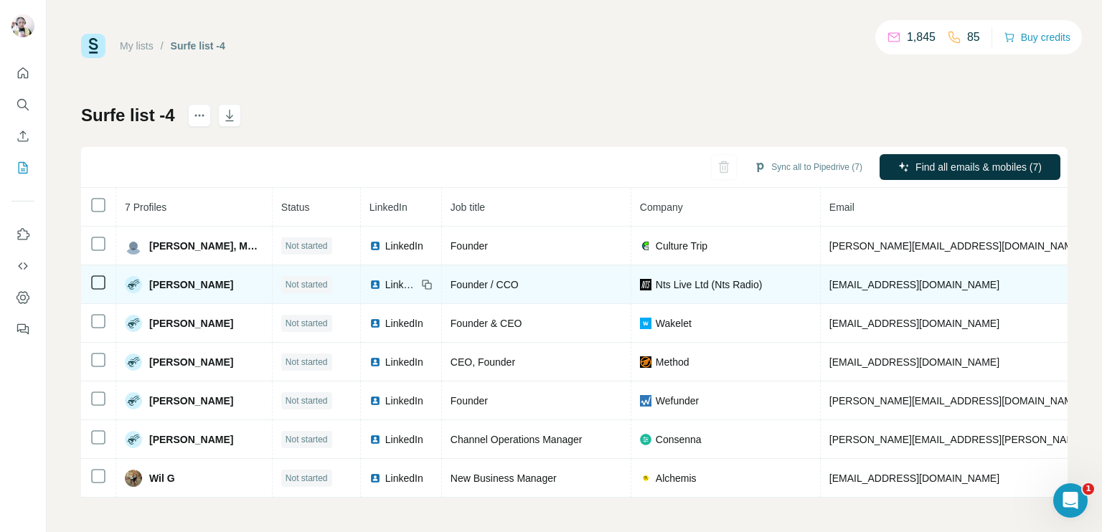
click at [388, 279] on span "LinkedIn" at bounding box center [401, 285] width 32 height 14
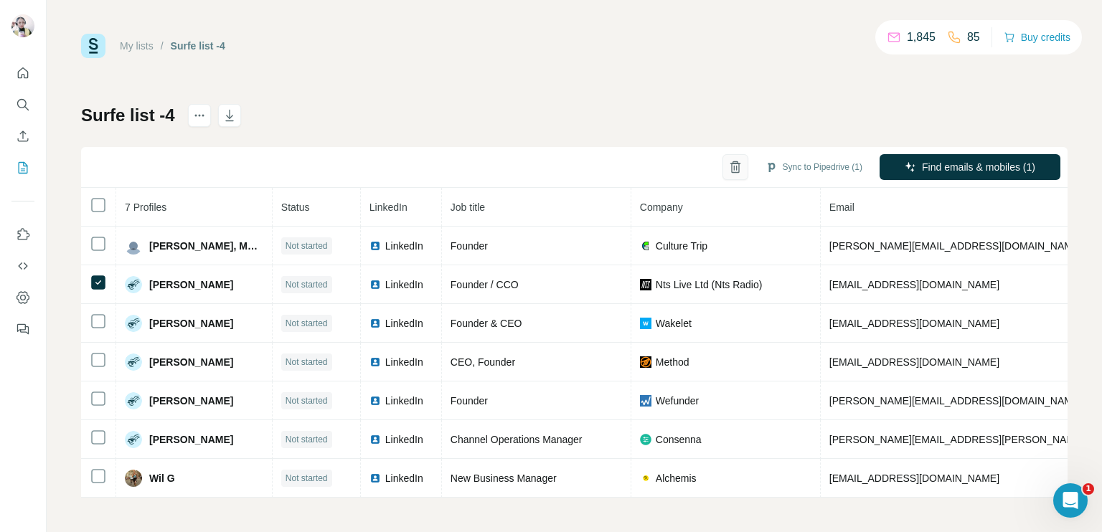
click at [728, 169] on icon "button" at bounding box center [735, 167] width 14 height 14
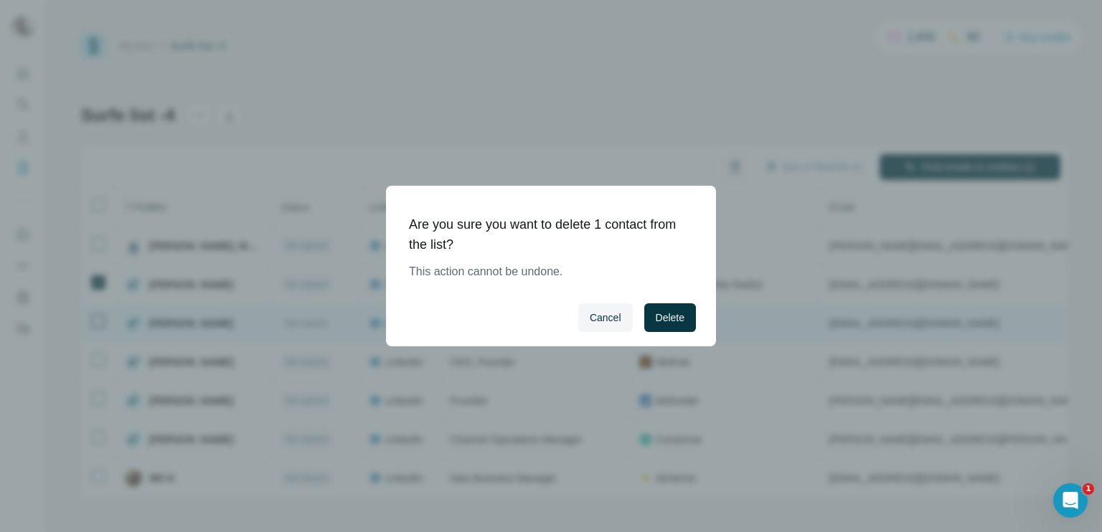
click at [659, 321] on span "Delete" at bounding box center [670, 318] width 29 height 14
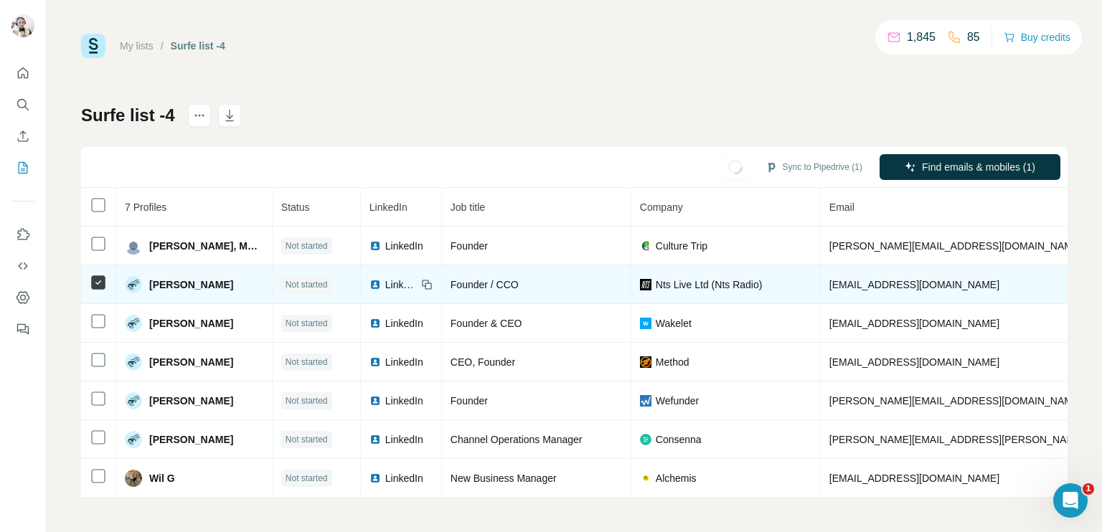
scroll to position [0, 0]
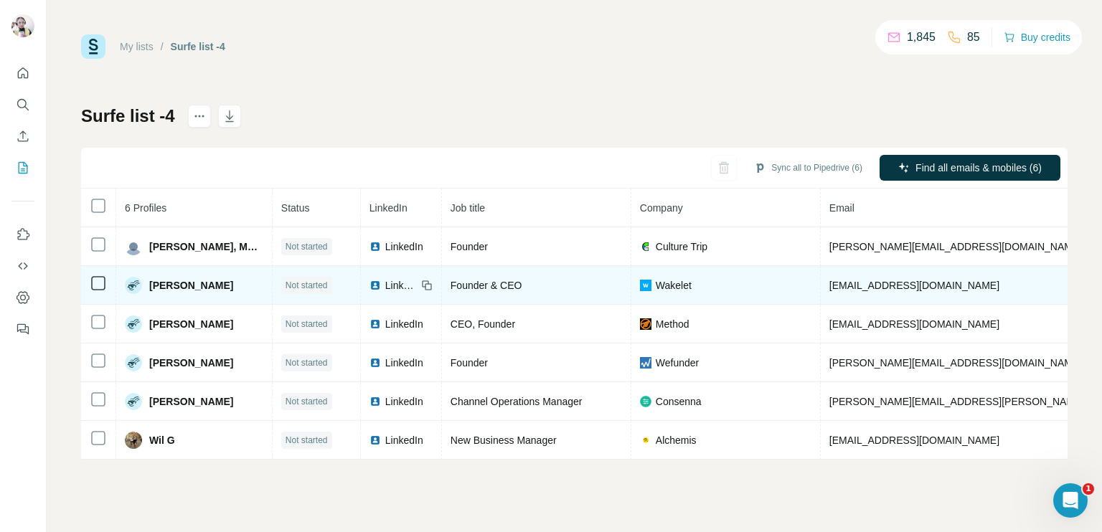
click at [385, 280] on span "LinkedIn" at bounding box center [401, 285] width 32 height 14
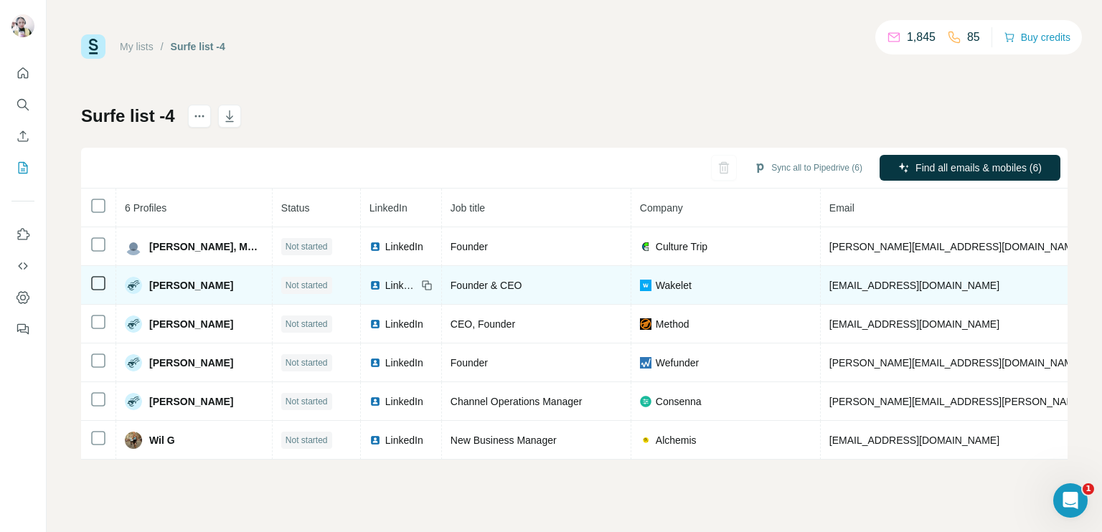
click at [829, 276] on td "[EMAIL_ADDRESS][DOMAIN_NAME]" at bounding box center [998, 285] width 354 height 39
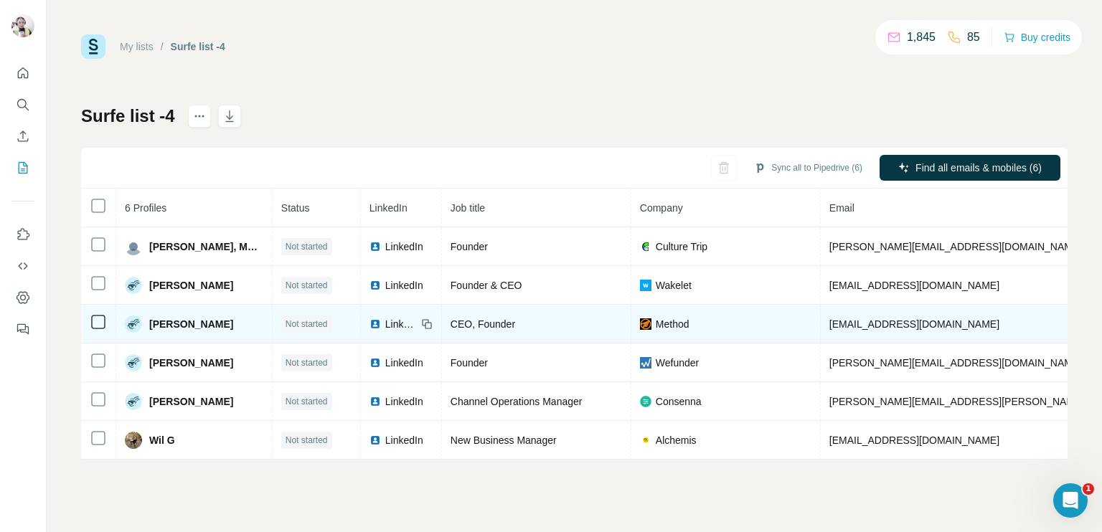
click at [392, 324] on span "LinkedIn" at bounding box center [401, 324] width 32 height 14
click at [894, 320] on span "[EMAIL_ADDRESS][DOMAIN_NAME]" at bounding box center [914, 324] width 170 height 11
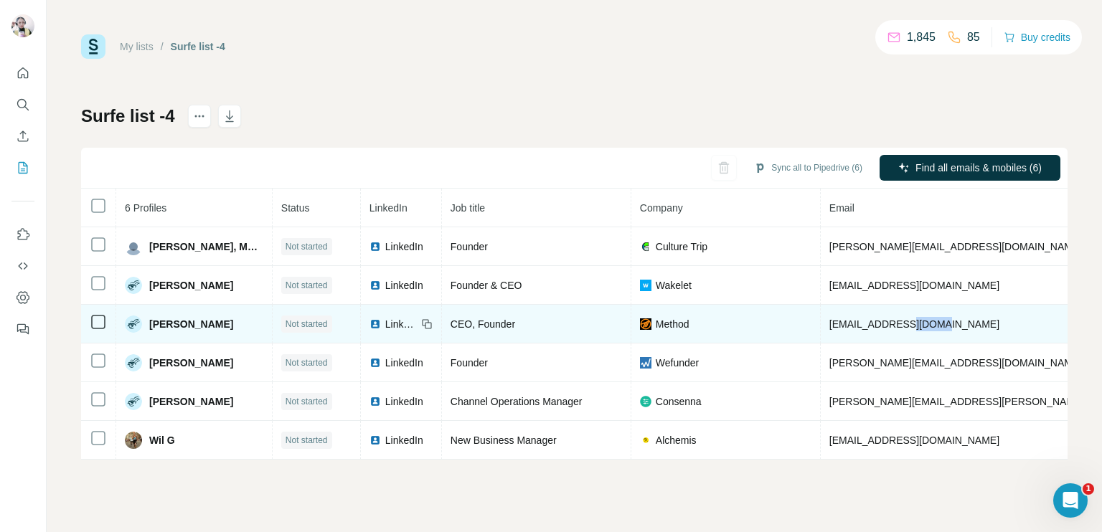
click at [894, 320] on span "[EMAIL_ADDRESS][DOMAIN_NAME]" at bounding box center [914, 324] width 170 height 11
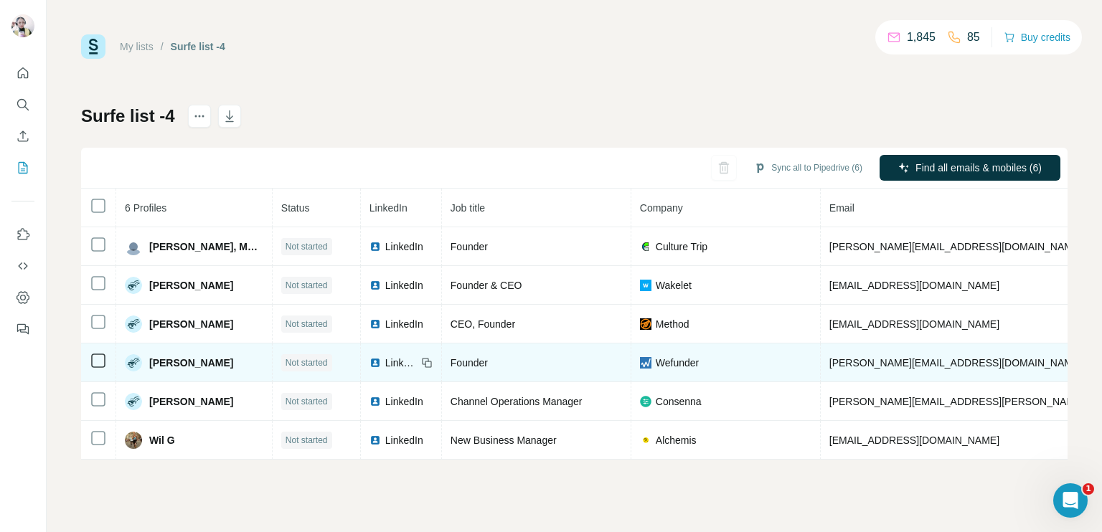
click at [385, 359] on span "LinkedIn" at bounding box center [401, 363] width 32 height 14
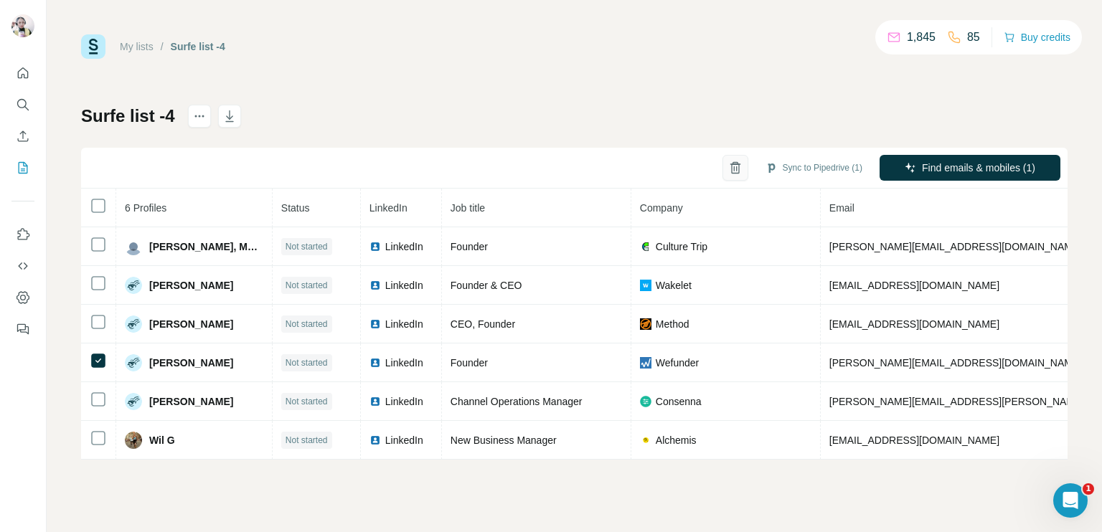
click at [726, 160] on button "button" at bounding box center [735, 168] width 26 height 26
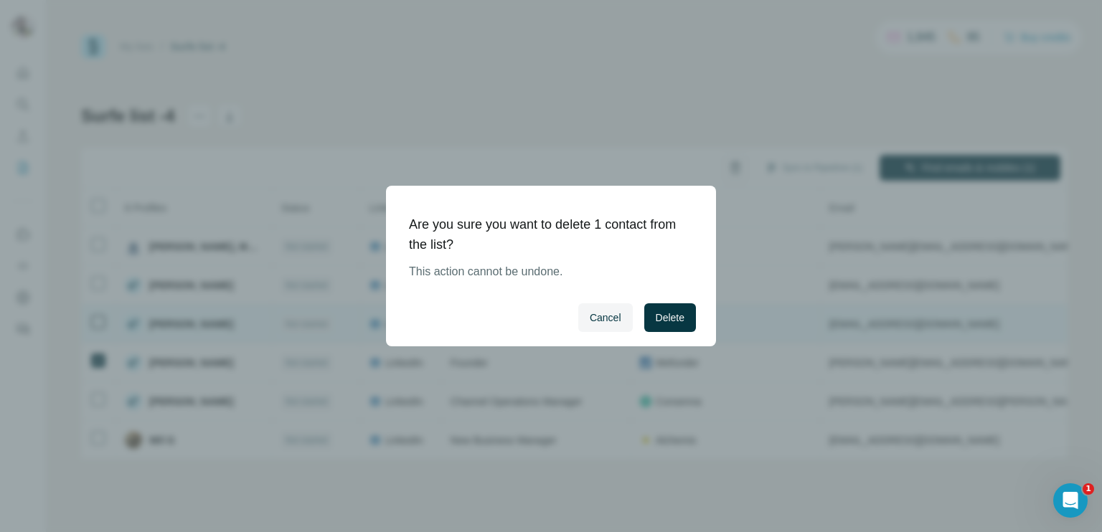
click at [659, 315] on span "Delete" at bounding box center [670, 318] width 29 height 14
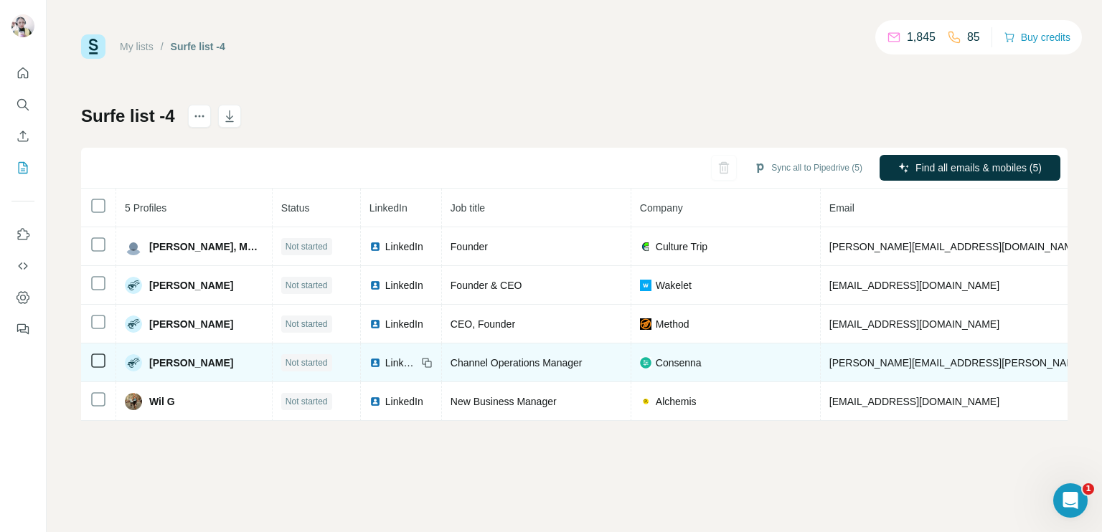
click at [388, 361] on span "LinkedIn" at bounding box center [401, 363] width 32 height 14
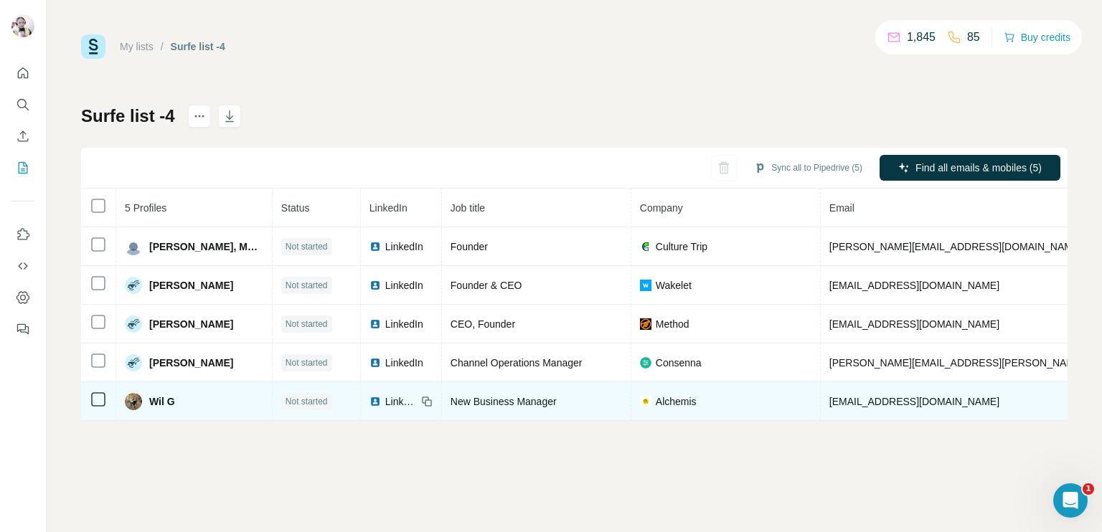
click at [385, 402] on span "LinkedIn" at bounding box center [401, 402] width 32 height 14
